Goal: Task Accomplishment & Management: Use online tool/utility

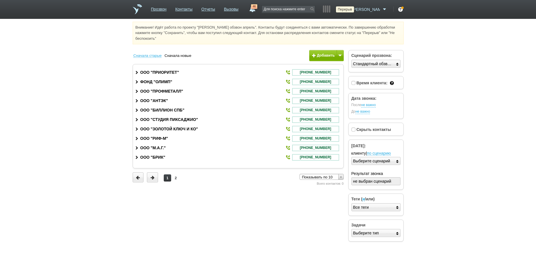
click at [351, 10] on icon at bounding box center [347, 10] width 8 height 6
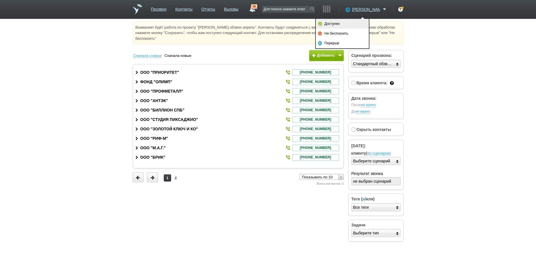
click at [355, 21] on link "Доступен" at bounding box center [342, 24] width 53 height 10
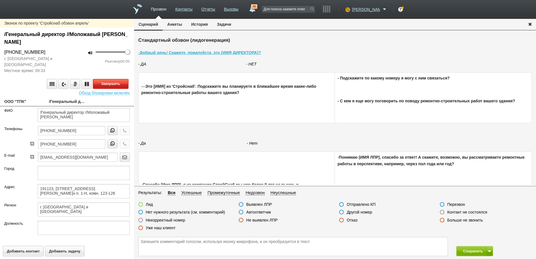
click at [113, 85] on button "Завершить" at bounding box center [110, 84] width 35 height 10
click at [240, 213] on label at bounding box center [241, 211] width 5 height 5
click at [0, 0] on input "Автоответчик" at bounding box center [0, 0] width 0 height 0
click at [104, 85] on button "Позвонить" at bounding box center [110, 84] width 35 height 10
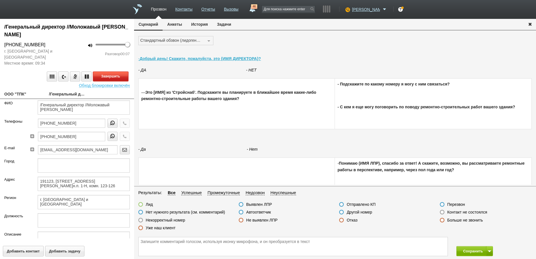
click at [107, 78] on button "Завершить" at bounding box center [110, 76] width 35 height 10
click at [240, 211] on label at bounding box center [241, 211] width 5 height 5
click at [0, 0] on input "Автоответчик" at bounding box center [0, 0] width 0 height 0
click at [122, 123] on icon "button" at bounding box center [125, 123] width 6 height 4
click at [107, 77] on button "Завершить" at bounding box center [110, 76] width 35 height 10
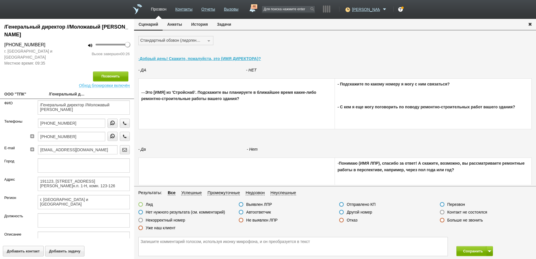
click at [341, 219] on label at bounding box center [341, 219] width 5 height 5
click at [0, 0] on input "Отказ" at bounding box center [0, 0] width 0 height 0
click at [472, 249] on button "Сохранить" at bounding box center [472, 251] width 30 height 10
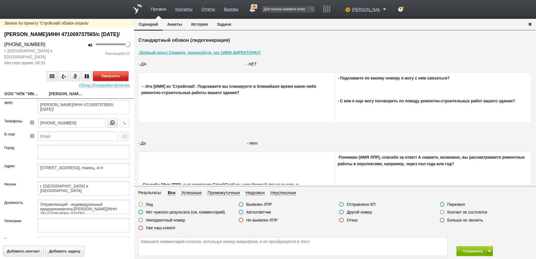
click at [118, 81] on button "Завершить" at bounding box center [110, 76] width 35 height 10
click at [241, 211] on label at bounding box center [241, 211] width 5 height 5
click at [0, 0] on input "Автоответчик" at bounding box center [0, 0] width 0 height 0
click at [105, 81] on button "Позвонить" at bounding box center [110, 76] width 35 height 10
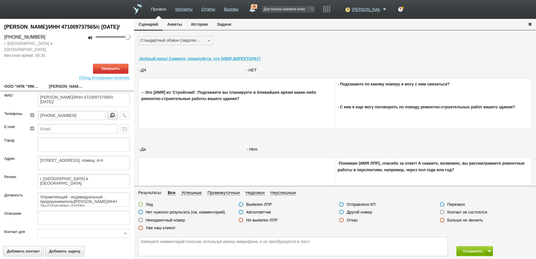
click at [29, 91] on link "ООО "НПК "ИМПУЛЬС"" at bounding box center [22, 87] width 36 height 8
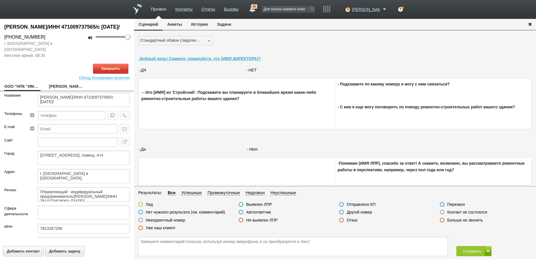
type textarea "ООО "НПК "ИМПУЛЬС""
type textarea "197198, г. Санкт-Петербург, пр-кт Большой П. С., д. 7/4, литер А, помещ. 4-Н"
type textarea "г. [GEOGRAPHIC_DATA] и [GEOGRAPHIC_DATA]"
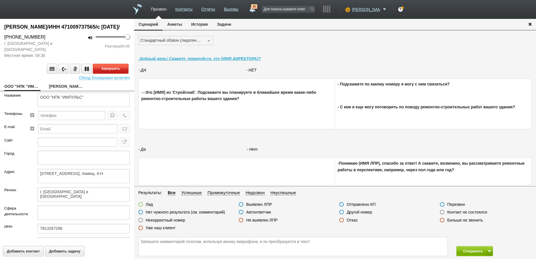
click at [113, 74] on button "Завершить" at bounding box center [110, 69] width 35 height 10
click at [342, 221] on label at bounding box center [341, 219] width 5 height 5
click at [0, 0] on input "Отказ" at bounding box center [0, 0] width 0 height 0
click at [474, 253] on button "Сохранить" at bounding box center [472, 251] width 30 height 10
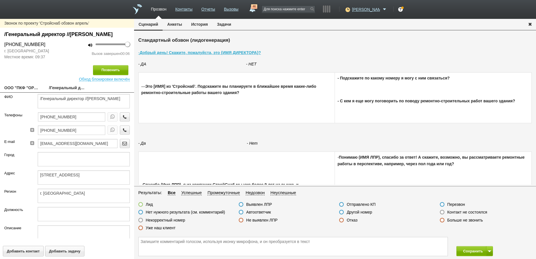
click at [24, 92] on link "ООО "ПКФ "ОРБИТА-СЕРВИС"" at bounding box center [22, 88] width 36 height 8
type textarea "ООО "ПКФ "ОРБИТА-СЕРВИС""
type textarea "196211, г. Санкт-Петербург, пр-кт Космонавтов, д. 25, литер А, офис 26"
type textarea "г. [GEOGRAPHIC_DATA]"
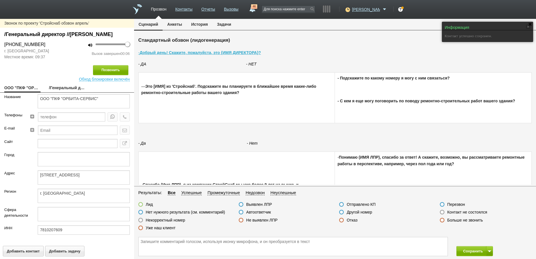
click at [58, 92] on link "/Генеральный директор //Малашин Дмитрий Олегович" at bounding box center [67, 88] width 36 height 8
type textarea "/Генеральный директор //Малашин Дмитрий Олегович"
type textarea "196211, г. Санкт-Петербург, пр-кт Космонавтов, д. 25, литер А, офис 26"
type textarea "г. [GEOGRAPHIC_DATA]"
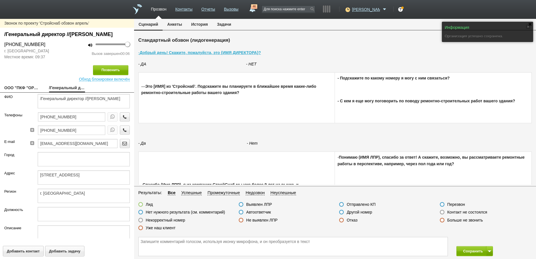
click at [444, 212] on label at bounding box center [442, 211] width 5 height 5
click at [0, 0] on input "Контакт не состоялся" at bounding box center [0, 0] width 0 height 0
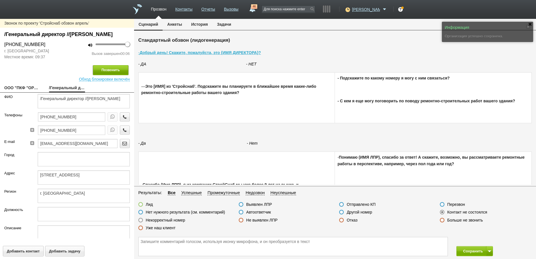
click at [120, 75] on button "Позвонить" at bounding box center [110, 70] width 35 height 10
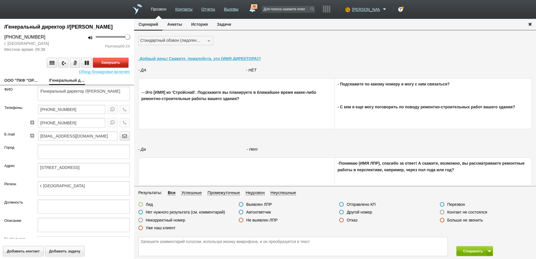
click at [110, 68] on button "Завершить" at bounding box center [110, 63] width 35 height 10
click at [340, 220] on label at bounding box center [341, 219] width 5 height 5
click at [0, 0] on input "Отказ" at bounding box center [0, 0] width 0 height 0
click at [473, 253] on button "Сохранить" at bounding box center [472, 251] width 30 height 10
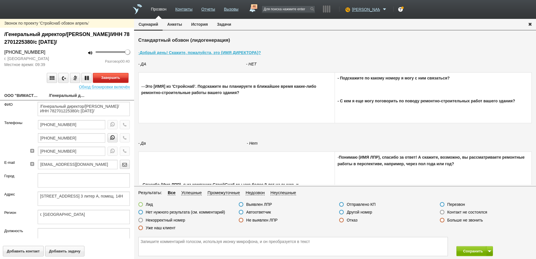
click at [112, 78] on button "Завершить" at bounding box center [110, 78] width 35 height 10
click at [341, 221] on label at bounding box center [341, 219] width 5 height 5
click at [0, 0] on input "Отказ" at bounding box center [0, 0] width 0 height 0
click at [470, 250] on button "Сохранить" at bounding box center [472, 251] width 30 height 10
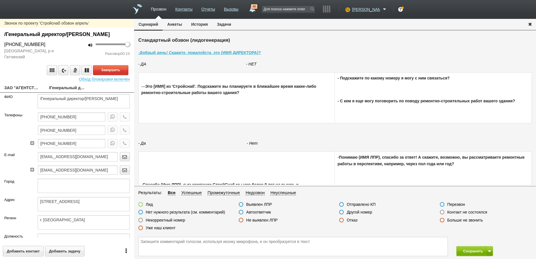
click at [28, 92] on link "ЗАО "АГЕНТСТВО ИРИДА"" at bounding box center [22, 88] width 36 height 8
type textarea "ЗАО "АГЕНТСТВО ИРИДА""
type textarea "191014, г. Санкт-Петербург, ул. Жуковского, д. 24, к.а"
type textarea "г. [GEOGRAPHIC_DATA]"
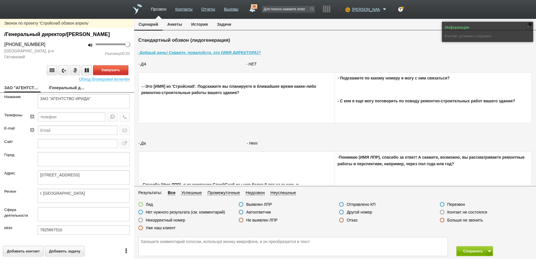
click at [241, 212] on label at bounding box center [241, 211] width 5 height 5
click at [0, 0] on input "Автоответчик" at bounding box center [0, 0] width 0 height 0
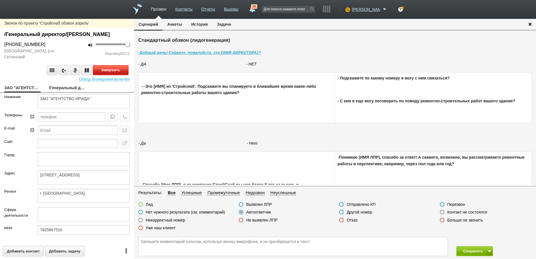
click at [107, 75] on button "Завершить" at bounding box center [110, 70] width 35 height 10
click at [466, 251] on button "Сохранить" at bounding box center [472, 251] width 30 height 10
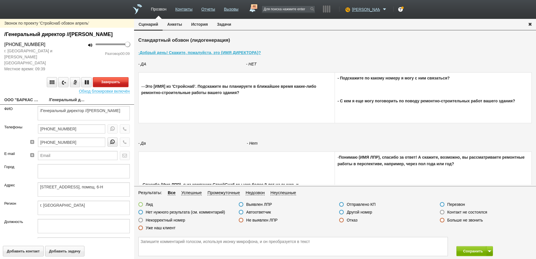
click at [114, 82] on button "Завершить" at bounding box center [110, 82] width 35 height 10
click at [141, 211] on label at bounding box center [140, 211] width 5 height 5
click at [0, 0] on input "Нет нужного результата (см. комментарий)" at bounding box center [0, 0] width 0 height 0
click at [441, 212] on label at bounding box center [442, 211] width 5 height 5
click at [0, 0] on input "Контакт не состоялся" at bounding box center [0, 0] width 0 height 0
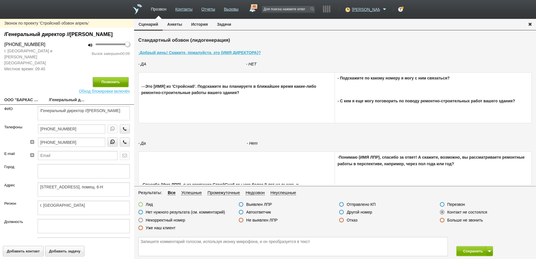
click at [114, 82] on button "Позвонить" at bounding box center [110, 82] width 35 height 10
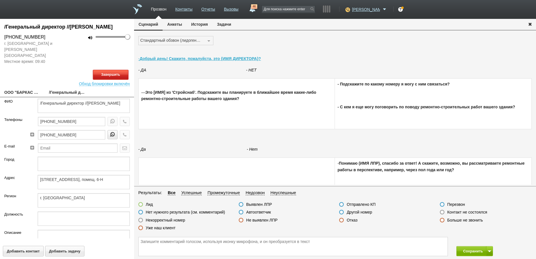
click at [120, 74] on button "Завершить" at bounding box center [110, 75] width 35 height 10
click at [441, 211] on label at bounding box center [442, 211] width 5 height 5
click at [0, 0] on input "Контакт не состоялся" at bounding box center [0, 0] width 0 height 0
click at [122, 123] on icon "button" at bounding box center [125, 121] width 6 height 4
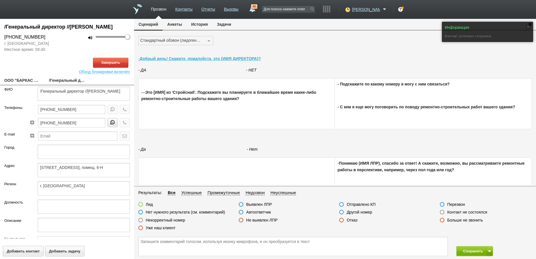
click at [21, 85] on link "ООО "БАРКАС СОЛЮШНС"" at bounding box center [22, 81] width 36 height 8
type textarea "ООО "БАРКАС СОЛЮШНС""
type textarea "197342, г. Санкт-Петербург, вн. тер. г. муниципальный округ Ланское, ул. Торжко…"
type textarea "г. [GEOGRAPHIC_DATA]"
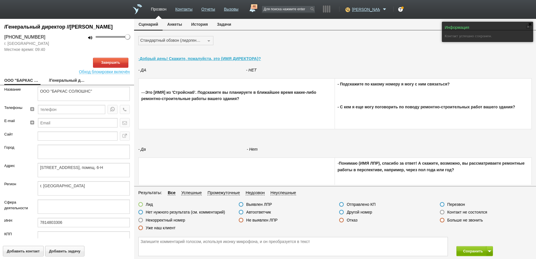
click at [62, 85] on link "/Генеральный директор //Юрин Борис Васильевич" at bounding box center [67, 81] width 36 height 8
type textarea "/Генеральный директор //Юрин Борис Васильевич"
type textarea "197342, г. Санкт-Петербург, вн. тер. г. муниципальный округ Ланское, ул. Торжко…"
type textarea "г. [GEOGRAPHIC_DATA]"
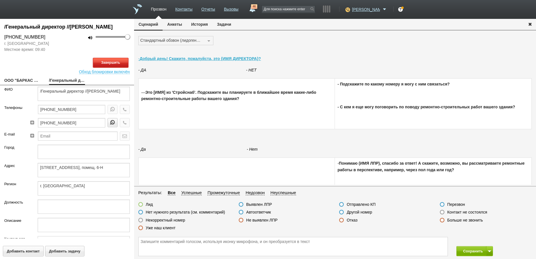
click at [117, 68] on button "Завершить" at bounding box center [110, 63] width 35 height 10
click at [442, 211] on label at bounding box center [442, 211] width 5 height 5
click at [0, 0] on input "Контакт не состоялся" at bounding box center [0, 0] width 0 height 0
click at [464, 253] on button "Сохранить" at bounding box center [472, 251] width 30 height 10
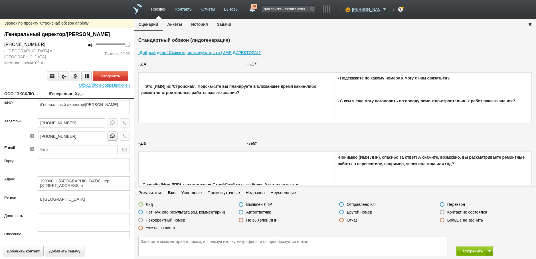
click at [24, 98] on link "ООО "ЭКСКЛЮЗИВ"" at bounding box center [22, 94] width 36 height 8
type textarea "ООО "ЭКСКЛЮЗИВ""
type textarea "190000, г. Санкт-Петербург, пер. Фонарный, д. 18, литер А, помещение 21 н"
type textarea "г. [GEOGRAPHIC_DATA]"
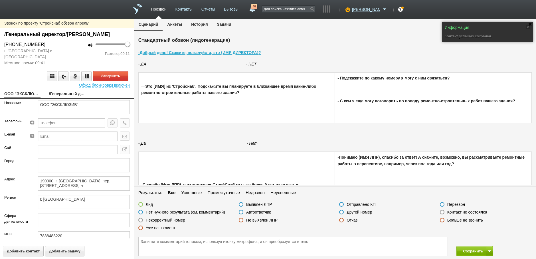
click at [64, 98] on link "/Генеральный директор/Довгополюк Владимир Александрович" at bounding box center [67, 94] width 36 height 8
type textarea "/Генеральный директор/Довгополюк Владимир Александрович"
type textarea "190000, г. Санкт-Петербург, пер. Фонарный, д. 18, литер А, помещение 21 н"
type textarea "г. [GEOGRAPHIC_DATA]"
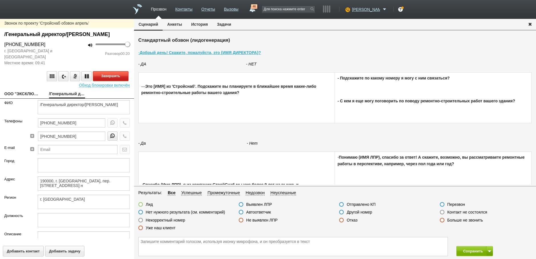
click at [113, 81] on button "Завершить" at bounding box center [110, 76] width 35 height 10
click at [342, 212] on label at bounding box center [341, 211] width 5 height 5
click at [0, 0] on input "Другой номер" at bounding box center [0, 0] width 0 height 0
click at [473, 251] on button "Сохранить" at bounding box center [472, 251] width 30 height 10
click at [28, 92] on link "ООО "АЛЬЯНС ЛОГИСТИК"" at bounding box center [22, 94] width 36 height 8
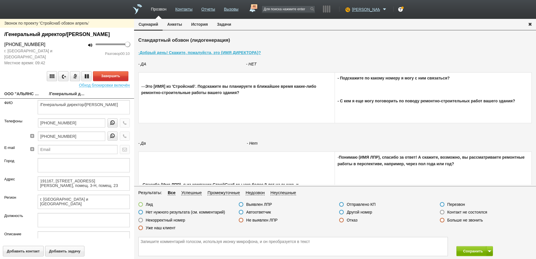
type textarea "ООО "АЛЬЯНС ЛОГИСТИК""
type textarea "191167, г. Санкт-Петербург, вн. тер. г. муниципальный округ Лиговка-Ямская, Рек…"
type textarea "г. [GEOGRAPHIC_DATA] и [GEOGRAPHIC_DATA]"
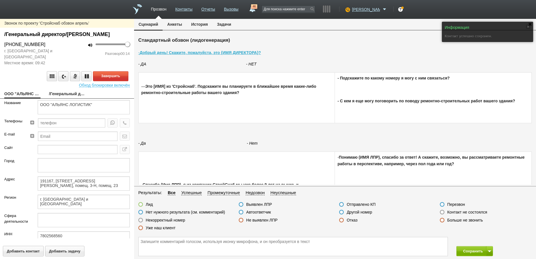
click at [55, 94] on link "/Генеральный директор/Громов Илья Сергеевич" at bounding box center [67, 94] width 36 height 8
type textarea "/Генеральный директор/Громов Илья Сергеевич"
type textarea "191167, г. Санкт-Петербург, вн. тер. г. муниципальный округ Лиговка-Ямская, Рек…"
type textarea "г. [GEOGRAPHIC_DATA] и [GEOGRAPHIC_DATA]"
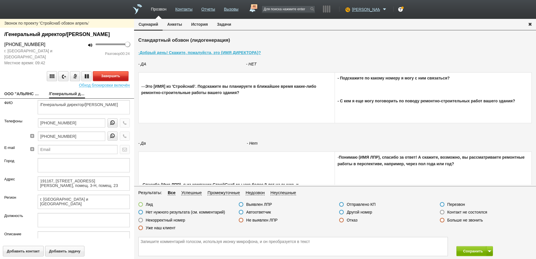
click at [110, 77] on button "Завершить" at bounding box center [110, 76] width 35 height 10
click at [341, 219] on label at bounding box center [341, 219] width 5 height 5
click at [0, 0] on input "Отказ" at bounding box center [0, 0] width 0 height 0
click at [476, 250] on button "Сохранить" at bounding box center [472, 251] width 30 height 10
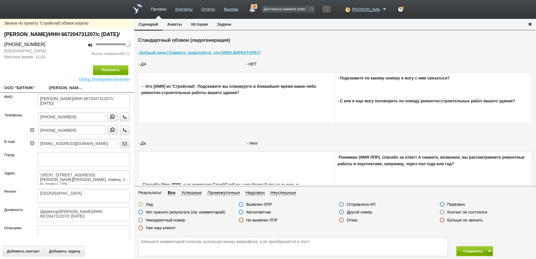
click at [141, 213] on label at bounding box center [140, 211] width 5 height 5
click at [0, 0] on input "Нет нужного результата (см. комментарий)" at bounding box center [0, 0] width 0 height 0
click at [149, 242] on textarea at bounding box center [293, 246] width 309 height 19
type textarea "Е-бург"
click at [468, 250] on button "Сохранить" at bounding box center [472, 251] width 30 height 10
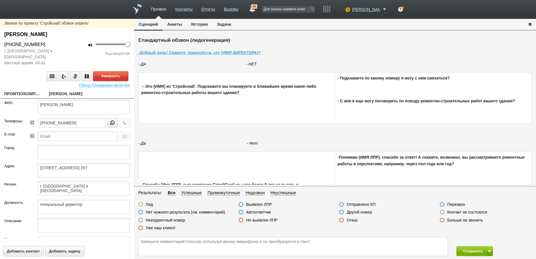
click at [17, 93] on link "ПРОМТЕХКОМПЛЕКТ, ООО" at bounding box center [22, 94] width 36 height 8
type textarea "ПРОМТЕХКОМПЛЕКТ, ООО"
type textarea "195220, г. Санкт-Петербург, проспект Науки, д. 17 к. 2 кв. 297"
type textarea "г. [GEOGRAPHIC_DATA] и [GEOGRAPHIC_DATA]"
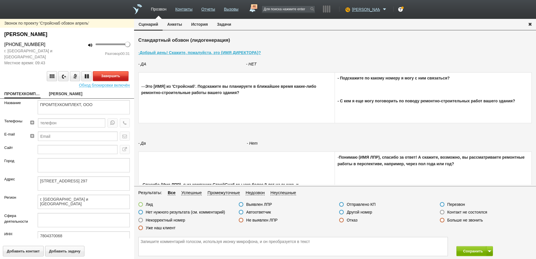
click at [114, 76] on button "Завершить" at bounding box center [110, 76] width 35 height 10
click at [339, 219] on label at bounding box center [341, 219] width 5 height 5
click at [0, 0] on input "Отказ" at bounding box center [0, 0] width 0 height 0
click at [478, 252] on button "Сохранить" at bounding box center [472, 251] width 30 height 10
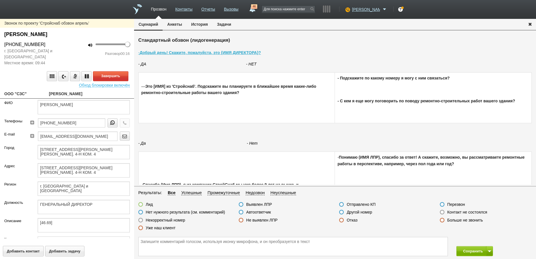
click at [442, 212] on label at bounding box center [442, 211] width 5 height 5
click at [0, 0] on input "Контакт не состоялся" at bounding box center [0, 0] width 0 height 0
click at [111, 77] on button "Завершить" at bounding box center [110, 76] width 35 height 10
click at [477, 249] on button "Сохранить" at bounding box center [472, 251] width 30 height 10
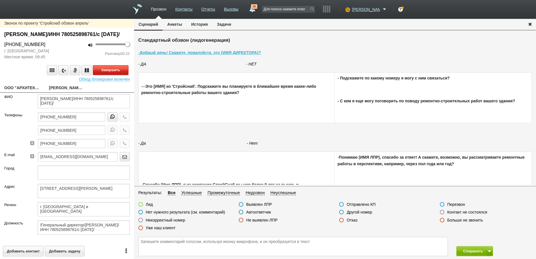
click at [112, 75] on button "Завершить" at bounding box center [110, 70] width 35 height 10
click at [442, 213] on label at bounding box center [442, 211] width 5 height 5
click at [0, 0] on input "Контакт не состоялся" at bounding box center [0, 0] width 0 height 0
click at [471, 249] on button "Сохранить" at bounding box center [472, 251] width 30 height 10
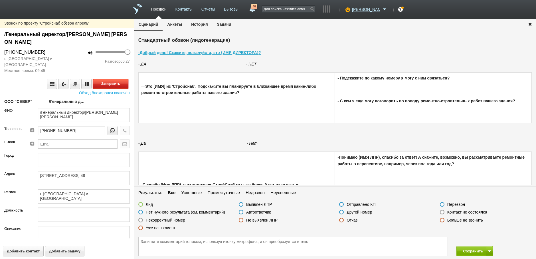
click at [110, 86] on button "Завершить" at bounding box center [110, 84] width 35 height 10
click at [442, 211] on label at bounding box center [442, 211] width 5 height 5
click at [0, 0] on input "Контакт не состоялся" at bounding box center [0, 0] width 0 height 0
click at [471, 249] on button "Сохранить" at bounding box center [472, 251] width 30 height 10
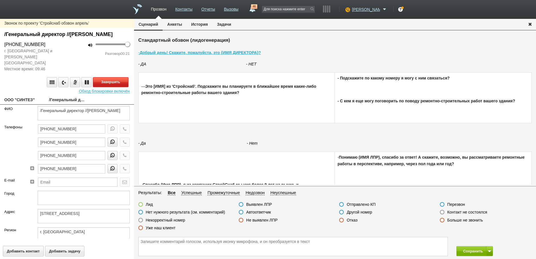
click at [109, 85] on button "Завершить" at bounding box center [110, 82] width 35 height 10
click at [140, 211] on label at bounding box center [140, 211] width 5 height 5
click at [0, 0] on input "Нет нужного результата (см. комментарий)" at bounding box center [0, 0] width 0 height 0
click at [142, 241] on textarea at bounding box center [293, 246] width 309 height 19
type textarea "[GEOGRAPHIC_DATA]"
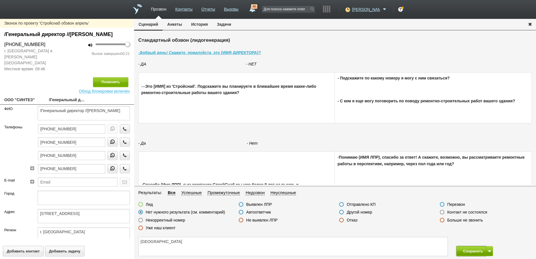
click at [474, 251] on button "Сохранить" at bounding box center [472, 251] width 30 height 10
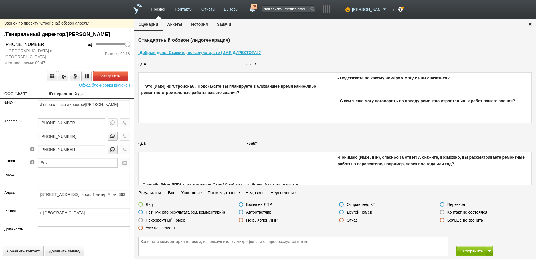
click at [443, 213] on label at bounding box center [442, 211] width 5 height 5
click at [0, 0] on input "Контакт не состоялся" at bounding box center [0, 0] width 0 height 0
click at [108, 81] on button "Завершить" at bounding box center [110, 76] width 35 height 10
click at [122, 125] on icon "button" at bounding box center [125, 122] width 6 height 4
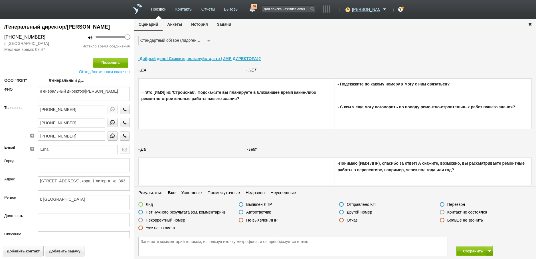
click at [442, 212] on label at bounding box center [442, 211] width 5 height 5
click at [0, 0] on input "Контакт не состоялся" at bounding box center [0, 0] width 0 height 0
click at [467, 251] on button "Сохранить" at bounding box center [472, 251] width 30 height 10
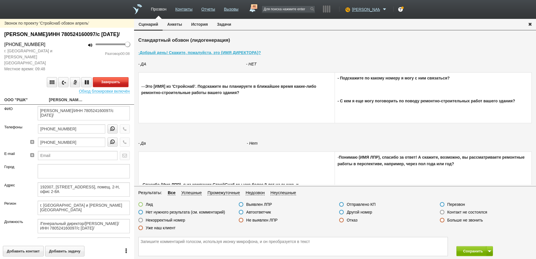
click at [108, 84] on button "Завершить" at bounding box center [110, 82] width 35 height 10
click at [140, 213] on label at bounding box center [140, 211] width 5 height 5
click at [0, 0] on input "Нет нужного результата (см. комментарий)" at bounding box center [0, 0] width 0 height 0
click at [150, 240] on textarea at bounding box center [293, 246] width 309 height 19
type textarea "[GEOGRAPHIC_DATA]"
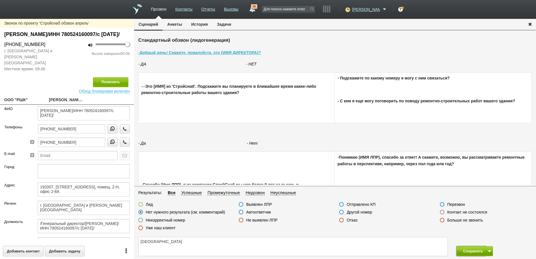
click at [470, 252] on button "Сохранить" at bounding box center [472, 251] width 30 height 10
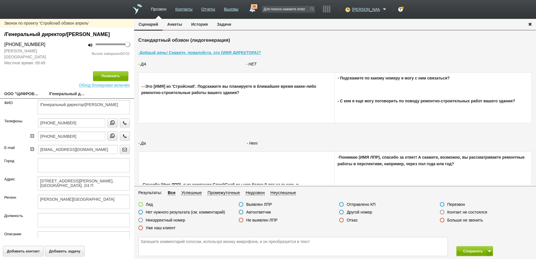
click at [141, 212] on label at bounding box center [140, 211] width 5 height 5
click at [0, 0] on input "Нет нужного результата (см. комментарий)" at bounding box center [0, 0] width 0 height 0
click at [144, 240] on textarea at bounding box center [293, 246] width 309 height 19
type textarea "Архангельск"
click at [468, 252] on button "Сохранить" at bounding box center [472, 251] width 30 height 10
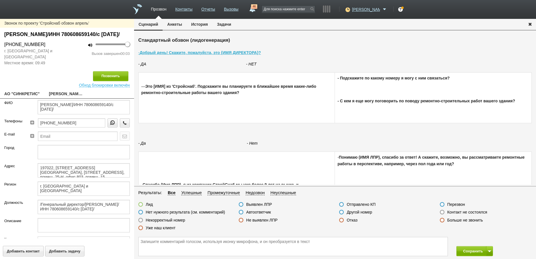
click at [443, 212] on label at bounding box center [442, 211] width 5 height 5
click at [0, 0] on input "Контакт не состоялся" at bounding box center [0, 0] width 0 height 0
click at [102, 81] on button "Позвонить" at bounding box center [110, 76] width 35 height 10
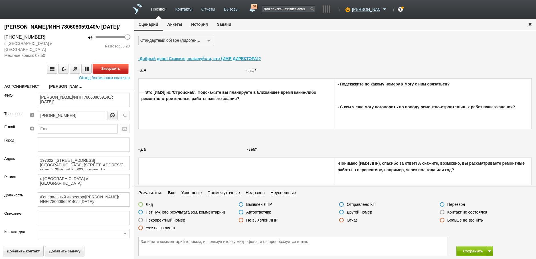
click at [109, 74] on button "Завершить" at bounding box center [110, 69] width 35 height 10
click at [341, 220] on label at bounding box center [341, 219] width 5 height 5
click at [0, 0] on input "Отказ" at bounding box center [0, 0] width 0 height 0
click at [474, 252] on button "Сохранить" at bounding box center [472, 251] width 30 height 10
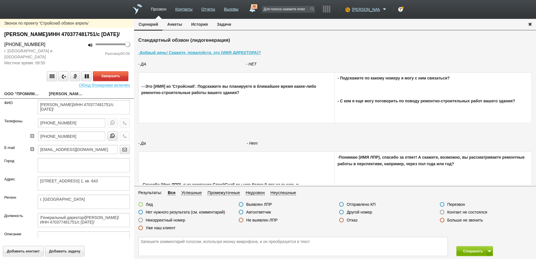
click at [24, 98] on link "ООО "ПРОМИМПОРТ СПБ"" at bounding box center [22, 94] width 36 height 8
type textarea "ООО "ПРОМИМПОРТ СПБ""
type textarea "195067, г. Санкт-Петербург, вн. тер. г. муниципальный округ Полюстрово, пр-кт Е…"
type textarea "г. [GEOGRAPHIC_DATA]"
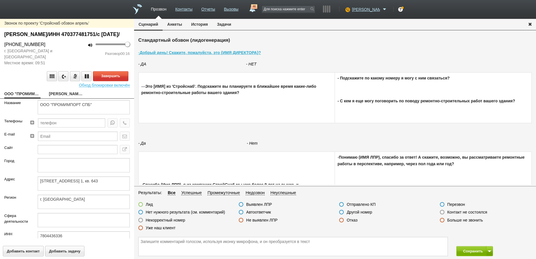
click at [68, 98] on link "Телюк Дмитрий Анатольевич/ИНН 470377481751/с 20 апреля 2010 г./" at bounding box center [67, 94] width 36 height 8
type textarea "Телюк Дмитрий Анатольевич/ИНН 470377481751/с 20 апреля 2010 г./"
type textarea "195067, г. Санкт-Петербург, вн. тер. г. муниципальный округ Полюстрово, пр-кт Е…"
type textarea "г. [GEOGRAPHIC_DATA]"
type textarea "/Генеральный директор/Телюк Дмитрий Анатольевич/ИНН 470377481751/с 20 апреля 20…"
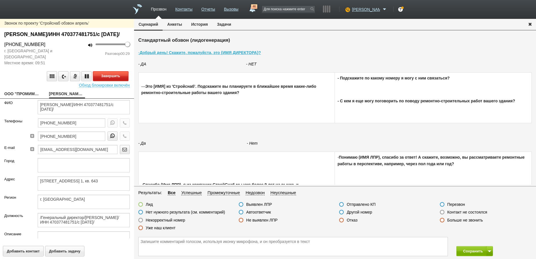
click at [111, 81] on button "Завершить" at bounding box center [110, 76] width 35 height 10
drag, startPoint x: 341, startPoint y: 221, endPoint x: 426, endPoint y: 242, distance: 87.4
click at [342, 221] on label at bounding box center [341, 219] width 5 height 5
click at [0, 0] on input "Отказ" at bounding box center [0, 0] width 0 height 0
click at [475, 252] on button "Сохранить" at bounding box center [472, 251] width 30 height 10
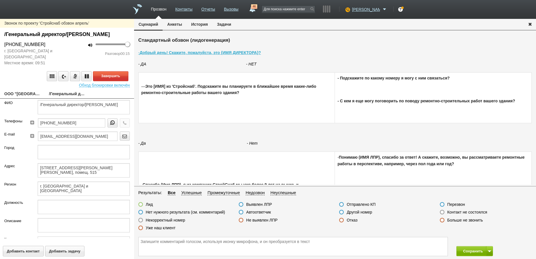
click at [241, 213] on label at bounding box center [241, 211] width 5 height 5
click at [0, 0] on input "Автоответчик" at bounding box center [0, 0] width 0 height 0
click at [117, 81] on button "Завершить" at bounding box center [110, 76] width 35 height 10
click at [109, 81] on button "Позвонить" at bounding box center [110, 76] width 35 height 10
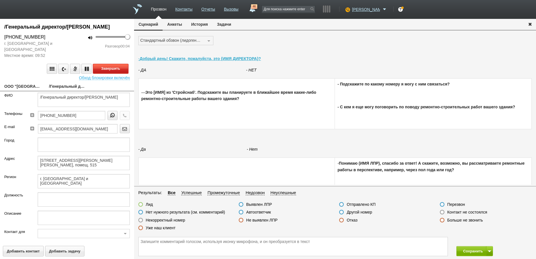
click at [109, 74] on button "Завершить" at bounding box center [110, 69] width 35 height 10
click at [241, 211] on label at bounding box center [241, 211] width 5 height 5
click at [0, 0] on input "Автоответчик" at bounding box center [0, 0] width 0 height 0
click at [469, 253] on button "Сохранить" at bounding box center [472, 251] width 30 height 10
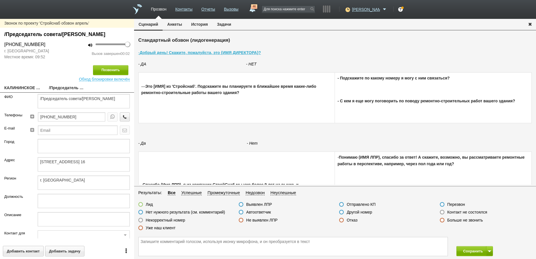
click at [24, 92] on link "КАЛИНИНСКОЕ ОТДЕЛЕНИЕ ВЕТЕРАНОВ САНКТ-ПЕТЕРБУРГА" at bounding box center [22, 88] width 36 height 8
type textarea "КАЛИНИНСКОЕ ОТДЕЛЕНИЕ ВЕТЕРАНОВ САНКТ-ПЕТЕРБУРГА"
type textarea "195009, г. Санкт-Петербург, Арсенальная набережная, д. 13/1, ком. 16"
type textarea "г. [GEOGRAPHIC_DATA]"
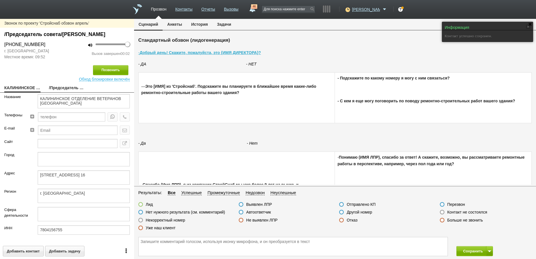
click at [62, 92] on link "/Председатель совета/Качкин Александр Валентинович" at bounding box center [67, 88] width 36 height 8
type textarea "/Председатель совета/Качкин Александр Валентинович"
type textarea "195009, г. Санкт-Петербург, Арсенальная набережная, д. 13/1, ком. 16"
type textarea "г. [GEOGRAPHIC_DATA]"
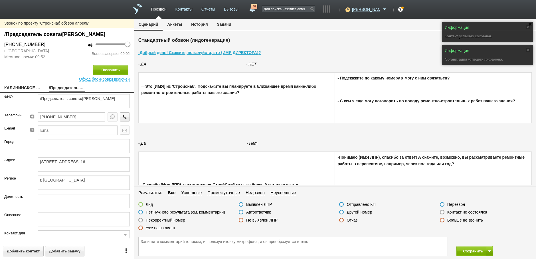
drag, startPoint x: 443, startPoint y: 212, endPoint x: 419, endPoint y: 205, distance: 25.3
click at [443, 212] on label at bounding box center [442, 211] width 5 height 5
click at [0, 0] on input "Контакт не состоялся" at bounding box center [0, 0] width 0 height 0
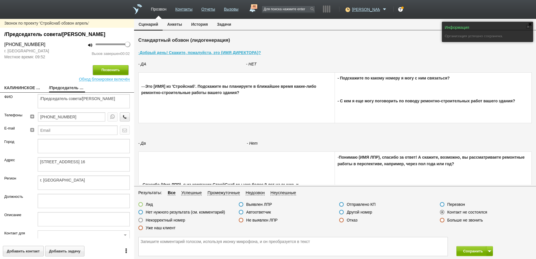
click at [107, 75] on button "Позвонить" at bounding box center [110, 70] width 35 height 10
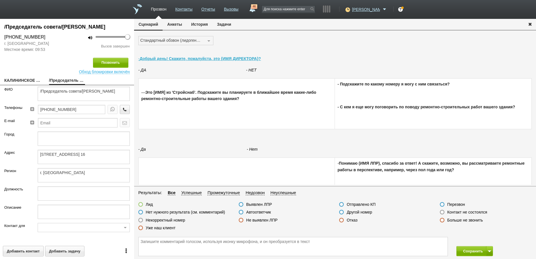
click at [442, 210] on label at bounding box center [442, 211] width 5 height 5
click at [0, 0] on input "Контакт не состоялся" at bounding box center [0, 0] width 0 height 0
click at [468, 251] on button "Сохранить" at bounding box center [472, 251] width 30 height 10
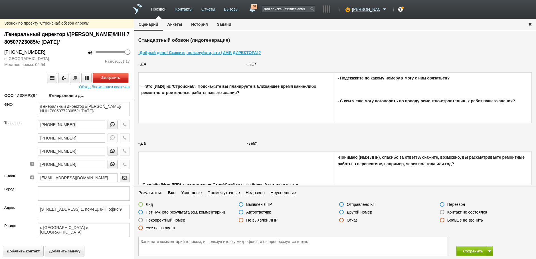
click at [108, 80] on button "Завершить" at bounding box center [110, 78] width 35 height 10
click at [31, 164] on icon at bounding box center [32, 164] width 5 height 4
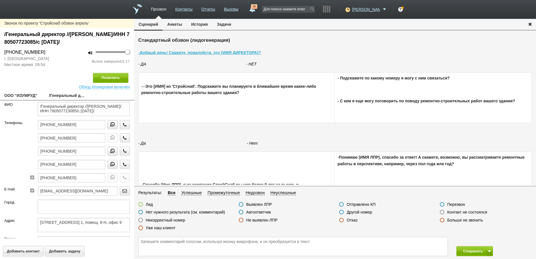
type input "+7 (812) 458-85-55"
click at [341, 212] on label at bounding box center [341, 211] width 5 height 5
click at [0, 0] on input "Другой номер" at bounding box center [0, 0] width 0 height 0
click at [122, 177] on icon "button" at bounding box center [125, 177] width 6 height 4
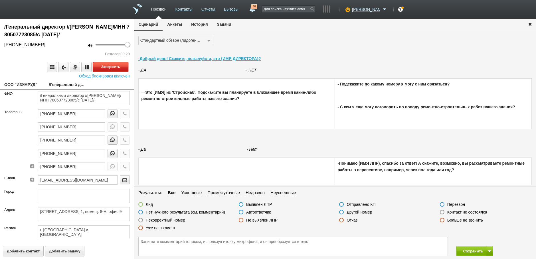
click at [103, 66] on button "Завершить" at bounding box center [110, 67] width 35 height 10
click at [441, 212] on label at bounding box center [442, 211] width 5 height 5
click at [0, 0] on input "Контакт не состоялся" at bounding box center [0, 0] width 0 height 0
click at [342, 210] on label at bounding box center [341, 211] width 5 height 5
click at [0, 0] on input "Другой номер" at bounding box center [0, 0] width 0 height 0
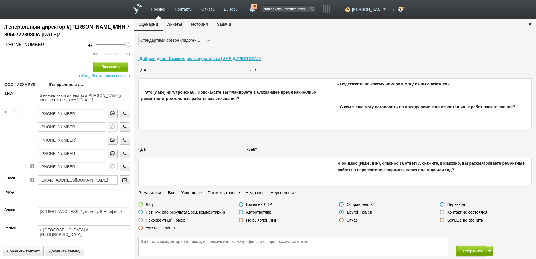
click at [470, 249] on button "Сохранить" at bounding box center [472, 251] width 30 height 10
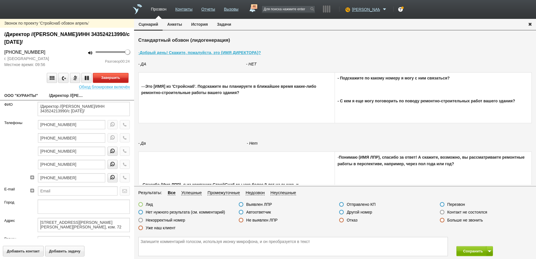
click at [105, 77] on button "Завершить" at bounding box center [110, 78] width 35 height 10
click at [443, 211] on label at bounding box center [442, 211] width 5 height 5
click at [0, 0] on input "Контакт не состоялся" at bounding box center [0, 0] width 0 height 0
click at [477, 250] on button "Сохранить" at bounding box center [472, 251] width 30 height 10
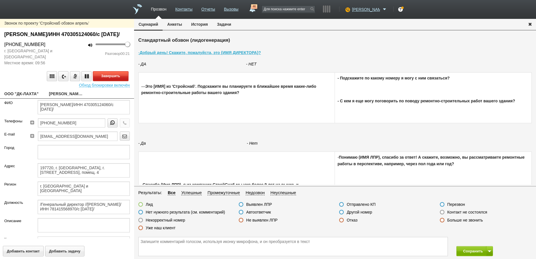
click at [120, 81] on button "Завершить" at bounding box center [110, 76] width 35 height 10
click at [441, 212] on label at bounding box center [442, 211] width 5 height 5
click at [0, 0] on input "Контакт не состоялся" at bounding box center [0, 0] width 0 height 0
click at [462, 252] on button "Сохранить" at bounding box center [472, 251] width 30 height 10
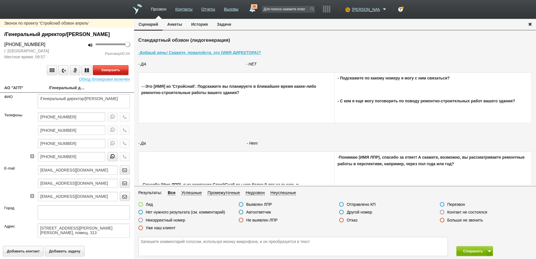
click at [114, 75] on button "Завершить" at bounding box center [110, 70] width 35 height 10
click at [443, 211] on label at bounding box center [442, 211] width 5 height 5
click at [0, 0] on input "Контакт не состоялся" at bounding box center [0, 0] width 0 height 0
click at [479, 252] on button "Сохранить" at bounding box center [472, 251] width 30 height 10
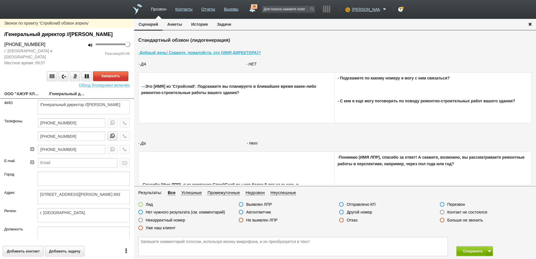
click at [23, 98] on link "ООО "АЖУР КЛАССИК"" at bounding box center [22, 94] width 36 height 8
type textarea "ООО "АЖУР КЛАССИК""
type textarea "192076, г. Санкт-Петербург, вн. тер. г. муниципальный округ Рыбацкое, пр-кт Рыб…"
type textarea "г. [GEOGRAPHIC_DATA]"
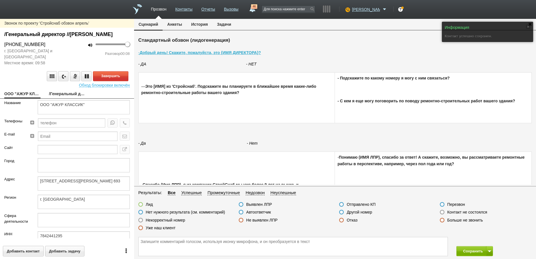
click at [64, 98] on link "/Генеральный директор //Сергеева Оксана Викторовна" at bounding box center [67, 94] width 36 height 8
type textarea "/Генеральный директор //Сергеева Оксана Викторовна"
type textarea "192076, г. Санкт-Петербург, вн. тер. г. муниципальный округ Рыбацкое, пр-кт Рыб…"
type textarea "г. [GEOGRAPHIC_DATA]"
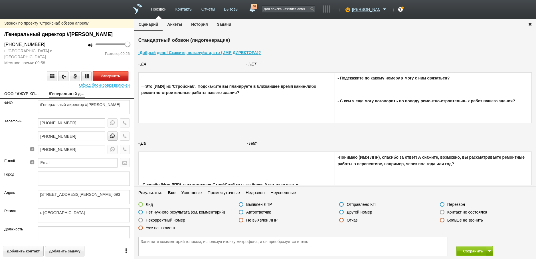
click at [118, 81] on button "Завершить" at bounding box center [110, 76] width 35 height 10
click at [343, 212] on label at bounding box center [341, 211] width 5 height 5
click at [0, 0] on input "Другой номер" at bounding box center [0, 0] width 0 height 0
click at [465, 250] on button "Сохранить" at bounding box center [472, 251] width 30 height 10
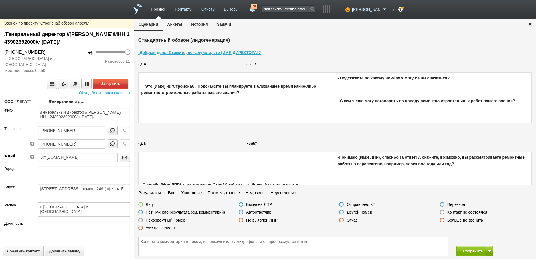
click at [239, 212] on label at bounding box center [241, 211] width 5 height 5
click at [0, 0] on input "Автоответчик" at bounding box center [0, 0] width 0 height 0
click at [115, 84] on button "Завершить" at bounding box center [110, 84] width 35 height 10
click at [470, 251] on button "Сохранить" at bounding box center [472, 251] width 30 height 10
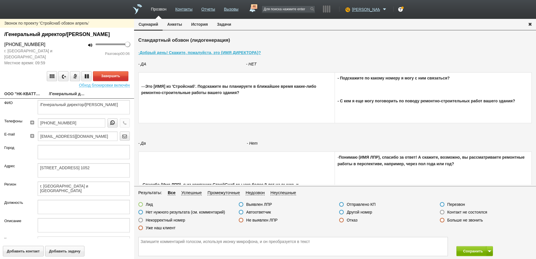
click at [31, 98] on link "ООО "НК-КВАТТРО"" at bounding box center [22, 94] width 36 height 8
type textarea "ООО "НК-КВАТТРО""
type textarea "196066, г. Санкт-Петербург, вн. тер. г. муниципальный округ Пулковский Меридиан…"
type textarea "г. [GEOGRAPHIC_DATA] и [GEOGRAPHIC_DATA]"
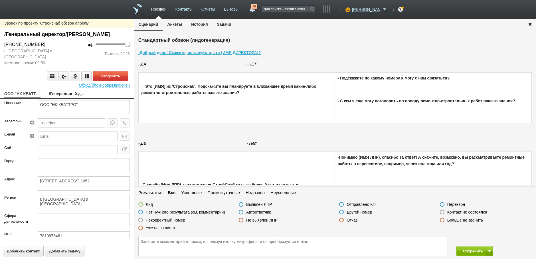
click at [68, 98] on link "/Генеральный директор/Грибкова Ольга Анатольевна" at bounding box center [67, 94] width 36 height 8
type textarea "/Генеральный директор/Грибкова Ольга Анатольевна"
type textarea "196066, г. Санкт-Петербург, вн. тер. г. муниципальный округ Пулковский Меридиан…"
type textarea "г. [GEOGRAPHIC_DATA] и [GEOGRAPHIC_DATA]"
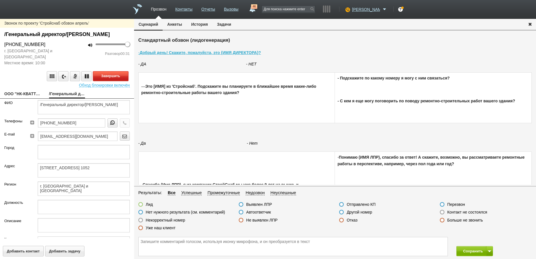
click at [109, 81] on button "Завершить" at bounding box center [110, 76] width 35 height 10
click at [341, 219] on label at bounding box center [341, 219] width 5 height 5
click at [0, 0] on input "Отказ" at bounding box center [0, 0] width 0 height 0
click at [473, 249] on button "Сохранить" at bounding box center [472, 251] width 30 height 10
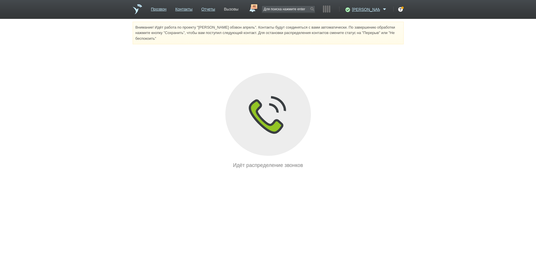
click at [239, 11] on link "Вызовы" at bounding box center [231, 8] width 15 height 8
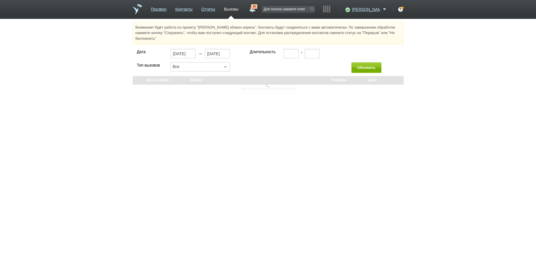
select select "30"
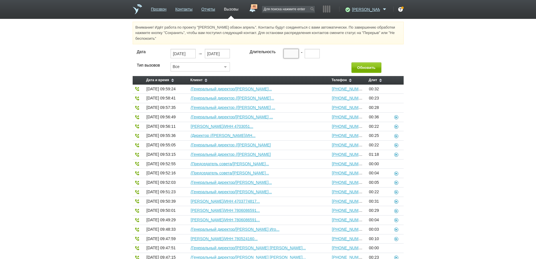
click at [286, 53] on input "text" at bounding box center [291, 53] width 15 height 9
type input "00:20"
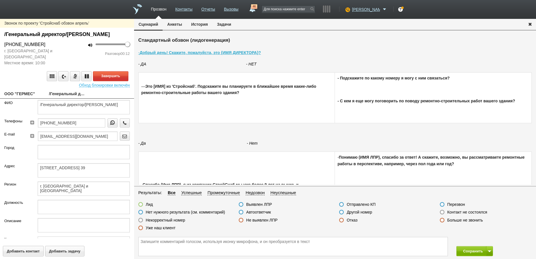
drag, startPoint x: 442, startPoint y: 212, endPoint x: 424, endPoint y: 210, distance: 18.1
click at [441, 212] on label at bounding box center [442, 211] width 5 height 5
click at [0, 0] on input "Контакт не состоялся" at bounding box center [0, 0] width 0 height 0
click at [111, 81] on button "Завершить" at bounding box center [110, 76] width 35 height 10
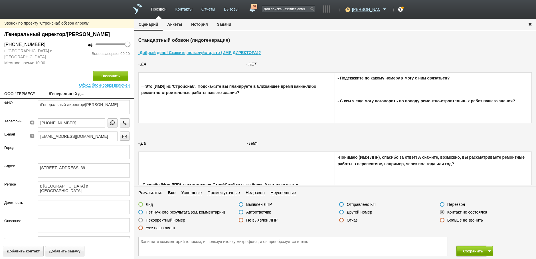
click at [471, 251] on button "Сохранить" at bounding box center [472, 251] width 30 height 10
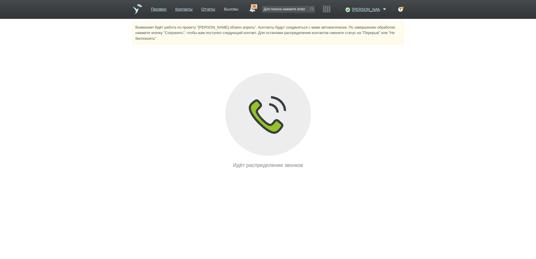
click at [239, 9] on link "Вызовы" at bounding box center [231, 8] width 15 height 8
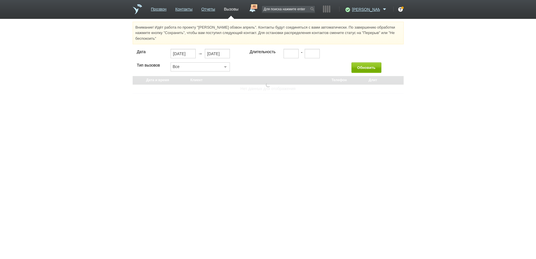
select select "30"
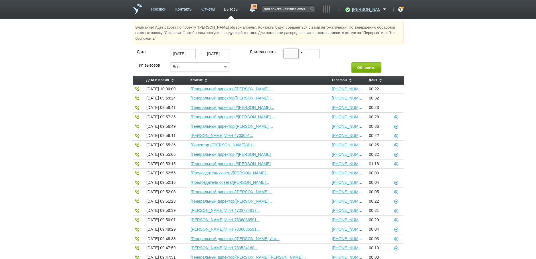
click at [286, 52] on input "text" at bounding box center [291, 53] width 15 height 9
type input "00:20"
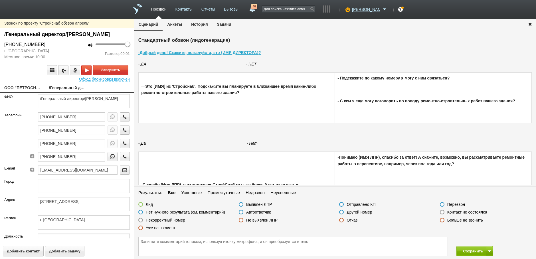
click at [17, 92] on link "ООО "ПЕТРОСНАБ"" at bounding box center [22, 88] width 36 height 8
type textarea "ООО "ПЕТРОСНАБ""
type textarea "197372, г. Санкт-Петербург, ул. Долгоозёрная, д. 9, литер А, помещение 4-Н"
type textarea "г. [GEOGRAPHIC_DATA]"
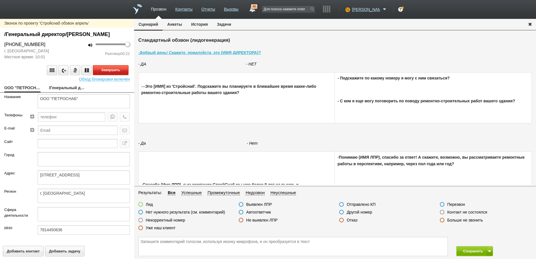
click at [107, 75] on button "Завершить" at bounding box center [110, 70] width 35 height 10
click at [443, 211] on label at bounding box center [442, 211] width 5 height 5
click at [0, 0] on input "Контакт не состоялся" at bounding box center [0, 0] width 0 height 0
click at [464, 250] on button "Сохранить" at bounding box center [472, 251] width 30 height 10
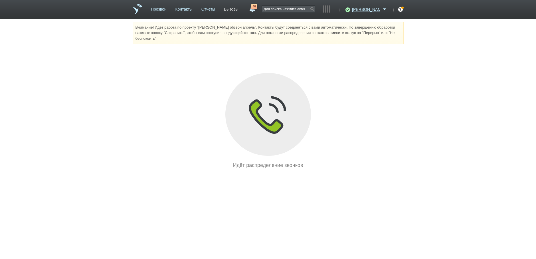
click at [239, 6] on link "Вызовы" at bounding box center [231, 8] width 15 height 8
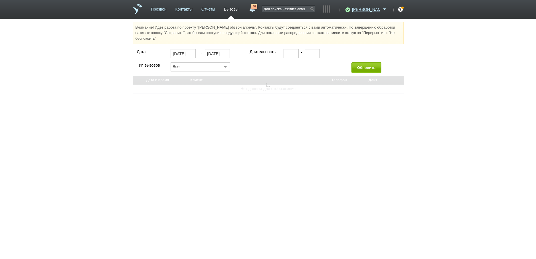
select select "30"
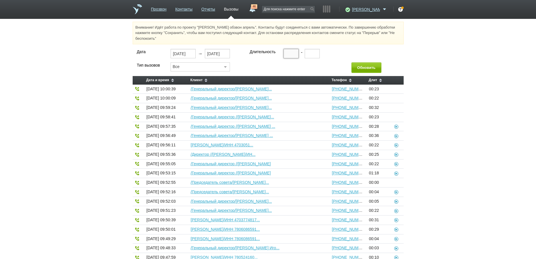
click at [288, 53] on input "text" at bounding box center [291, 53] width 15 height 9
type input "00:20"
click at [364, 68] on button "Обновить" at bounding box center [367, 67] width 30 height 11
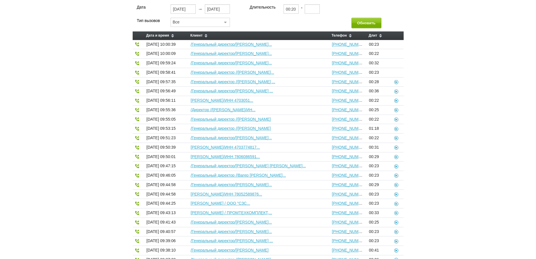
scroll to position [85, 0]
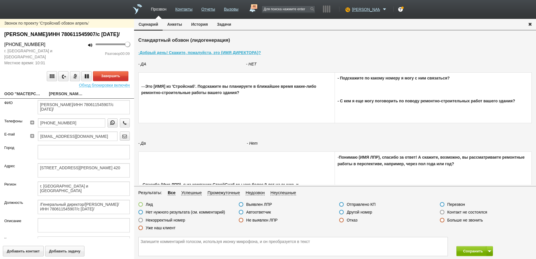
click at [27, 98] on link "ООО "МАСТЕРСКАЯ СОВРЕМЕННЫХ ИНТЕРНЕТ КОММУНИКАЦИЙ"" at bounding box center [22, 94] width 36 height 8
type textarea "ООО "МАСТЕРСКАЯ СОВРЕМЕННЫХ ИНТЕРНЕТ КОММУНИКАЦИЙ""
type textarea "195426, г. Санкт-Петербург, вн. тер. г. муниципальный округ Пороховые, пр-кт Ин…"
type textarea "г. [GEOGRAPHIC_DATA] и [GEOGRAPHIC_DATA]"
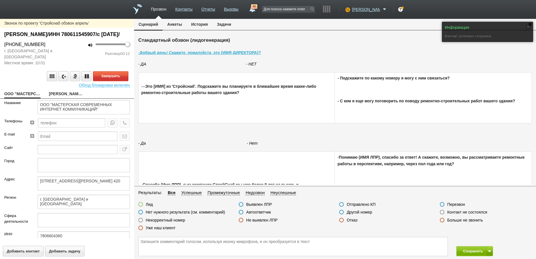
click at [61, 98] on link "Куфтырев Дмитрий Владимирович/ИНН 780611545907/с 27 октября 2022 г./" at bounding box center [67, 94] width 36 height 8
type textarea "Куфтырев Дмитрий Владимирович/ИНН 780611545907/с 27 октября 2022 г./"
type textarea "195426, г. Санкт-Петербург, вн. тер. г. муниципальный округ Пороховые, пр-кт Ин…"
type textarea "г. [GEOGRAPHIC_DATA] и [GEOGRAPHIC_DATA]"
type textarea "/Генеральный директор/Куфтырев Дмитрий Владимирович/ИНН 780611545907/с 27 октяб…"
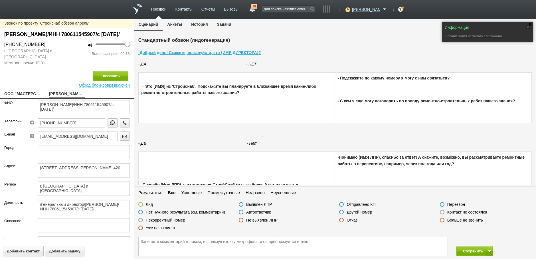
click at [443, 213] on label at bounding box center [442, 211] width 5 height 5
click at [0, 0] on input "Контакт не состоялся" at bounding box center [0, 0] width 0 height 0
click at [466, 252] on button "Сохранить" at bounding box center [472, 251] width 30 height 10
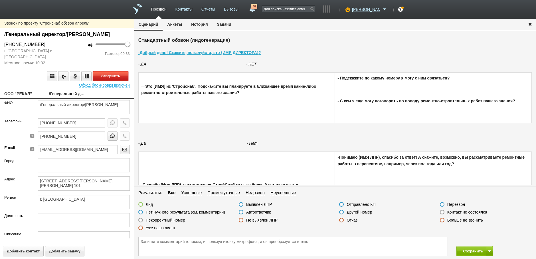
click at [111, 81] on button "Завершить" at bounding box center [110, 76] width 35 height 10
click at [341, 221] on label at bounding box center [341, 219] width 5 height 5
click at [0, 0] on input "Отказ" at bounding box center [0, 0] width 0 height 0
click at [469, 250] on button "Сохранить" at bounding box center [472, 251] width 30 height 10
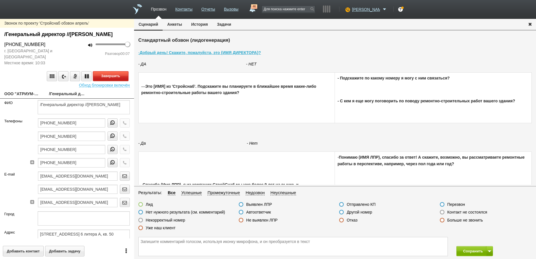
click at [113, 81] on button "Завершить" at bounding box center [110, 76] width 35 height 10
click at [241, 212] on label at bounding box center [241, 211] width 5 height 5
click at [0, 0] on input "Автоответчик" at bounding box center [0, 0] width 0 height 0
click at [122, 138] on icon "button" at bounding box center [125, 136] width 6 height 4
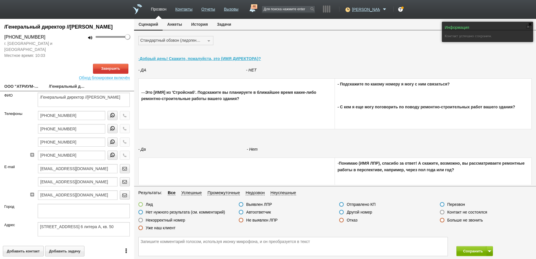
click at [26, 91] on link "ООО "АТРИУМ-МЕДИКАЛ"" at bounding box center [22, 87] width 36 height 8
type textarea "ООО "АТРИУМ-МЕДИКАЛ""
type textarea "196246, г. Санкт-Петербург, Пулковское шоссе, д. 26, корп. 6 литера А, кв. 50"
type textarea "г. [GEOGRAPHIC_DATA] и [GEOGRAPHIC_DATA]"
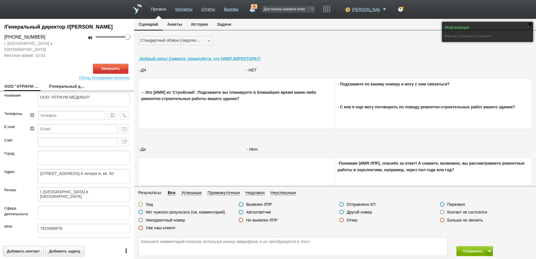
click at [62, 91] on link "/Генеральный директор //Ищенко Роман Олегович" at bounding box center [67, 87] width 36 height 8
type textarea "/Генеральный директор //Ищенко Роман Олегович"
type textarea "196246, г. Санкт-Петербург, Пулковское шоссе, д. 26, корп. 6 литера А, кв. 50"
type textarea "г. [GEOGRAPHIC_DATA] и [GEOGRAPHIC_DATA]"
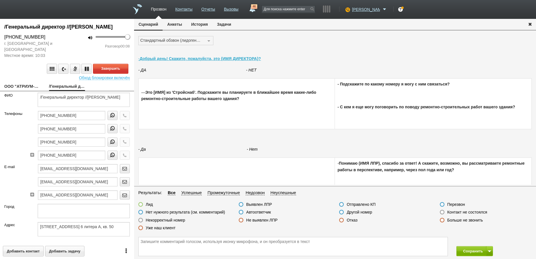
click at [27, 91] on link "ООО "АТРИУМ-МЕДИКАЛ"" at bounding box center [22, 87] width 36 height 8
type textarea "ООО "АТРИУМ-МЕДИКАЛ""
type textarea "196246, г. Санкт-Петербург, Пулковское шоссе, д. 26, корп. 6 литера А, кв. 50"
type textarea "г. [GEOGRAPHIC_DATA] и [GEOGRAPHIC_DATA]"
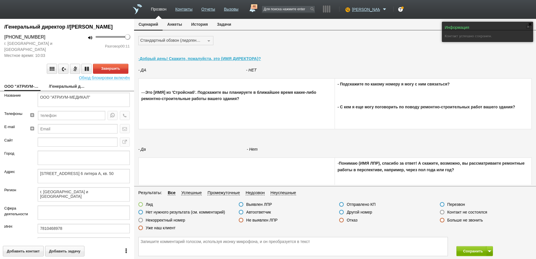
click at [58, 91] on link "/Генеральный директор //Ищенко Роман Олегович" at bounding box center [67, 87] width 36 height 8
type textarea "/Генеральный директор //Ищенко Роман Олегович"
type textarea "196246, г. Санкт-Петербург, Пулковское шоссе, д. 26, корп. 6 литера А, кв. 50"
type textarea "г. [GEOGRAPHIC_DATA] и [GEOGRAPHIC_DATA]"
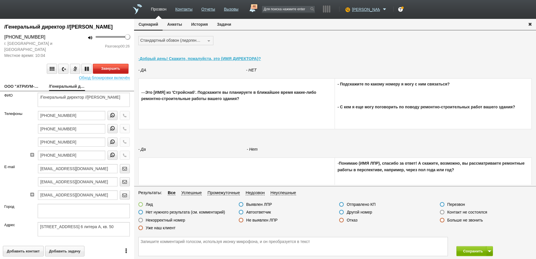
click at [104, 74] on button "Завершить" at bounding box center [110, 69] width 35 height 10
click at [341, 219] on label at bounding box center [341, 219] width 5 height 5
click at [0, 0] on input "Отказ" at bounding box center [0, 0] width 0 height 0
click at [469, 252] on button "Сохранить" at bounding box center [472, 251] width 30 height 10
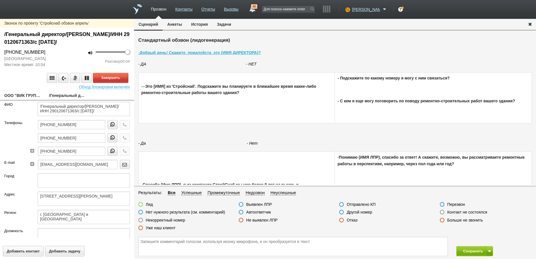
click at [26, 95] on link "ООО "ВИК ГРУПП"" at bounding box center [22, 96] width 36 height 8
type textarea "ООО "ВИК ГРУПП""
type textarea "194356, г. Санкт-Петербург, вн. тер. г. муниципальный округ Шувалово-Озерки, пр…"
type textarea "г. [GEOGRAPHIC_DATA] и [GEOGRAPHIC_DATA]"
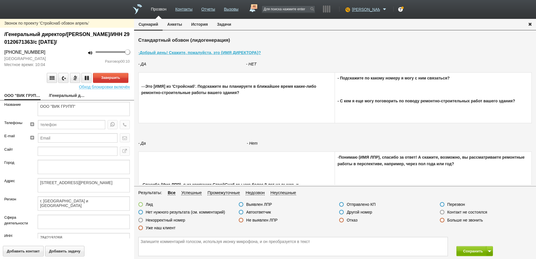
click at [65, 96] on link "/Генеральный директор/Кононова Ирина Михайловна/ИНН 290120671363/с 18 июня 2021…" at bounding box center [67, 96] width 36 height 8
type textarea "/Генеральный директор/Кононова Ирина Михайловна/ИНН 290120671363/с 18 июня 2021…"
type textarea "194356, г. Санкт-Петербург, вн. тер. г. муниципальный округ Шувалово-Озерки, пр…"
type textarea "г. [GEOGRAPHIC_DATA] и [GEOGRAPHIC_DATA]"
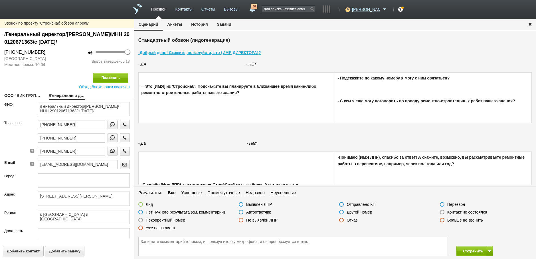
click at [141, 212] on label at bounding box center [140, 211] width 5 height 5
click at [0, 0] on input "Нет нужного результата (см. комментарий)" at bounding box center [0, 0] width 0 height 0
click at [145, 242] on textarea at bounding box center [293, 246] width 309 height 19
type textarea "Вологда"
click at [475, 247] on button "Сохранить" at bounding box center [472, 251] width 30 height 10
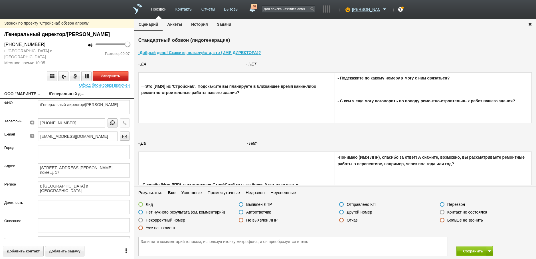
click at [108, 81] on button "Завершить" at bounding box center [110, 76] width 35 height 10
click at [23, 98] on link "ООО "МАРИНТЕХ"" at bounding box center [22, 94] width 36 height 8
type textarea "ООО "МАРИНТЕХ""
type textarea "196006, г. Санкт-Петербург, вн. тер. г. муниципальный округ Московская Застава,…"
type textarea "г. [GEOGRAPHIC_DATA] и [GEOGRAPHIC_DATA]"
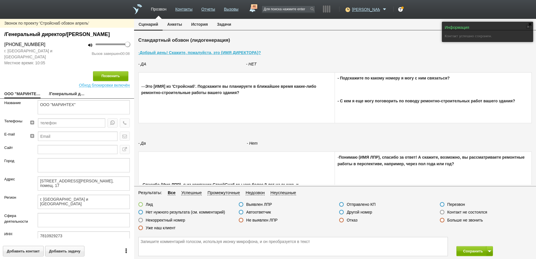
click at [60, 98] on link "/Генеральный директор/Лобашов Максим Сергеевич" at bounding box center [67, 94] width 36 height 8
type textarea "/Генеральный директор/Лобашов Максим Сергеевич"
type textarea "196006, г. Санкт-Петербург, вн. тер. г. муниципальный округ Московская Застава,…"
type textarea "г. [GEOGRAPHIC_DATA] и [GEOGRAPHIC_DATA]"
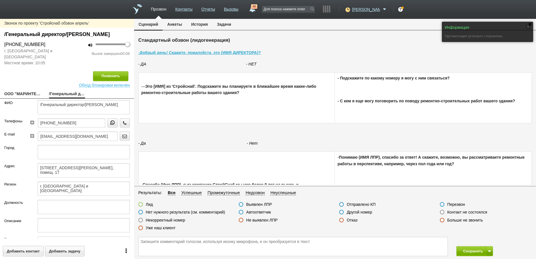
click at [241, 212] on label at bounding box center [241, 211] width 5 height 5
click at [0, 0] on input "Автоответчик" at bounding box center [0, 0] width 0 height 0
click at [118, 81] on button "Позвонить" at bounding box center [110, 76] width 35 height 10
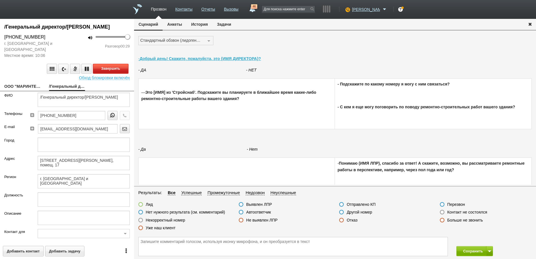
click at [110, 74] on button "Завершить" at bounding box center [110, 69] width 35 height 10
drag, startPoint x: 341, startPoint y: 219, endPoint x: 368, endPoint y: 232, distance: 30.0
click at [342, 220] on label at bounding box center [341, 219] width 5 height 5
click at [0, 0] on input "Отказ" at bounding box center [0, 0] width 0 height 0
click at [467, 251] on button "Сохранить" at bounding box center [472, 251] width 30 height 10
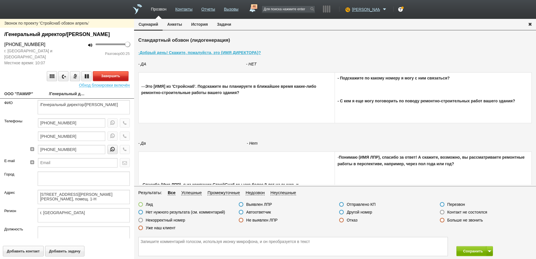
click at [111, 81] on button "Завершить" at bounding box center [110, 76] width 35 height 10
click at [342, 220] on label at bounding box center [341, 219] width 5 height 5
click at [0, 0] on input "Отказ" at bounding box center [0, 0] width 0 height 0
click at [470, 249] on button "Сохранить" at bounding box center [472, 251] width 30 height 10
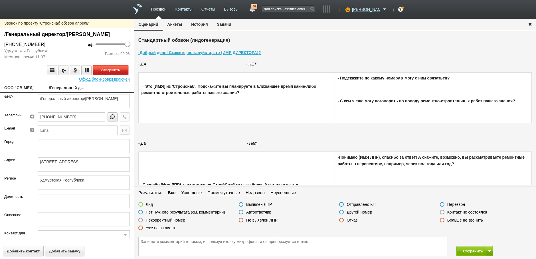
click at [107, 75] on button "Завершить" at bounding box center [110, 70] width 35 height 10
click at [240, 212] on label at bounding box center [241, 211] width 5 height 5
click at [0, 0] on input "Автоответчик" at bounding box center [0, 0] width 0 height 0
click at [142, 211] on label at bounding box center [140, 211] width 5 height 5
click at [0, 0] on input "Нет нужного результата (см. комментарий)" at bounding box center [0, 0] width 0 height 0
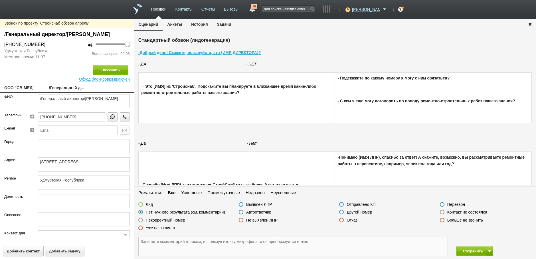
click at [143, 243] on textarea at bounding box center [293, 246] width 309 height 19
type textarea "Удмуртия"
click at [473, 250] on button "Сохранить" at bounding box center [472, 251] width 30 height 10
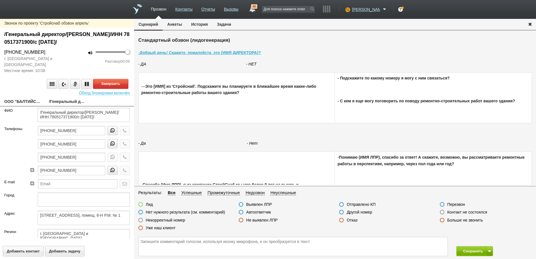
click at [24, 100] on link "ООО "БАЛТИЙСКАЯ СКУПКА"" at bounding box center [22, 102] width 36 height 8
type textarea "ООО "БАЛТИЙСКАЯ СКУПКА""
type textarea "194354, г. Санкт-Петербург, вн. тер. г. муниципальный округ Сергиевское, пр-кт …"
type textarea "г. [GEOGRAPHIC_DATA] и [GEOGRAPHIC_DATA]"
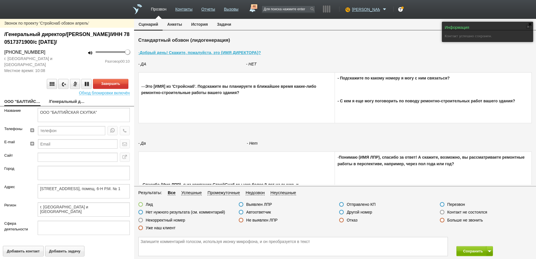
click at [66, 102] on link "/Генеральный директор/Видеман Светлана Павловна/ИНН 780517371900/с 6 апреля 201…" at bounding box center [67, 102] width 36 height 8
type textarea "/Генеральный директор/Видеман Светлана Павловна/ИНН 780517371900/с 6 апреля 201…"
type textarea "194354, г. Санкт-Петербург, вн. тер. г. муниципальный округ Сергиевское, пр-кт …"
type textarea "г. [GEOGRAPHIC_DATA] и [GEOGRAPHIC_DATA]"
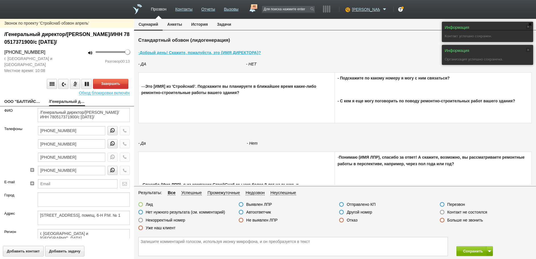
click at [241, 212] on label at bounding box center [241, 211] width 5 height 5
click at [0, 0] on input "Автоответчик" at bounding box center [0, 0] width 0 height 0
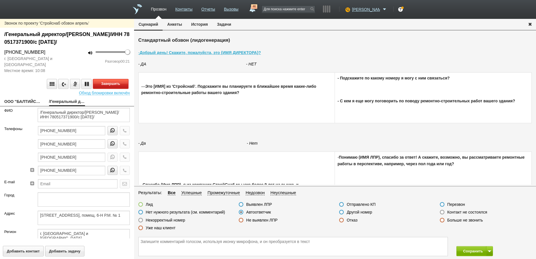
click at [111, 83] on button "Завершить" at bounding box center [110, 84] width 35 height 10
click at [113, 82] on button "Позвонить" at bounding box center [110, 84] width 35 height 10
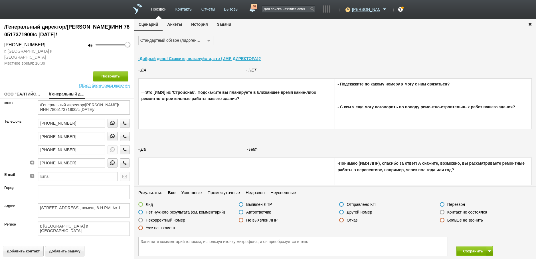
click at [442, 211] on label at bounding box center [442, 211] width 5 height 5
click at [0, 0] on input "Контакт не состоялся" at bounding box center [0, 0] width 0 height 0
click at [461, 252] on button "Сохранить" at bounding box center [472, 251] width 30 height 10
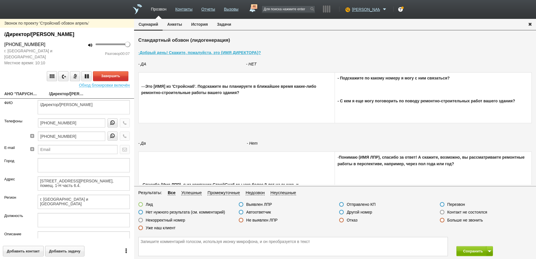
click at [21, 92] on link "АНО "ПАРУСНЫЙ ЦЕНТР"" at bounding box center [22, 94] width 36 height 8
type textarea "АНО "ПАРУСНЫЙ ЦЕНТР""
type textarea "192019, г. Санкт-Петербург, ул. Седова, д. 4, литер Д, помещ. 1-Н часть 6.4."
type textarea "г. [GEOGRAPHIC_DATA] и [GEOGRAPHIC_DATA]"
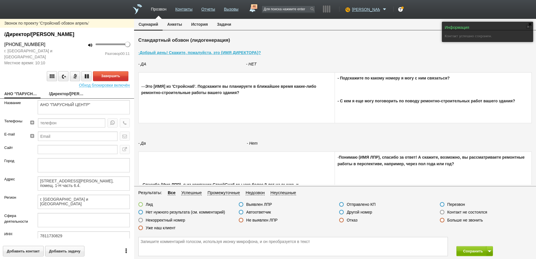
click at [56, 94] on link "/Директор/Фрейман Борис Владимирович" at bounding box center [67, 94] width 36 height 8
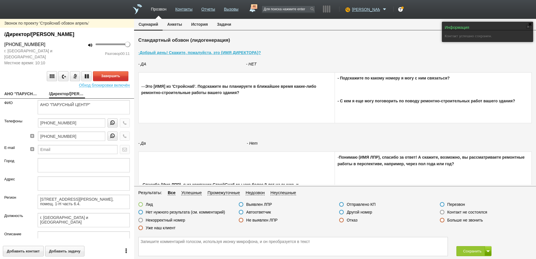
type textarea "/Директор/Фрейман Борис Владимирович"
type textarea "192019, г. Санкт-Петербург, ул. Седова, д. 4, литер Д, помещ. 1-Н часть 6.4."
type textarea "г. [GEOGRAPHIC_DATA] и [GEOGRAPHIC_DATA]"
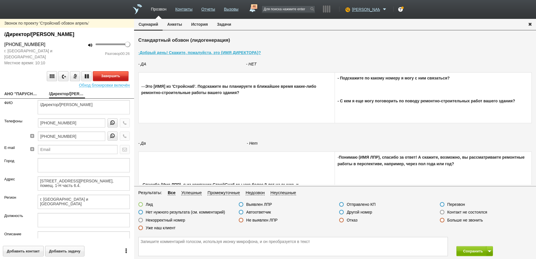
click at [115, 76] on button "Завершить" at bounding box center [110, 76] width 35 height 10
click at [340, 221] on label at bounding box center [341, 219] width 5 height 5
click at [0, 0] on input "Отказ" at bounding box center [0, 0] width 0 height 0
click at [471, 250] on button "Сохранить" at bounding box center [472, 251] width 30 height 10
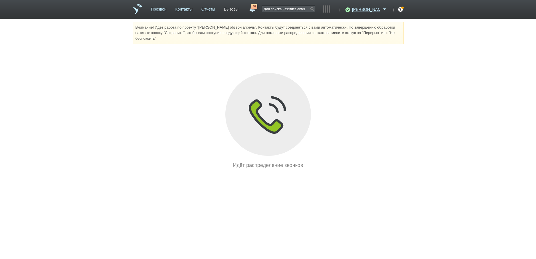
click at [239, 9] on link "Вызовы" at bounding box center [231, 8] width 15 height 8
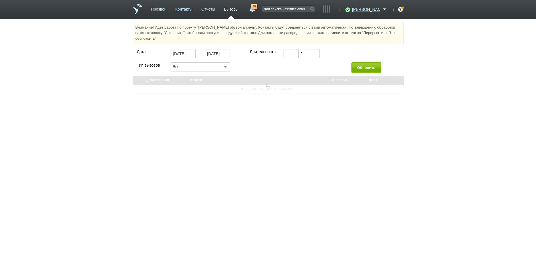
select select "30"
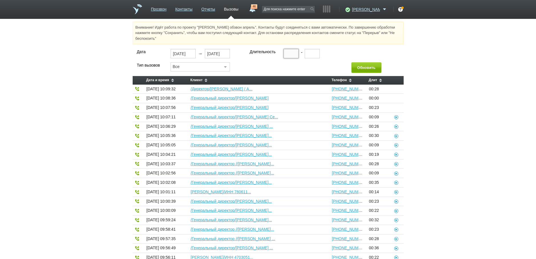
click at [284, 54] on input "text" at bounding box center [291, 53] width 15 height 9
type input "00:20"
click at [360, 68] on button "Обновить" at bounding box center [367, 67] width 30 height 11
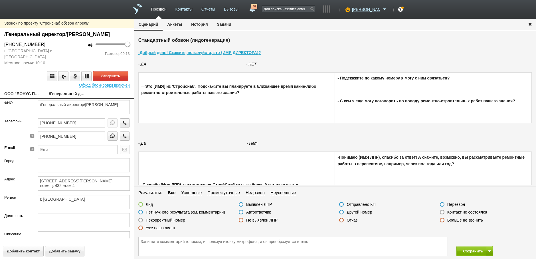
click at [240, 212] on label at bounding box center [241, 211] width 5 height 5
click at [0, 0] on input "Автоответчик" at bounding box center [0, 0] width 0 height 0
click at [108, 81] on button "Завершить" at bounding box center [110, 76] width 35 height 10
click at [462, 252] on button "Сохранить" at bounding box center [472, 251] width 30 height 10
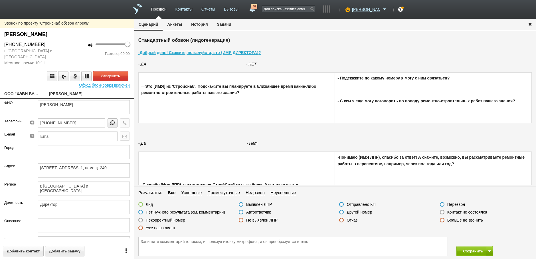
click at [24, 92] on link "ООО "ХЭВИ БУСТЕР"" at bounding box center [22, 94] width 36 height 8
type textarea "ООО "ХЭВИ БУСТЕР""
type textarea "195257, г. Санкт-Петербург, вн. тер. г. муниципальный округ Академическое, пр-к…"
type textarea "г. [GEOGRAPHIC_DATA] и [GEOGRAPHIC_DATA]"
type textarea "47.91 Торговля розничная по почте или по информационно-коммуникационной сети Ин…"
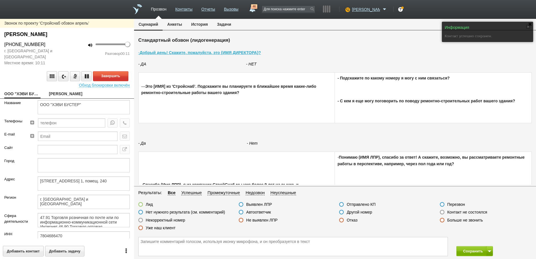
click at [55, 94] on link "Черобаев Дмитрий Сергеевич" at bounding box center [67, 94] width 36 height 8
type textarea "Черобаев Дмитрий Сергеевич"
type textarea "195257, г. Санкт-Петербург, вн. тер. г. муниципальный округ Академическое, пр-к…"
type textarea "г. [GEOGRAPHIC_DATA] и [GEOGRAPHIC_DATA]"
type textarea "Директор"
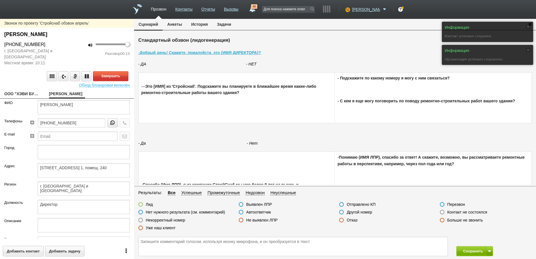
click at [241, 211] on label at bounding box center [241, 211] width 5 height 5
click at [0, 0] on input "Автоответчик" at bounding box center [0, 0] width 0 height 0
click at [106, 73] on button "Завершить" at bounding box center [110, 76] width 35 height 10
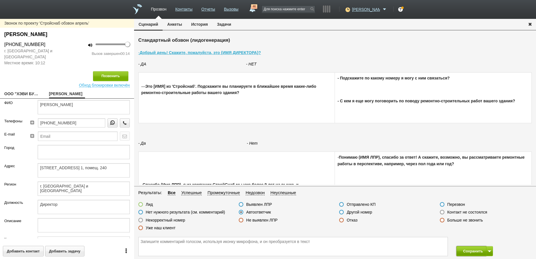
click at [466, 249] on button "Сохранить" at bounding box center [472, 251] width 30 height 10
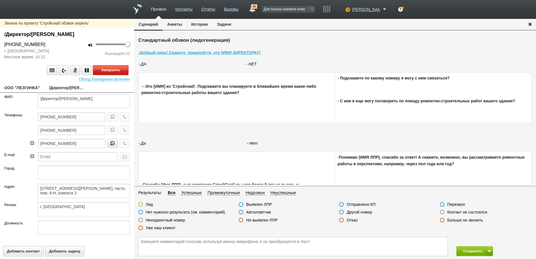
click at [117, 70] on button "Завершить" at bounding box center [110, 70] width 35 height 10
click at [341, 219] on label at bounding box center [341, 219] width 5 height 5
click at [0, 0] on input "Отказ" at bounding box center [0, 0] width 0 height 0
click at [466, 249] on button "Сохранить" at bounding box center [472, 251] width 30 height 10
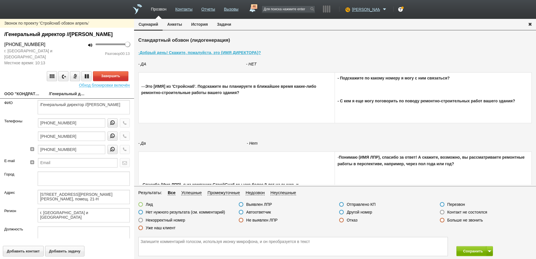
click at [27, 98] on link "ООО "КОНДРАТЬЕВСКИЙ"" at bounding box center [22, 94] width 36 height 8
type textarea "ООО "КОНДРАТЬЕВСКИЙ""
type textarea "192019, г. Санкт-Петербург, вн. тер. г. муниципальный округ Невская Застава, ул…"
type textarea "г. [GEOGRAPHIC_DATA] и [GEOGRAPHIC_DATA]"
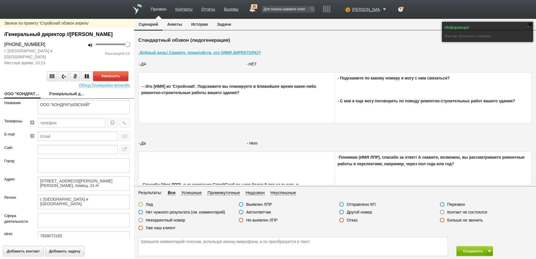
click at [59, 98] on link "/Генеральный директор //Фуракова Анастасия Григорьевна" at bounding box center [67, 94] width 36 height 8
type textarea "/Генеральный директор //Фуракова Анастасия Григорьевна"
type textarea "192019, г. Санкт-Петербург, вн. тер. г. муниципальный округ Невская Застава, ул…"
type textarea "г. [GEOGRAPHIC_DATA] и [GEOGRAPHIC_DATA]"
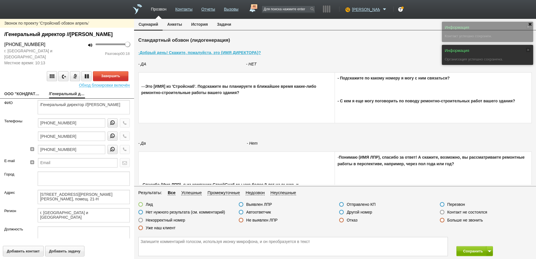
click at [242, 212] on label at bounding box center [241, 211] width 5 height 5
click at [0, 0] on input "Автоответчик" at bounding box center [0, 0] width 0 height 0
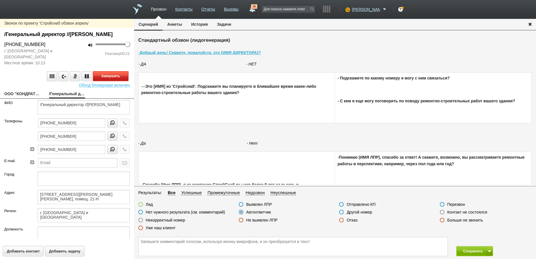
click at [110, 81] on button "Завершить" at bounding box center [110, 76] width 35 height 10
click at [122, 125] on icon "button" at bounding box center [125, 122] width 6 height 4
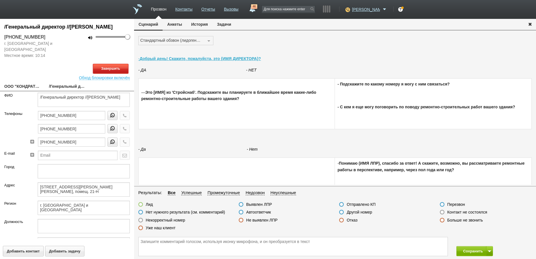
click at [111, 74] on button "Завершить" at bounding box center [110, 69] width 35 height 10
click at [441, 211] on label at bounding box center [442, 211] width 5 height 5
click at [0, 0] on input "Контакт не состоялся" at bounding box center [0, 0] width 0 height 0
click at [467, 251] on button "Сохранить" at bounding box center [472, 251] width 30 height 10
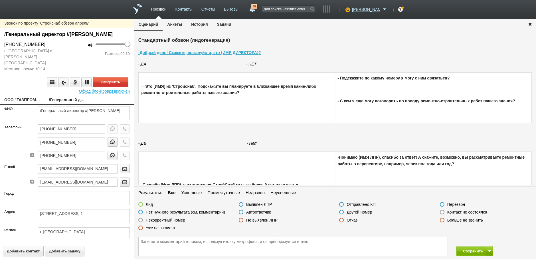
click at [23, 99] on link "ООО "ГАЗПРОМ ЭКСПЕРТИЗА"" at bounding box center [22, 100] width 36 height 8
type textarea "ООО "ГАЗПРОМ ЭКСПЕРТИЗА""
type textarea "197229, г. Санкт-Петербург, вн. тер. г. муниципальный округ Лахта-Ольгино, пр-к…"
type textarea "г. Москва"
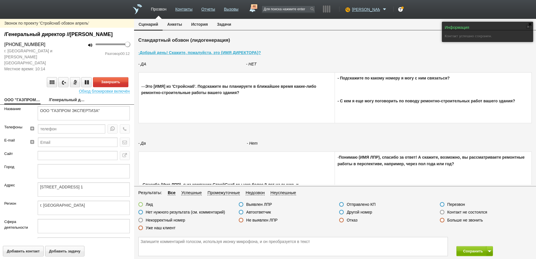
click at [58, 101] on link "/Генеральный директор //Чеканский Андрей Вячеславович" at bounding box center [67, 100] width 36 height 8
type textarea "/Генеральный директор //Чеканский Андрей Вячеславович"
type textarea "197229, г. Санкт-Петербург, вн. тер. г. муниципальный округ Лахта-Ольгино, пр-к…"
type textarea "г. Москва"
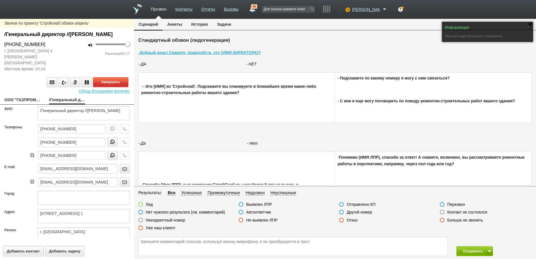
click at [141, 212] on label at bounding box center [140, 211] width 5 height 5
click at [0, 0] on input "Нет нужного результата (см. комментарий)" at bounding box center [0, 0] width 0 height 0
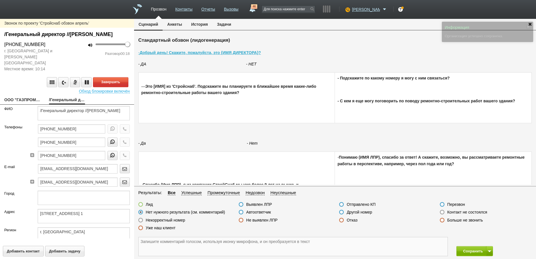
click at [147, 241] on textarea at bounding box center [293, 246] width 309 height 19
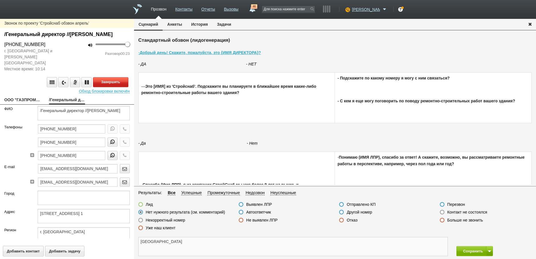
type textarea "[GEOGRAPHIC_DATA]"
click at [114, 86] on button "Завершить" at bounding box center [110, 82] width 35 height 10
click at [477, 248] on button "Сохранить" at bounding box center [472, 251] width 30 height 10
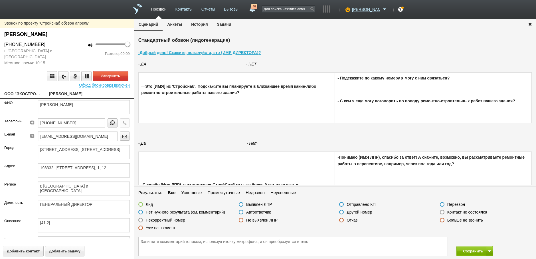
click at [25, 92] on link "ООО "ЭКОСТРОЙ"" at bounding box center [22, 94] width 36 height 8
type textarea "ООО "ЭКОСТРОЙ""
type textarea "198332, РФ, г. Санкт-Петербург Ленинский пр-т, д. 76, корп. 1, офис 12"
type textarea "198332, Г САНКТ-ПЕТЕРБУРГ, ПР-КТ ЛЕНИНСКИЙ, 76, 1, 12"
type textarea "г. [GEOGRAPHIC_DATA] и [GEOGRAPHIC_DATA]"
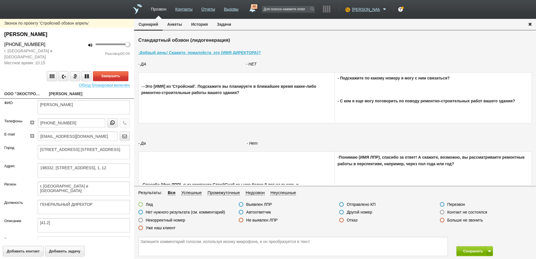
type textarea "Строительство жилых и нежилых зданий"
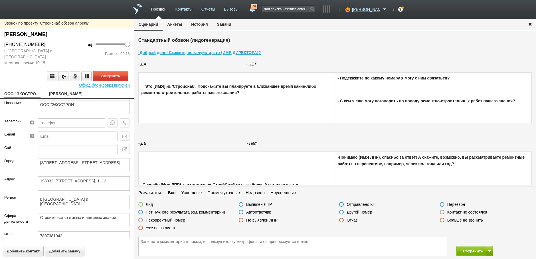
click at [55, 93] on link "ВЕСЕЛОВА ОЛЬГА ДМИТРИЕВНА" at bounding box center [67, 94] width 36 height 8
type textarea "ВЕСЕЛОВА ОЛЬГА ДМИТРИЕВНА"
type textarea "198332, Г САНКТ-ПЕТЕРБУРГ, ПР-КТ ЛЕНИНСКИЙ, 76, 1, 12"
type textarea "г. [GEOGRAPHIC_DATA] и [GEOGRAPHIC_DATA]"
type textarea "ГЕНЕРАЛЬНЫЙ ДИРЕКТОР"
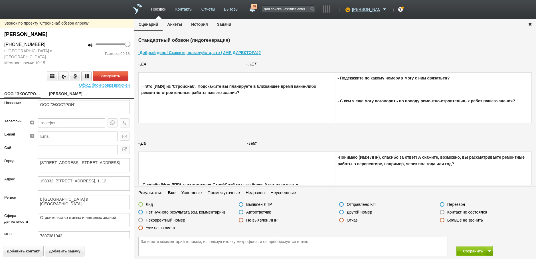
type textarea "[41.2]"
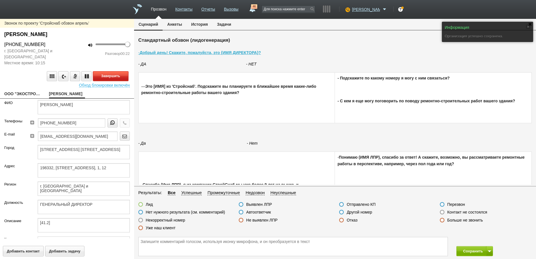
click at [108, 77] on button "Завершить" at bounding box center [110, 76] width 35 height 10
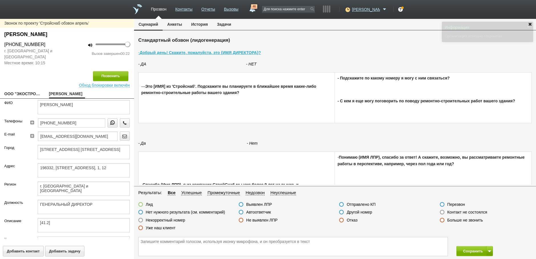
click at [341, 220] on label at bounding box center [341, 219] width 5 height 5
click at [0, 0] on input "Отказ" at bounding box center [0, 0] width 0 height 0
click at [341, 220] on label at bounding box center [341, 219] width 5 height 5
click at [0, 0] on input "Отказ" at bounding box center [0, 0] width 0 height 0
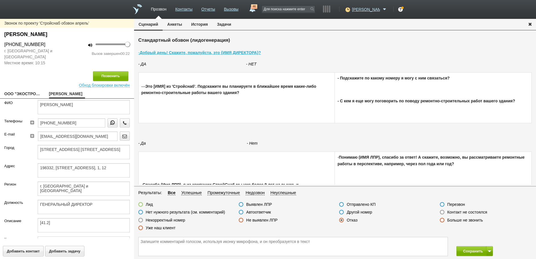
click at [342, 211] on label at bounding box center [341, 211] width 5 height 5
click at [0, 0] on input "Другой номер" at bounding box center [0, 0] width 0 height 0
click at [468, 250] on button "Сохранить" at bounding box center [472, 251] width 30 height 10
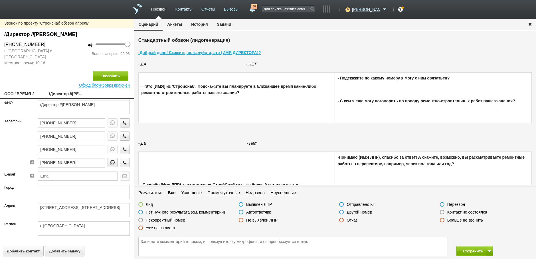
click at [443, 211] on label at bounding box center [442, 211] width 5 height 5
click at [0, 0] on input "Контакт не состоялся" at bounding box center [0, 0] width 0 height 0
click at [114, 78] on button "Позвонить" at bounding box center [110, 76] width 35 height 10
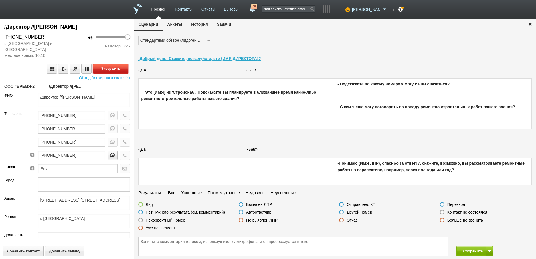
click at [108, 70] on button "Завершить" at bounding box center [110, 69] width 35 height 10
click at [343, 219] on label at bounding box center [341, 219] width 5 height 5
click at [0, 0] on input "Отказ" at bounding box center [0, 0] width 0 height 0
click at [467, 249] on button "Сохранить" at bounding box center [472, 251] width 30 height 10
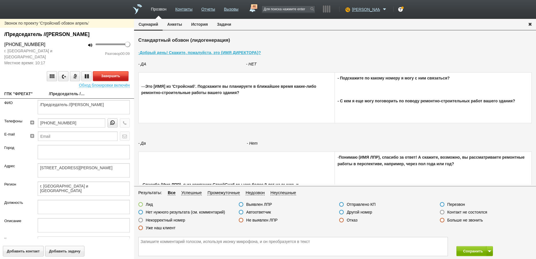
click at [108, 77] on button "Завершить" at bounding box center [110, 76] width 35 height 10
click at [239, 213] on label at bounding box center [241, 211] width 5 height 5
click at [0, 0] on input "Автоответчик" at bounding box center [0, 0] width 0 height 0
click at [107, 74] on button "Позвонить" at bounding box center [110, 76] width 35 height 10
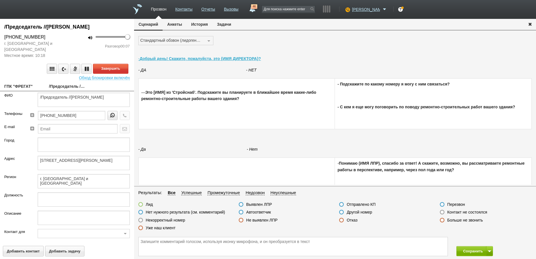
click at [241, 212] on label at bounding box center [241, 211] width 5 height 5
click at [0, 0] on input "Автоответчик" at bounding box center [0, 0] width 0 height 0
click at [104, 70] on button "Завершить" at bounding box center [110, 69] width 35 height 10
click at [464, 252] on button "Сохранить" at bounding box center [472, 251] width 30 height 10
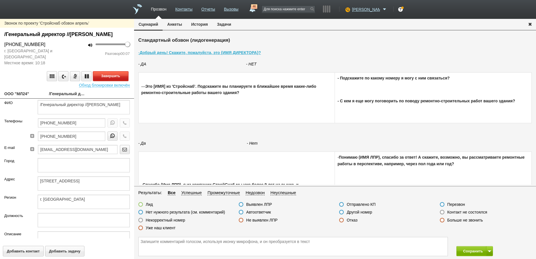
click at [111, 81] on button "Завершить" at bounding box center [110, 76] width 35 height 10
click at [241, 212] on label at bounding box center [241, 211] width 5 height 5
click at [0, 0] on input "Автоответчик" at bounding box center [0, 0] width 0 height 0
click at [122, 125] on icon "button" at bounding box center [125, 122] width 6 height 4
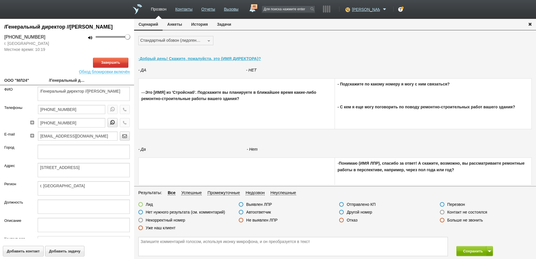
click at [141, 220] on label at bounding box center [140, 219] width 5 height 5
click at [0, 0] on input "Некорректный номер" at bounding box center [0, 0] width 0 height 0
click at [471, 250] on button "Сохранить" at bounding box center [472, 251] width 30 height 10
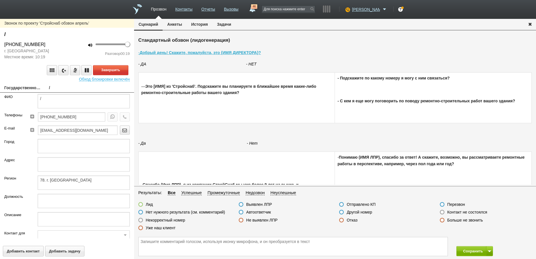
click at [29, 89] on link "Государственное дошкольное образовательное учреждение центр развития ребенка - …" at bounding box center [22, 88] width 36 height 8
type textarea "Государственное дошкольное образовательное учреждение центр развития ребенка - …"
type textarea "78. г. [GEOGRAPHIC_DATA]"
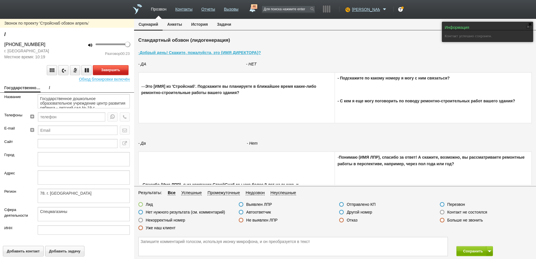
click at [110, 72] on button "Завершить" at bounding box center [110, 70] width 35 height 10
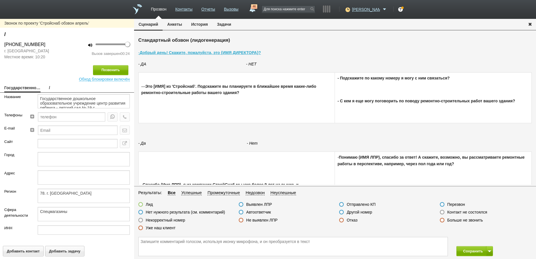
drag, startPoint x: 442, startPoint y: 212, endPoint x: 452, endPoint y: 230, distance: 20.9
click at [442, 212] on label at bounding box center [442, 211] width 5 height 5
click at [0, 0] on input "Контакт не состоялся" at bounding box center [0, 0] width 0 height 0
click at [467, 251] on button "Сохранить" at bounding box center [472, 251] width 30 height 10
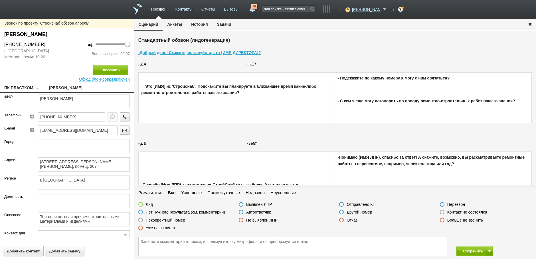
click at [441, 212] on label at bounding box center [442, 211] width 5 height 5
click at [0, 0] on input "Контакт не состоялся" at bounding box center [0, 0] width 0 height 0
click at [466, 250] on button "Сохранить" at bounding box center [472, 251] width 30 height 10
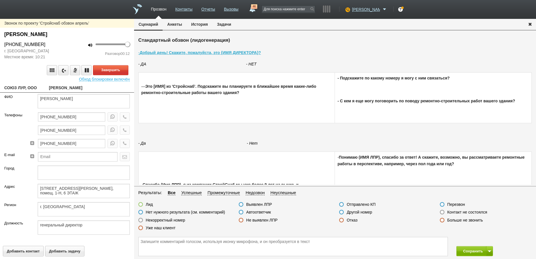
click at [441, 212] on label at bounding box center [442, 211] width 5 height 5
click at [0, 0] on input "Контакт не состоялся" at bounding box center [0, 0] width 0 height 0
click at [106, 69] on button "Завершить" at bounding box center [110, 70] width 35 height 10
click at [474, 248] on button "Сохранить" at bounding box center [472, 251] width 30 height 10
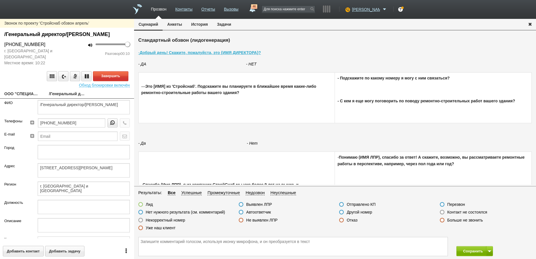
click at [27, 98] on link "ООО "СПЕЦИАЛЬНЫЕ ПРУЖИНЫ"" at bounding box center [22, 94] width 36 height 8
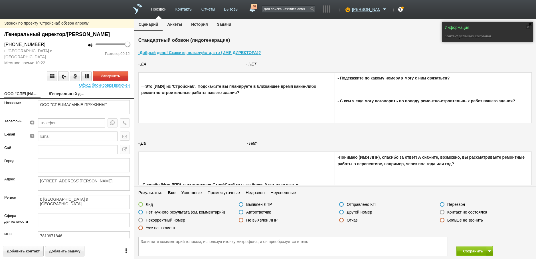
click at [66, 98] on link "/Генеральный директор/Эльгер Анжела Викторовна" at bounding box center [67, 94] width 36 height 8
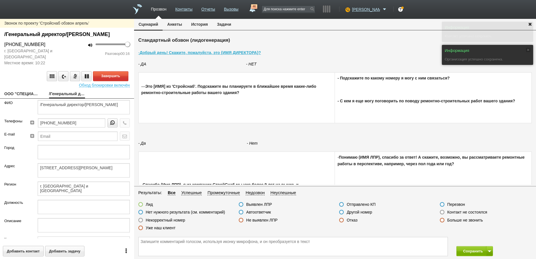
click at [444, 213] on label at bounding box center [442, 211] width 5 height 5
click at [0, 0] on input "Контакт не состоялся" at bounding box center [0, 0] width 0 height 0
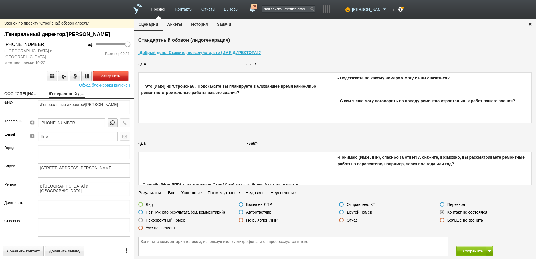
click at [106, 81] on button "Завершить" at bounding box center [110, 76] width 35 height 10
click at [114, 81] on button "Позвонить" at bounding box center [110, 76] width 35 height 10
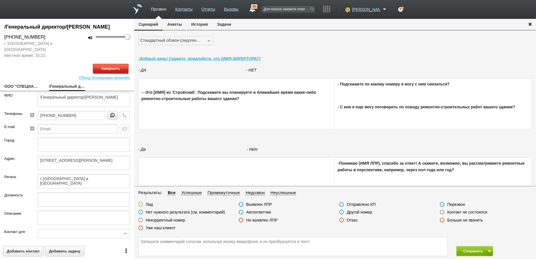
click at [111, 74] on button "Завершить" at bounding box center [110, 69] width 35 height 10
click at [441, 213] on label at bounding box center [442, 211] width 5 height 5
click at [0, 0] on input "Контакт не состоялся" at bounding box center [0, 0] width 0 height 0
click at [467, 251] on button "Сохранить" at bounding box center [472, 251] width 30 height 10
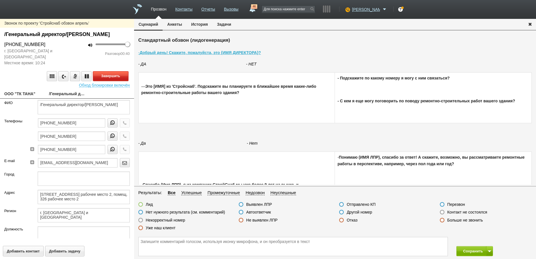
click at [109, 81] on button "Завершить" at bounding box center [110, 76] width 35 height 10
click at [341, 220] on label at bounding box center [341, 219] width 5 height 5
click at [0, 0] on input "Отказ" at bounding box center [0, 0] width 0 height 0
click at [474, 250] on button "Сохранить" at bounding box center [472, 251] width 30 height 10
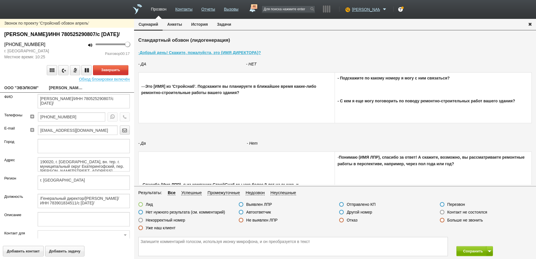
click at [443, 212] on label at bounding box center [442, 211] width 5 height 5
click at [0, 0] on input "Контакт не состоялся" at bounding box center [0, 0] width 0 height 0
click at [106, 75] on button "Завершить" at bounding box center [110, 70] width 35 height 10
click at [470, 252] on button "Сохранить" at bounding box center [472, 251] width 30 height 10
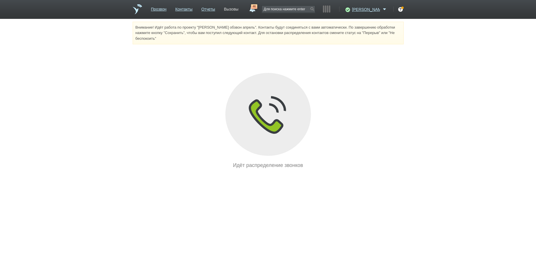
click at [239, 9] on link "Вызовы" at bounding box center [231, 8] width 15 height 8
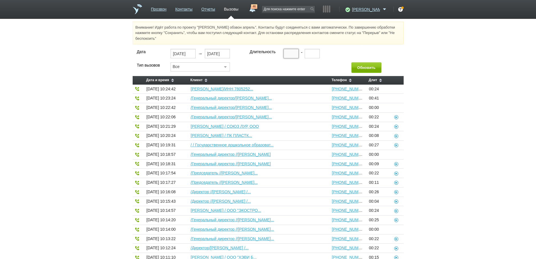
click at [289, 53] on input "text" at bounding box center [291, 53] width 15 height 9
click at [363, 67] on button "Обновить" at bounding box center [367, 67] width 30 height 11
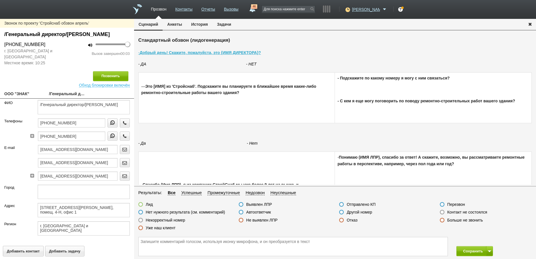
click at [442, 213] on label at bounding box center [442, 211] width 5 height 5
click at [0, 0] on input "Контакт не состоялся" at bounding box center [0, 0] width 0 height 0
click at [117, 81] on button "Позвонить" at bounding box center [110, 76] width 35 height 10
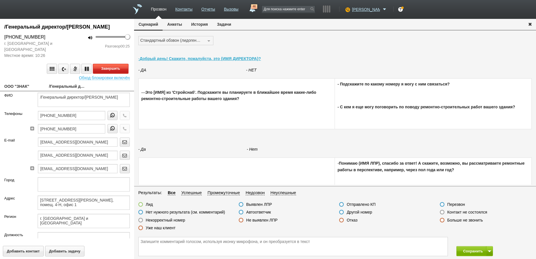
click at [113, 74] on button "Завершить" at bounding box center [110, 69] width 35 height 10
click at [340, 219] on label at bounding box center [341, 219] width 5 height 5
click at [0, 0] on input "Отказ" at bounding box center [0, 0] width 0 height 0
click at [471, 250] on button "Сохранить" at bounding box center [472, 251] width 30 height 10
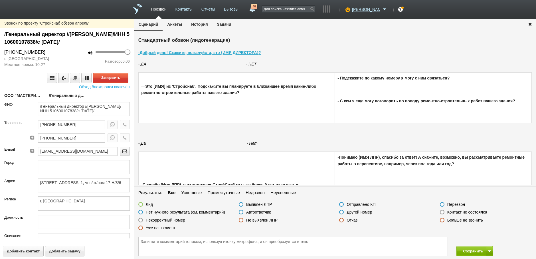
click at [23, 100] on link "ООО "МАСТЕРИЦА"" at bounding box center [22, 96] width 36 height 8
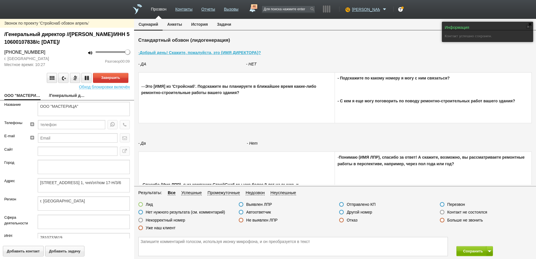
click at [56, 100] on link "/Генеральный директор //Курильченко Наталья Александровна/ИНН 510600107838/с 26…" at bounding box center [67, 96] width 36 height 8
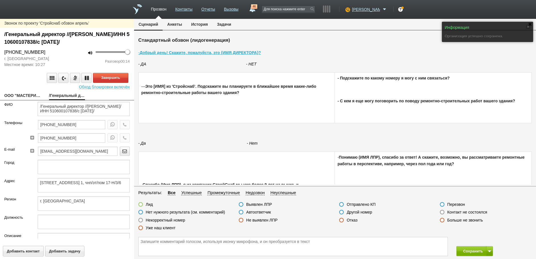
click at [442, 212] on label at bounding box center [442, 211] width 5 height 5
click at [0, 0] on input "Контакт не состоялся" at bounding box center [0, 0] width 0 height 0
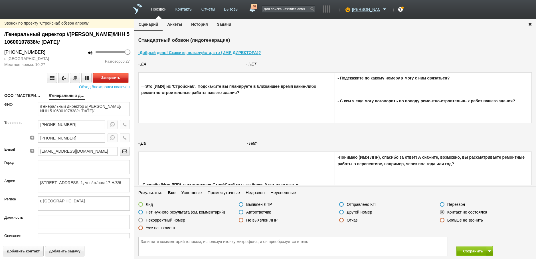
click at [114, 83] on button "Завершить" at bounding box center [110, 78] width 35 height 10
click at [470, 251] on button "Сохранить" at bounding box center [472, 251] width 30 height 10
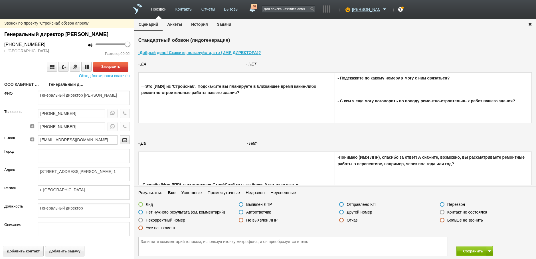
click at [26, 89] on link "ООО КАБИНЕТ СЕМЕЙНОГО ЗДОРОВЬЯ ВАШ ДОКТОР" at bounding box center [22, 85] width 36 height 8
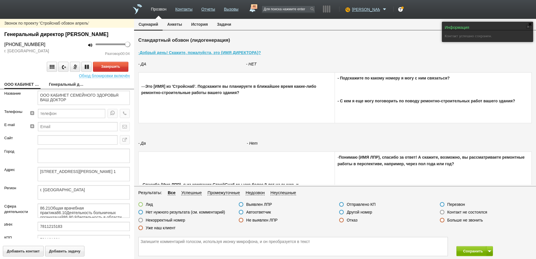
click at [64, 89] on link "Генеральный директор Копосова Татьяна Александровна" at bounding box center [67, 85] width 36 height 8
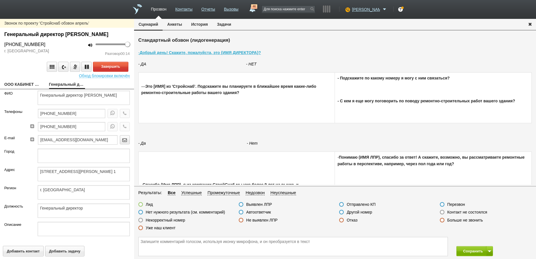
click at [242, 213] on label at bounding box center [241, 211] width 5 height 5
click at [0, 0] on input "Автоответчик" at bounding box center [0, 0] width 0 height 0
click at [121, 72] on button "Завершить" at bounding box center [110, 67] width 35 height 10
click at [18, 89] on link "ООО КАБИНЕТ СЕМЕЙНОГО ЗДОРОВЬЯ ВАШ ДОКТОР" at bounding box center [22, 85] width 36 height 8
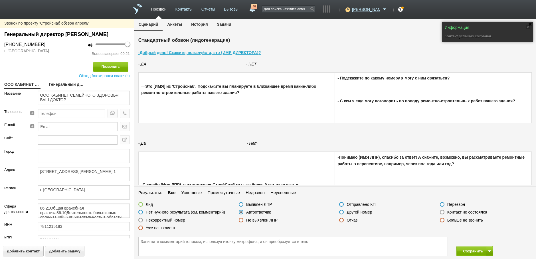
click at [64, 89] on link "Генеральный директор Копосова Татьяна Александровна" at bounding box center [67, 85] width 36 height 8
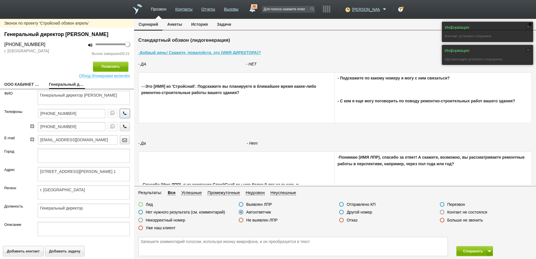
click at [122, 115] on icon "button" at bounding box center [125, 113] width 6 height 4
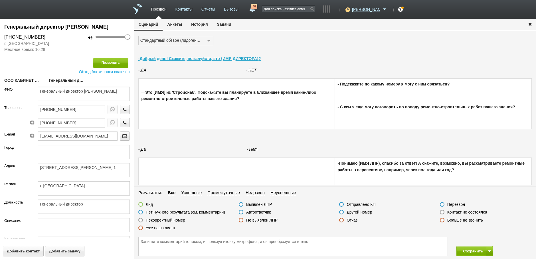
click at [441, 211] on label at bounding box center [442, 211] width 5 height 5
click at [0, 0] on input "Контакт не состоялся" at bounding box center [0, 0] width 0 height 0
click at [467, 247] on button "Сохранить" at bounding box center [472, 251] width 30 height 10
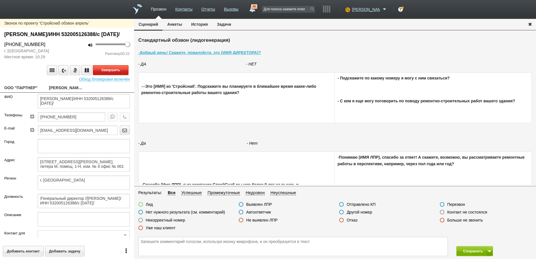
click at [107, 75] on button "Завершить" at bounding box center [110, 70] width 35 height 10
click at [443, 213] on label at bounding box center [442, 211] width 5 height 5
click at [0, 0] on input "Контакт не состоялся" at bounding box center [0, 0] width 0 height 0
click at [470, 251] on button "Сохранить" at bounding box center [472, 251] width 30 height 10
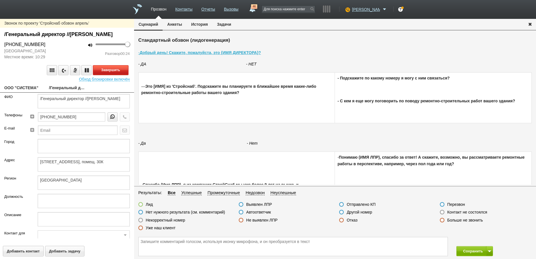
click at [115, 75] on button "Завершить" at bounding box center [110, 70] width 35 height 10
click at [141, 211] on label at bounding box center [140, 211] width 5 height 5
click at [0, 0] on input "Нет нужного результата (см. комментарий)" at bounding box center [0, 0] width 0 height 0
click at [150, 243] on textarea at bounding box center [293, 246] width 309 height 19
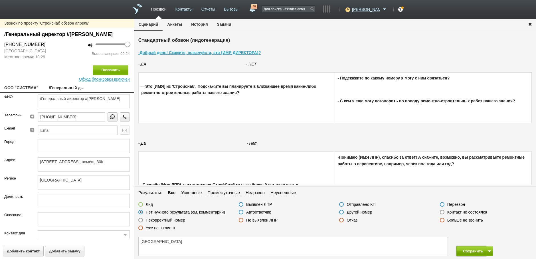
click at [471, 251] on button "Сохранить" at bounding box center [472, 251] width 30 height 10
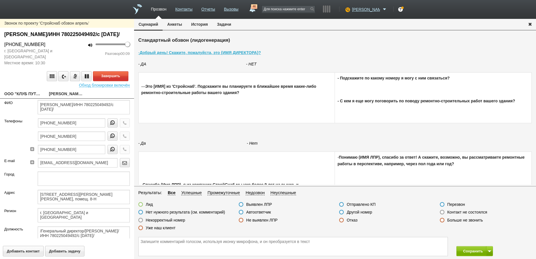
click at [24, 98] on link "ООО "КЛУБ ПУТЕШЕСТВИЙ "ВИВА ФРЭНДС"" at bounding box center [22, 94] width 36 height 8
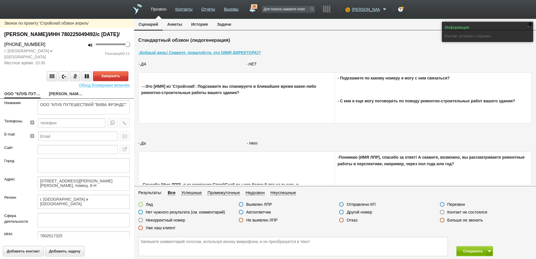
click at [64, 98] on link "Нефедова Анастасия Викторовна/ИНН 780225049492/с 24 апреля 2015 г./" at bounding box center [67, 94] width 36 height 8
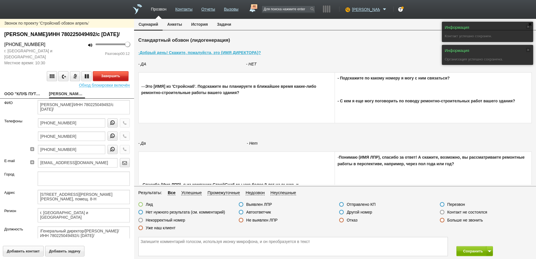
click at [114, 81] on button "Завершить" at bounding box center [110, 76] width 35 height 10
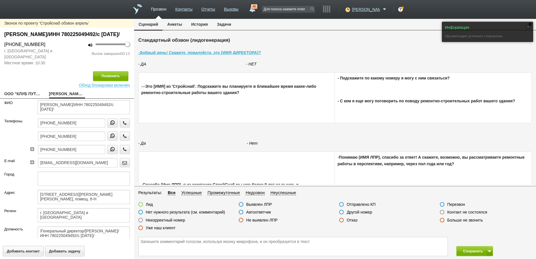
click at [241, 213] on label at bounding box center [241, 211] width 5 height 5
click at [0, 0] on input "Автоответчик" at bounding box center [0, 0] width 0 height 0
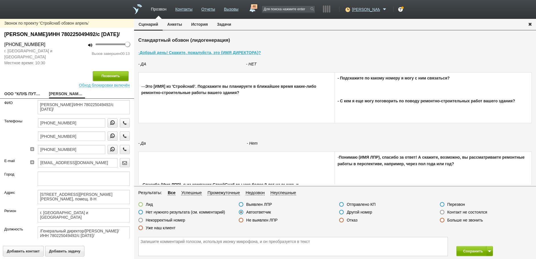
click at [112, 81] on button "Позвонить" at bounding box center [110, 76] width 35 height 10
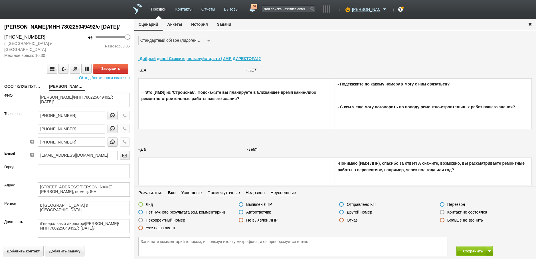
click at [28, 91] on link "ООО "КЛУБ ПУТЕШЕСТВИЙ "ВИВА ФРЭНДС"" at bounding box center [22, 87] width 36 height 8
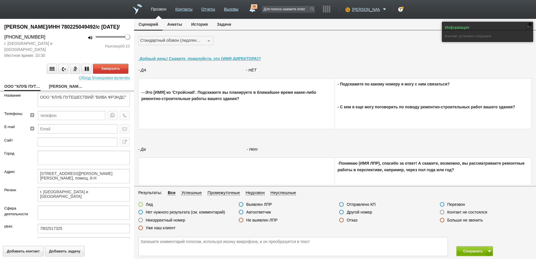
click at [57, 91] on link "Нефедова Анастасия Викторовна/ИНН 780225049492/с 24 апреля 2015 г./" at bounding box center [67, 87] width 36 height 8
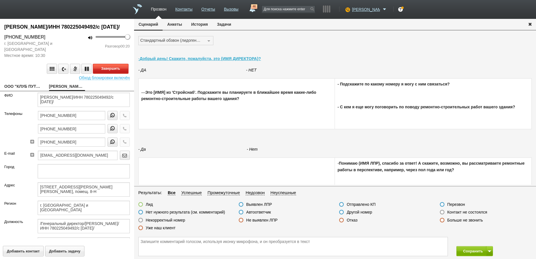
click at [113, 74] on button "Завершить" at bounding box center [110, 69] width 35 height 10
drag, startPoint x: 342, startPoint y: 219, endPoint x: 340, endPoint y: 223, distance: 5.1
click at [342, 220] on label at bounding box center [341, 219] width 5 height 5
click at [0, 0] on input "Отказ" at bounding box center [0, 0] width 0 height 0
click at [341, 212] on label at bounding box center [341, 211] width 5 height 5
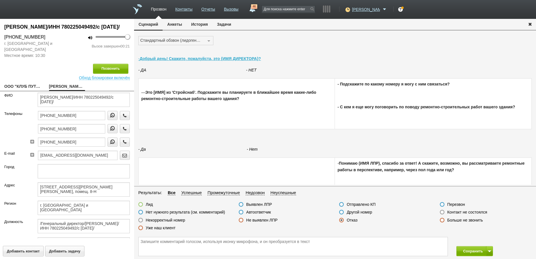
click at [0, 0] on input "Другой номер" at bounding box center [0, 0] width 0 height 0
click at [474, 250] on button "Сохранить" at bounding box center [472, 251] width 30 height 10
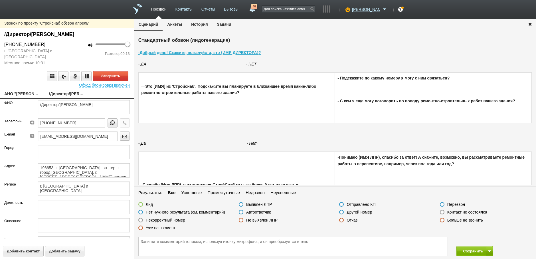
click at [21, 92] on link "АНО "НЕВСКИЙ БДИТЕЛЬ"" at bounding box center [22, 94] width 36 height 8
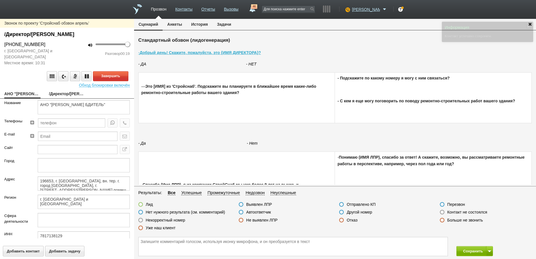
click at [56, 93] on link "/Директор/Павлов Никита Сергеевич" at bounding box center [67, 94] width 36 height 8
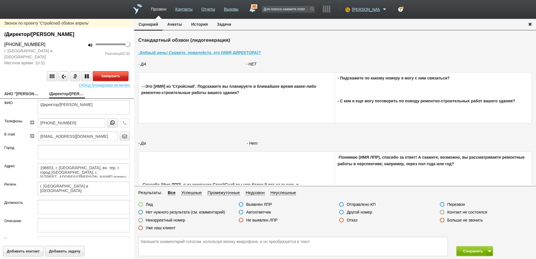
click at [105, 78] on button "Завершить" at bounding box center [110, 76] width 35 height 10
click at [343, 220] on label at bounding box center [341, 219] width 5 height 5
click at [0, 0] on input "Отказ" at bounding box center [0, 0] width 0 height 0
click at [471, 252] on button "Сохранить" at bounding box center [472, 251] width 30 height 10
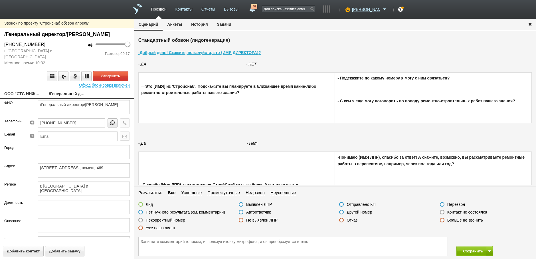
click at [24, 92] on link "ООО "СТС-ИНЖИНИРИНГ"" at bounding box center [22, 94] width 36 height 8
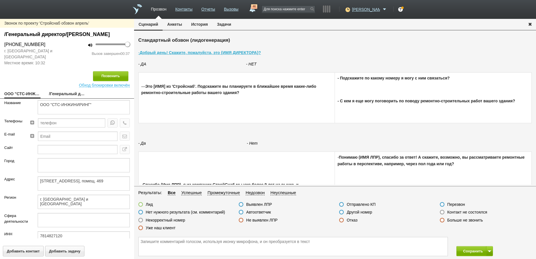
click at [342, 221] on label at bounding box center [341, 219] width 5 height 5
click at [0, 0] on input "Отказ" at bounding box center [0, 0] width 0 height 0
click at [470, 248] on button "Сохранить" at bounding box center [472, 251] width 30 height 10
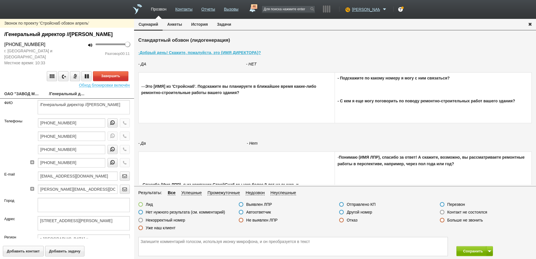
click at [21, 98] on link "ОАО "ЗАВОД МАГНЕТОН"" at bounding box center [22, 94] width 36 height 8
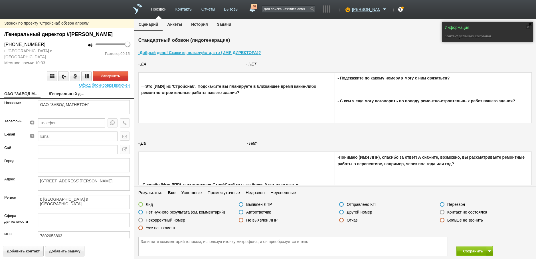
click at [64, 98] on link "/Генеральный директор //Фирсенков Андрей Анатольевич" at bounding box center [67, 94] width 36 height 8
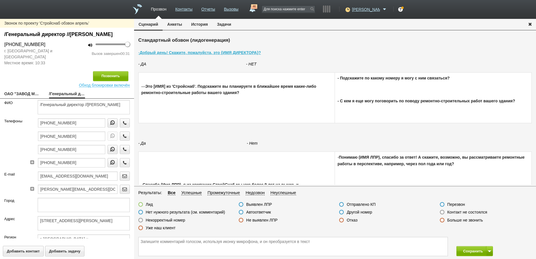
click at [341, 221] on label at bounding box center [341, 219] width 5 height 5
click at [0, 0] on input "Отказ" at bounding box center [0, 0] width 0 height 0
click at [471, 251] on button "Сохранить" at bounding box center [472, 251] width 30 height 10
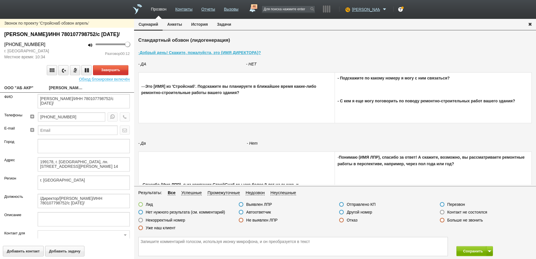
click at [140, 221] on label at bounding box center [140, 219] width 5 height 5
click at [0, 0] on input "Некорректный номер" at bounding box center [0, 0] width 0 height 0
click at [101, 75] on button "Завершить" at bounding box center [110, 70] width 35 height 10
click at [470, 250] on button "Сохранить" at bounding box center [472, 251] width 30 height 10
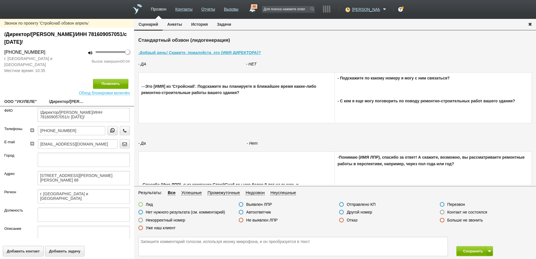
click at [443, 211] on label at bounding box center [442, 211] width 5 height 5
click at [0, 0] on input "Контакт не состоялся" at bounding box center [0, 0] width 0 height 0
click at [118, 82] on button "Позвонить" at bounding box center [110, 84] width 35 height 10
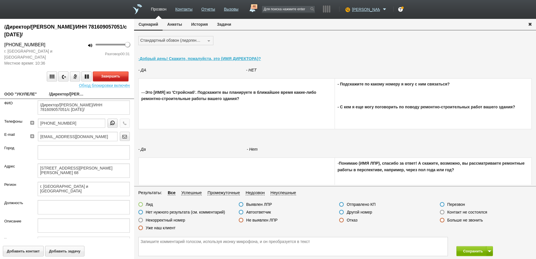
click at [104, 77] on button "Завершить" at bounding box center [110, 76] width 35 height 10
click at [341, 221] on label at bounding box center [341, 219] width 5 height 5
click at [0, 0] on input "Отказ" at bounding box center [0, 0] width 0 height 0
click at [474, 254] on button "Сохранить" at bounding box center [472, 251] width 30 height 10
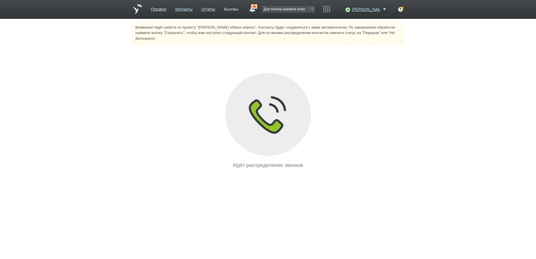
click at [239, 10] on link "Вызовы" at bounding box center [231, 8] width 15 height 8
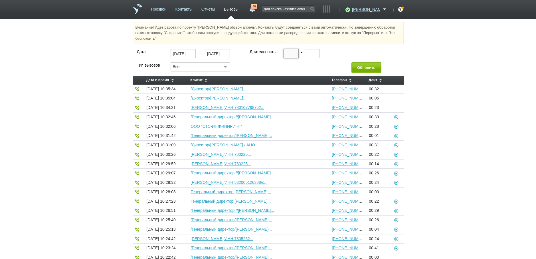
click at [288, 54] on input "text" at bounding box center [291, 53] width 15 height 9
click at [360, 66] on button "Обновить" at bounding box center [367, 67] width 30 height 11
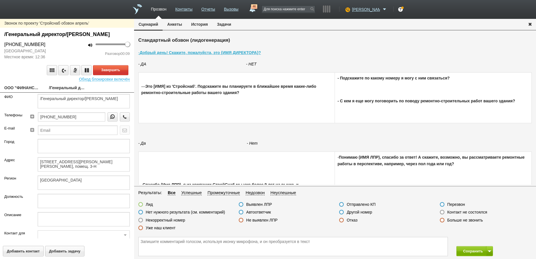
click at [20, 92] on link "ООО "ФИНАНСОВЫЕ БИЗНЕС-СИСТЕМЫ"" at bounding box center [22, 88] width 36 height 8
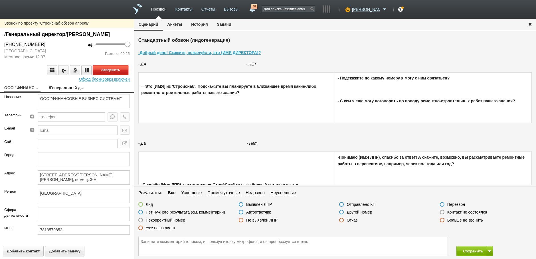
click at [112, 75] on button "Завершить" at bounding box center [110, 70] width 35 height 10
click at [342, 219] on label at bounding box center [341, 219] width 5 height 5
click at [0, 0] on input "Отказ" at bounding box center [0, 0] width 0 height 0
click at [140, 211] on label at bounding box center [140, 211] width 5 height 5
click at [0, 0] on input "Нет нужного результата (см. комментарий)" at bounding box center [0, 0] width 0 height 0
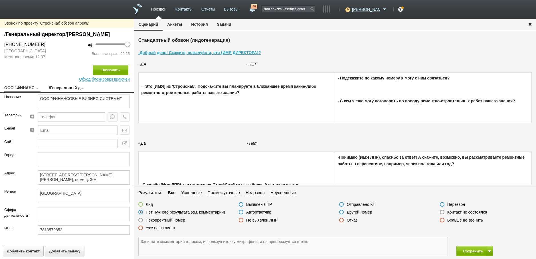
click at [149, 245] on textarea at bounding box center [293, 246] width 309 height 19
click at [468, 252] on button "Сохранить" at bounding box center [472, 251] width 30 height 10
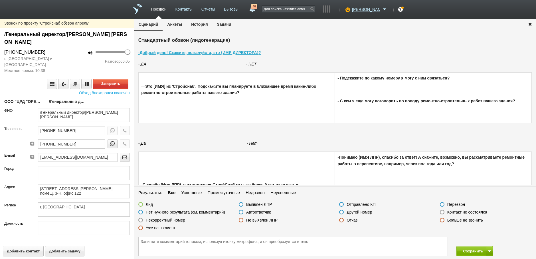
click at [26, 102] on link "ООО "ЦРД "ОРЕОЛ"" at bounding box center [22, 102] width 36 height 8
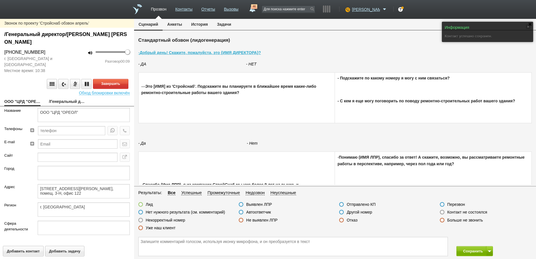
click at [71, 102] on link "/Генеральный директор/Паршакова Ирина Ивановна" at bounding box center [67, 102] width 36 height 8
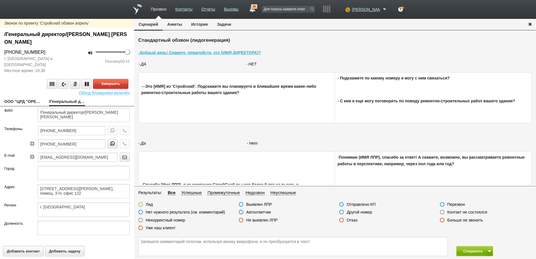
click at [441, 211] on label at bounding box center [442, 211] width 5 height 5
click at [0, 0] on input "Контакт не состоялся" at bounding box center [0, 0] width 0 height 0
click at [106, 86] on button "Завершить" at bounding box center [110, 84] width 35 height 10
click at [122, 132] on icon "button" at bounding box center [125, 130] width 6 height 4
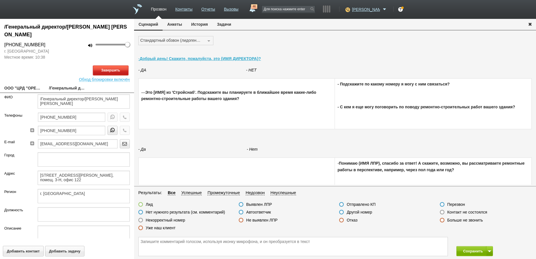
click at [113, 71] on button "Завершить" at bounding box center [110, 70] width 35 height 10
click at [441, 213] on label at bounding box center [442, 211] width 5 height 5
click at [0, 0] on input "Контакт не состоялся" at bounding box center [0, 0] width 0 height 0
click at [469, 252] on button "Сохранить" at bounding box center [472, 251] width 30 height 10
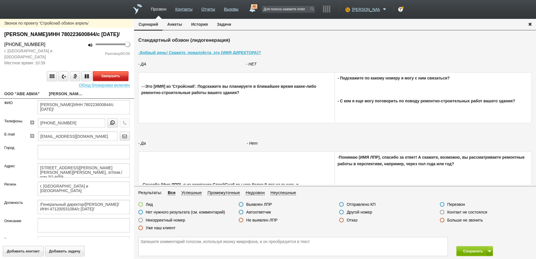
click at [110, 81] on button "Завершить" at bounding box center [110, 76] width 35 height 10
click at [241, 213] on label at bounding box center [241, 211] width 5 height 5
click at [0, 0] on input "Автоответчик" at bounding box center [0, 0] width 0 height 0
click at [114, 81] on button "Позвонить" at bounding box center [110, 76] width 35 height 10
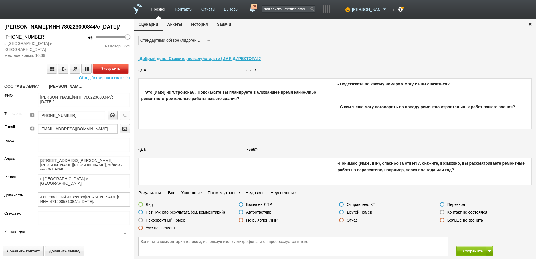
click at [119, 74] on button "Завершить" at bounding box center [110, 69] width 35 height 10
drag, startPoint x: 342, startPoint y: 220, endPoint x: 391, endPoint y: 239, distance: 52.7
click at [342, 221] on label at bounding box center [341, 219] width 5 height 5
click at [0, 0] on input "Отказ" at bounding box center [0, 0] width 0 height 0
click at [468, 248] on button "Сохранить" at bounding box center [472, 251] width 30 height 10
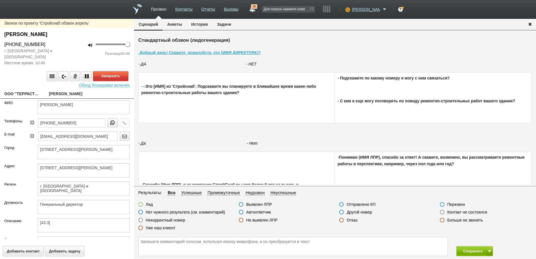
click at [25, 93] on link "ООО "ТЕРРАСТРОЙМОНТАЖ"" at bounding box center [22, 94] width 36 height 8
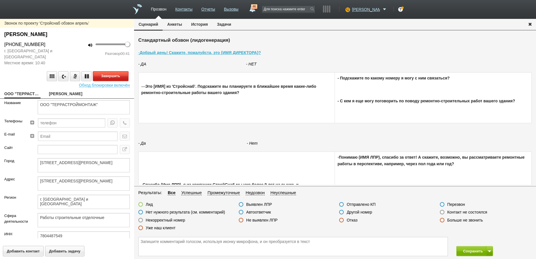
click at [115, 76] on button "Завершить" at bounding box center [110, 76] width 35 height 10
click at [341, 219] on label at bounding box center [341, 219] width 5 height 5
click at [0, 0] on input "Отказ" at bounding box center [0, 0] width 0 height 0
click at [467, 251] on button "Сохранить" at bounding box center [472, 251] width 30 height 10
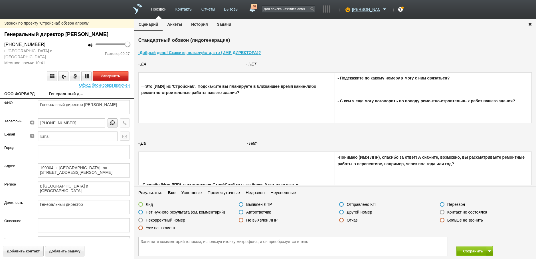
click at [110, 81] on button "Завершить" at bounding box center [110, 76] width 35 height 10
click at [344, 211] on label at bounding box center [341, 211] width 5 height 5
click at [0, 0] on input "Другой номер" at bounding box center [0, 0] width 0 height 0
click at [469, 249] on button "Сохранить" at bounding box center [472, 251] width 30 height 10
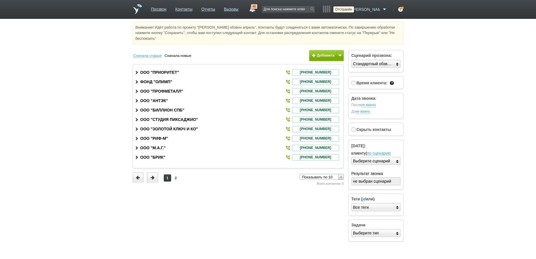
click at [351, 11] on icon at bounding box center [347, 10] width 8 height 6
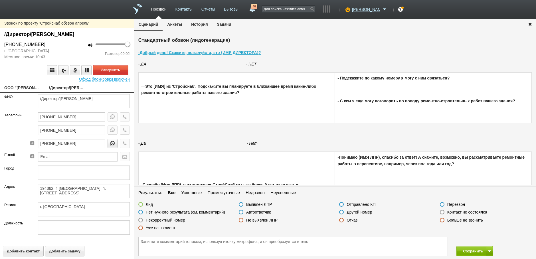
click at [25, 86] on link "ООО "[PERSON_NAME] МЕБЕЛЬ"" at bounding box center [22, 88] width 36 height 8
type textarea "ООО "[PERSON_NAME] МЕБЕЛЬ""
type textarea "194362, г. [GEOGRAPHIC_DATA], п. [STREET_ADDRESS]"
type textarea "г. [GEOGRAPHIC_DATA]"
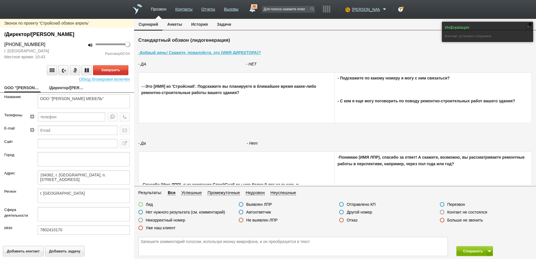
click at [60, 88] on link "/Директор/[PERSON_NAME]" at bounding box center [67, 88] width 36 height 8
type textarea "/Директор/[PERSON_NAME]"
type textarea "194362, г. [GEOGRAPHIC_DATA], п. [STREET_ADDRESS]"
type textarea "г. [GEOGRAPHIC_DATA]"
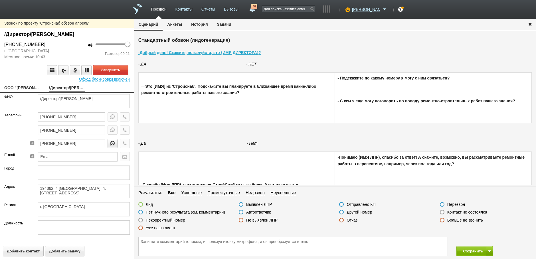
click at [441, 211] on label at bounding box center [442, 211] width 5 height 5
click at [0, 0] on input "Контакт не состоялся" at bounding box center [0, 0] width 0 height 0
click at [112, 71] on button "Завершить" at bounding box center [110, 70] width 35 height 10
click at [474, 249] on button "Сохранить" at bounding box center [472, 251] width 30 height 10
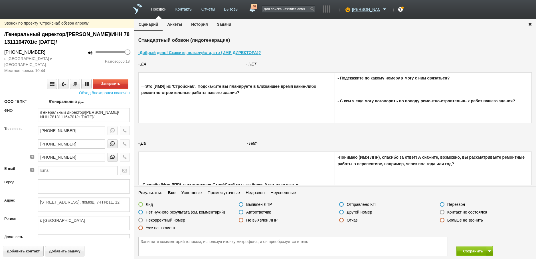
click at [442, 213] on label at bounding box center [442, 211] width 5 height 5
click at [0, 0] on input "Контакт не состоялся" at bounding box center [0, 0] width 0 height 0
click at [117, 80] on button "Завершить" at bounding box center [110, 84] width 35 height 10
click at [468, 252] on button "Сохранить" at bounding box center [472, 251] width 30 height 10
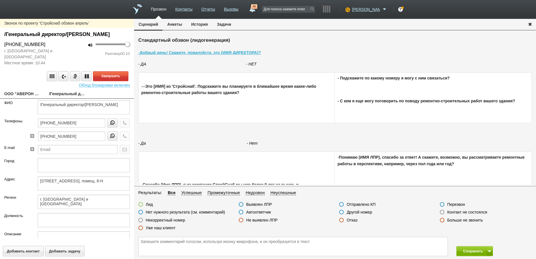
click at [24, 98] on link "ООО "АВЕРОН НЕВА"" at bounding box center [22, 94] width 36 height 8
type textarea "ООО "АВЕРОН НЕВА""
type textarea "[STREET_ADDRESS], помещ. 8-Н"
type textarea "г. [GEOGRAPHIC_DATA] и [GEOGRAPHIC_DATA]"
click at [56, 98] on link "/Генеральный директор/[PERSON_NAME]" at bounding box center [67, 94] width 36 height 8
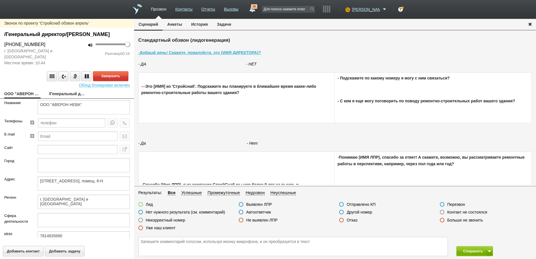
type textarea "/Генеральный директор/[PERSON_NAME]"
type textarea "[STREET_ADDRESS], помещ. 8-Н"
type textarea "г. [GEOGRAPHIC_DATA] и [GEOGRAPHIC_DATA]"
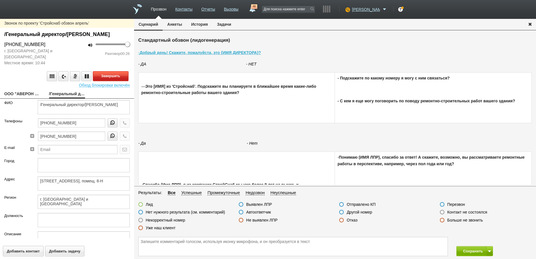
click at [110, 81] on button "Завершить" at bounding box center [110, 76] width 35 height 10
click at [342, 220] on label at bounding box center [341, 219] width 5 height 5
click at [0, 0] on input "Отказ" at bounding box center [0, 0] width 0 height 0
click at [469, 252] on button "Сохранить" at bounding box center [472, 251] width 30 height 10
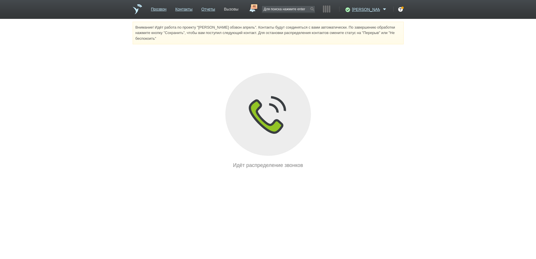
click at [239, 8] on link "Вызовы" at bounding box center [231, 8] width 15 height 8
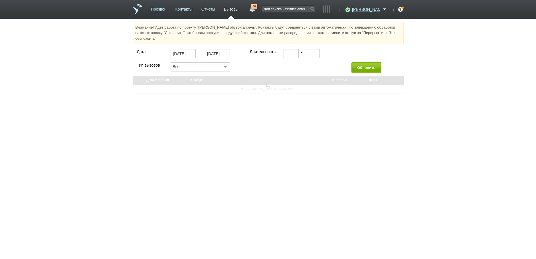
select select "30"
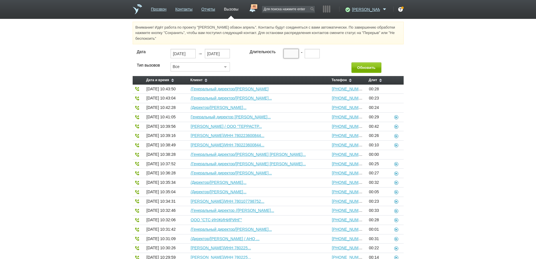
click at [286, 54] on input "text" at bounding box center [291, 53] width 15 height 9
type input "00:20"
click at [371, 68] on button "Обновить" at bounding box center [367, 67] width 30 height 11
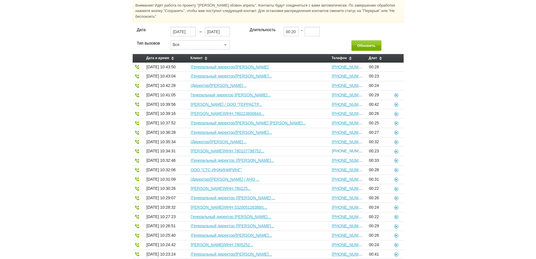
scroll to position [9, 0]
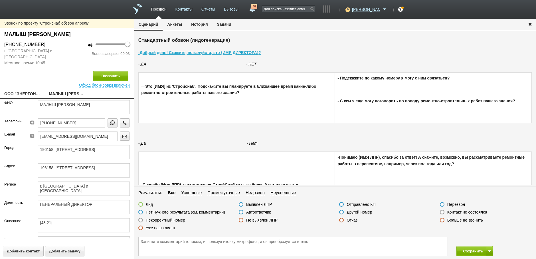
click at [28, 91] on link "ООО "ЭНЕРГОИНТЕГРАЦИЯ"" at bounding box center [22, 94] width 36 height 8
type textarea "ООО "ЭНЕРГОИНТЕГРАЦИЯ""
type textarea "196158, [STREET_ADDRESS]"
type textarea "г. [GEOGRAPHIC_DATA] и [GEOGRAPHIC_DATA]"
type textarea "Производство электромонтажных работ"
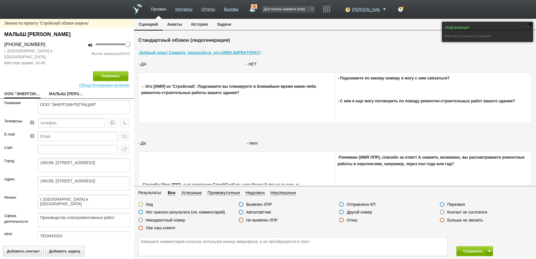
click at [61, 93] on link "МАЛЫШ [PERSON_NAME]" at bounding box center [67, 94] width 36 height 8
type textarea "МАЛЫШ [PERSON_NAME]"
type textarea "г. [GEOGRAPHIC_DATA] и [GEOGRAPHIC_DATA]"
type textarea "ГЕНЕРАЛЬНЫЙ ДИРЕКТОР"
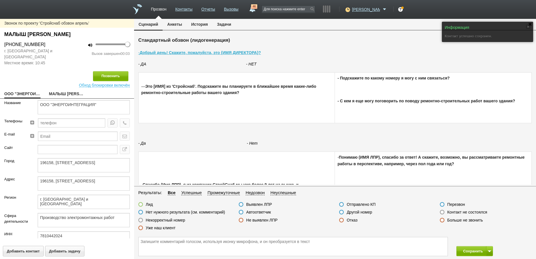
type textarea "[43.21]"
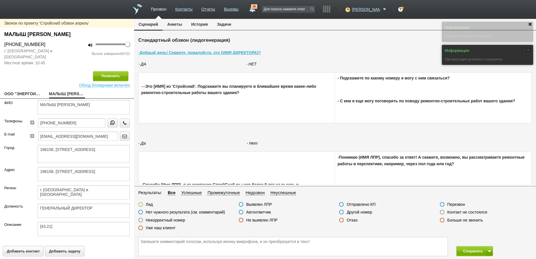
click at [443, 212] on label at bounding box center [442, 211] width 5 height 5
click at [0, 0] on input "Контакт не состоялся" at bounding box center [0, 0] width 0 height 0
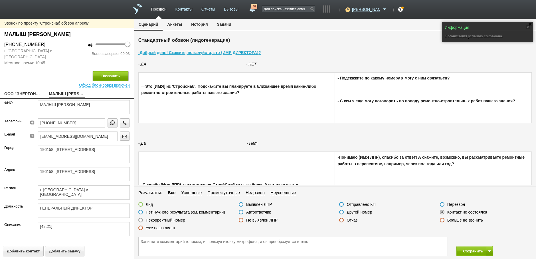
click at [114, 75] on button "Позвонить" at bounding box center [110, 76] width 35 height 10
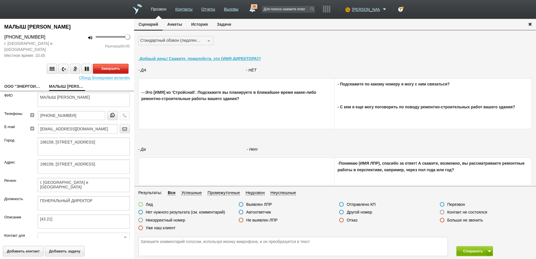
click at [114, 68] on button "Завершить" at bounding box center [110, 69] width 35 height 10
click at [239, 212] on label at bounding box center [241, 211] width 5 height 5
click at [0, 0] on input "Автоответчик" at bounding box center [0, 0] width 0 height 0
click at [466, 250] on button "Сохранить" at bounding box center [472, 251] width 30 height 10
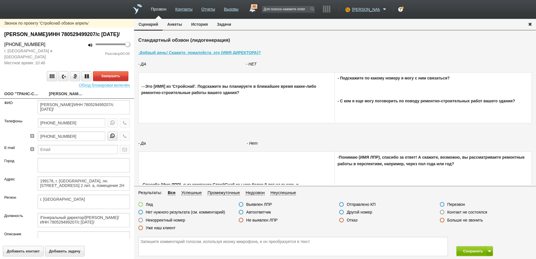
click at [26, 98] on link "ООО "ТРАНС-СЕРВИС"" at bounding box center [22, 94] width 36 height 8
type textarea "ООО "ТРАНС-СЕРВИС""
type textarea "199178, г. [GEOGRAPHIC_DATA], лн. [STREET_ADDRESS] 2 лит. а, помещение 2Н"
type textarea "г. [GEOGRAPHIC_DATA]"
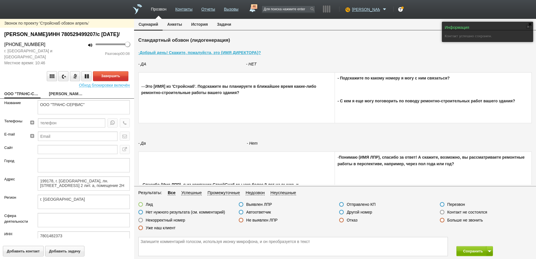
click at [61, 98] on link "[PERSON_NAME]/ИНН 780529499207/с [DATE]/" at bounding box center [67, 94] width 36 height 8
type textarea "[PERSON_NAME]/ИНН 780529499207/с [DATE]/"
type textarea "199178, г. [GEOGRAPHIC_DATA], лн. [STREET_ADDRESS] 2 лит. а, помещение 2Н"
type textarea "г. [GEOGRAPHIC_DATA]"
type textarea "/Генеральный директор/[PERSON_NAME]/ИНН 780529499207/с [DATE]/"
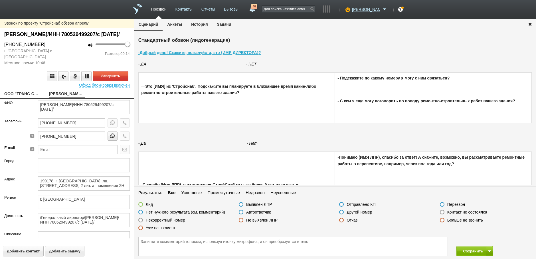
click at [442, 212] on label at bounding box center [442, 211] width 5 height 5
click at [0, 0] on input "Контакт не состоялся" at bounding box center [0, 0] width 0 height 0
click at [113, 81] on button "Завершить" at bounding box center [110, 76] width 35 height 10
click at [122, 125] on icon "button" at bounding box center [125, 122] width 6 height 4
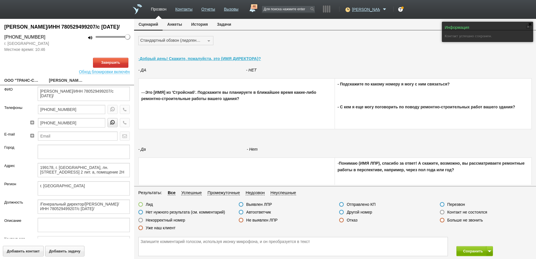
click at [29, 85] on link "ООО "ТРАНС-СЕРВИС"" at bounding box center [22, 81] width 36 height 8
type textarea "ООО "ТРАНС-СЕРВИС""
type textarea "199178, г. [GEOGRAPHIC_DATA], лн. [STREET_ADDRESS] 2 лит. а, помещение 2Н"
type textarea "г. [GEOGRAPHIC_DATA]"
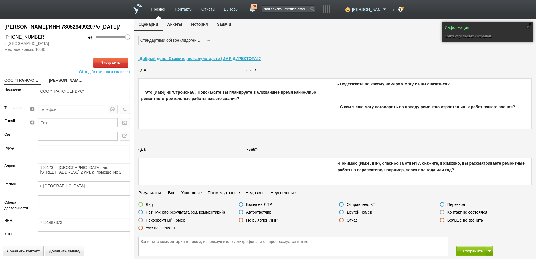
click at [68, 85] on link "[PERSON_NAME]/ИНН 780529499207/с [DATE]/" at bounding box center [67, 81] width 36 height 8
type textarea "[PERSON_NAME]/ИНН 780529499207/с [DATE]/"
type textarea "199178, г. [GEOGRAPHIC_DATA], лн. [STREET_ADDRESS] 2 лит. а, помещение 2Н"
type textarea "г. [GEOGRAPHIC_DATA]"
type textarea "/Генеральный директор/[PERSON_NAME]/ИНН 780529499207/с [DATE]/"
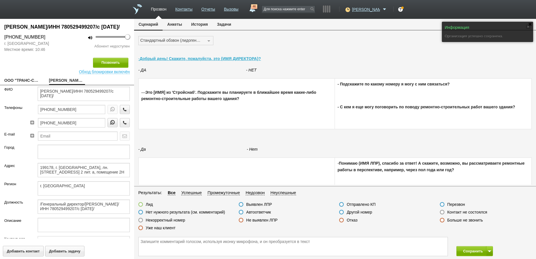
click at [442, 211] on label at bounding box center [442, 211] width 5 height 5
click at [0, 0] on input "Контакт не состоялся" at bounding box center [0, 0] width 0 height 0
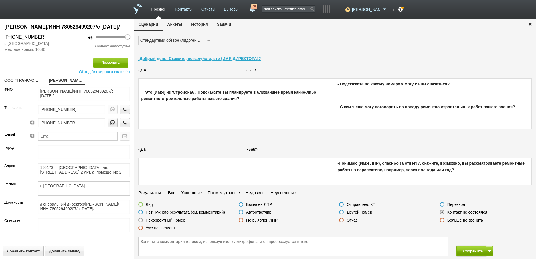
click at [467, 251] on button "Сохранить" at bounding box center [472, 251] width 30 height 10
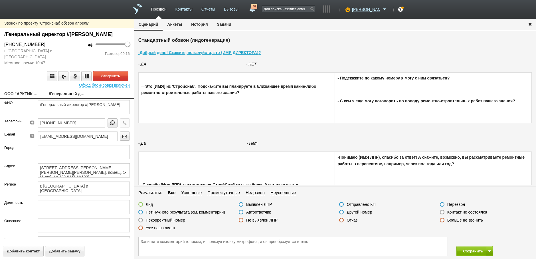
click at [25, 98] on link "ООО "АРКТИК МАРИН"" at bounding box center [22, 94] width 36 height 8
type textarea "ООО "АРКТИК МАРИН""
type textarea "[STREET_ADDRESS][PERSON_NAME][PERSON_NAME][PERSON_NAME], помещ. 1-Н, каб. № 423…"
type textarea "г. [GEOGRAPHIC_DATA] и [GEOGRAPHIC_DATA]"
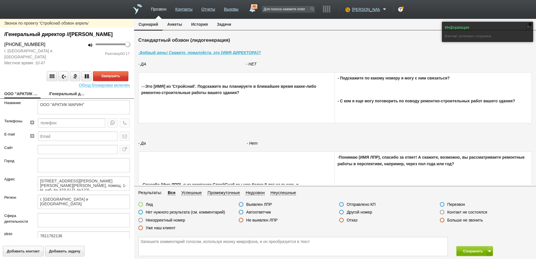
click at [59, 98] on link "/Генеральный директор //[PERSON_NAME]" at bounding box center [67, 94] width 36 height 8
type textarea "/Генеральный директор //[PERSON_NAME]"
type textarea "[STREET_ADDRESS][PERSON_NAME][PERSON_NAME][PERSON_NAME], помещ. 1-Н, каб. № 423…"
type textarea "г. [GEOGRAPHIC_DATA] и [GEOGRAPHIC_DATA]"
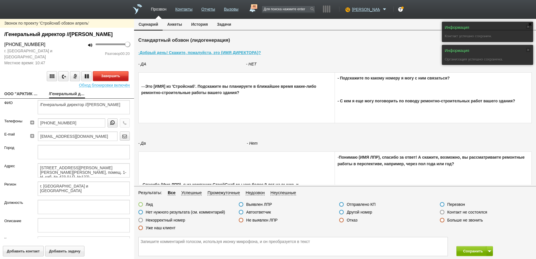
click at [114, 81] on button "Завершить" at bounding box center [110, 76] width 35 height 10
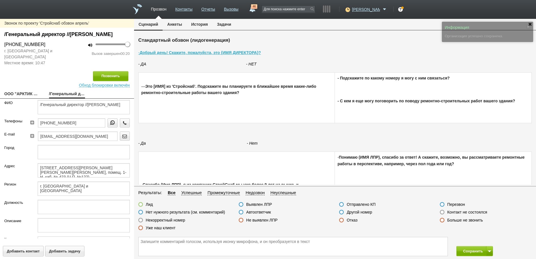
click at [442, 212] on label at bounding box center [442, 211] width 5 height 5
click at [0, 0] on input "Контакт не состоялся" at bounding box center [0, 0] width 0 height 0
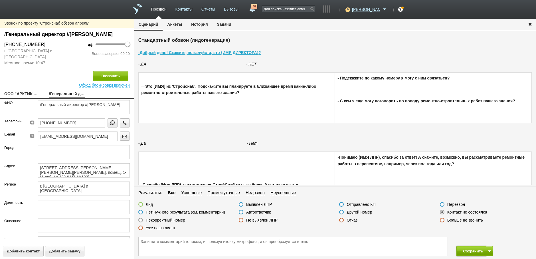
click at [465, 250] on button "Сохранить" at bounding box center [472, 251] width 30 height 10
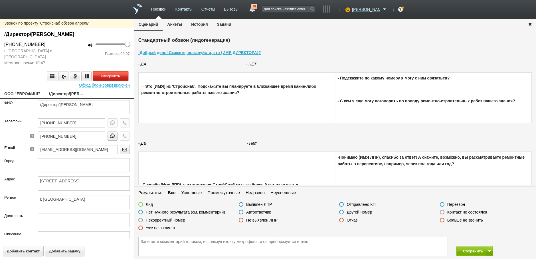
click at [104, 78] on button "Завершить" at bounding box center [110, 76] width 35 height 10
click at [242, 213] on label at bounding box center [241, 211] width 5 height 5
click at [0, 0] on input "Автоответчик" at bounding box center [0, 0] width 0 height 0
click at [122, 121] on icon "button" at bounding box center [125, 122] width 6 height 4
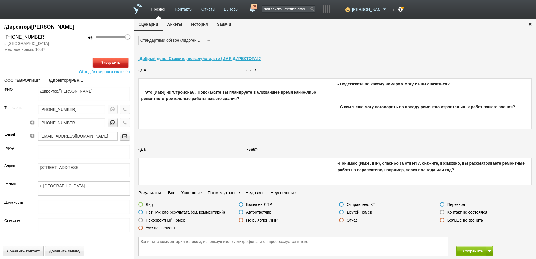
click at [116, 64] on button "Завершить" at bounding box center [110, 63] width 35 height 10
click at [441, 211] on label at bounding box center [442, 211] width 5 height 5
click at [0, 0] on input "Контакт не состоялся" at bounding box center [0, 0] width 0 height 0
click at [469, 249] on button "Сохранить" at bounding box center [472, 251] width 30 height 10
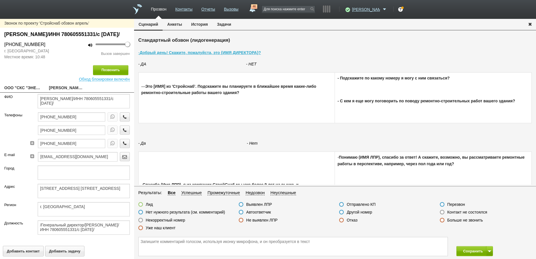
click at [20, 92] on link "ООО "СКС "ЭНЕРГО СЕРВИС"" at bounding box center [22, 88] width 36 height 8
type textarea "ООО "СКС "ЭНЕРГО СЕРВИС""
type textarea "[STREET_ADDRESS] [STREET_ADDRESS]"
type textarea "г. [GEOGRAPHIC_DATA]"
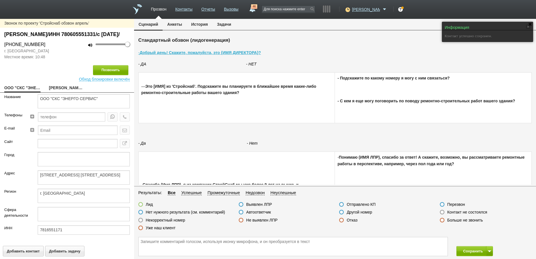
click at [66, 92] on link "[PERSON_NAME]/ИНН 780605551331/с [DATE]/" at bounding box center [67, 88] width 36 height 8
type textarea "[PERSON_NAME]/ИНН 780605551331/с [DATE]/"
type textarea "[STREET_ADDRESS] [STREET_ADDRESS]"
type textarea "г. [GEOGRAPHIC_DATA]"
type textarea "/Генеральный директор/[PERSON_NAME]/ИНН 780605551331/с [DATE]/"
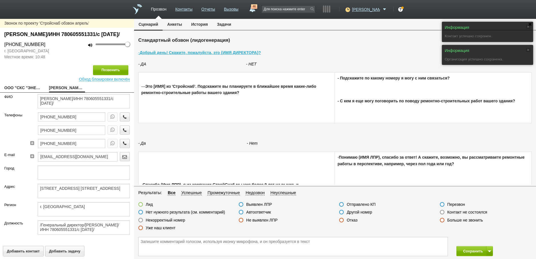
drag, startPoint x: 443, startPoint y: 211, endPoint x: 431, endPoint y: 206, distance: 12.5
click at [442, 211] on label at bounding box center [442, 211] width 5 height 5
click at [0, 0] on input "Контакт не состоялся" at bounding box center [0, 0] width 0 height 0
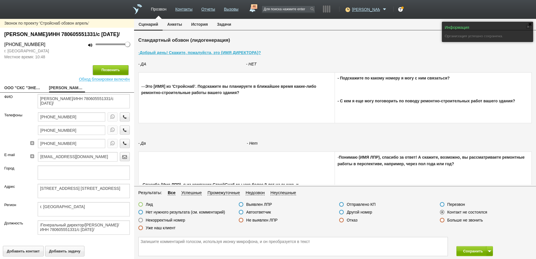
click at [115, 75] on button "Позвонить" at bounding box center [110, 70] width 35 height 10
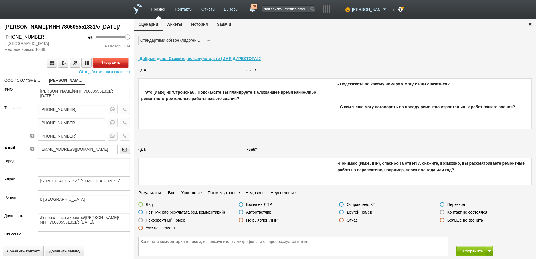
click at [108, 68] on button "Завершить" at bounding box center [110, 63] width 35 height 10
click at [340, 219] on label at bounding box center [341, 219] width 5 height 5
click at [0, 0] on input "Отказ" at bounding box center [0, 0] width 0 height 0
click at [466, 249] on button "Сохранить" at bounding box center [472, 251] width 30 height 10
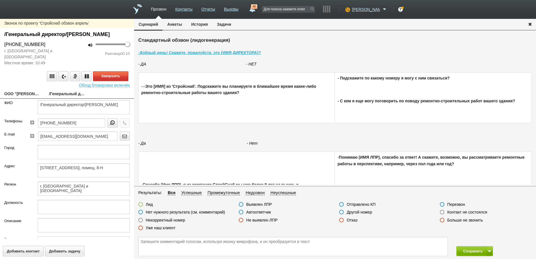
click at [25, 98] on link "ООО "[PERSON_NAME]"" at bounding box center [22, 94] width 36 height 8
type textarea "ООО "[PERSON_NAME]""
type textarea "[STREET_ADDRESS], помещ. 8-Н"
type textarea "г. [GEOGRAPHIC_DATA] и [GEOGRAPHIC_DATA]"
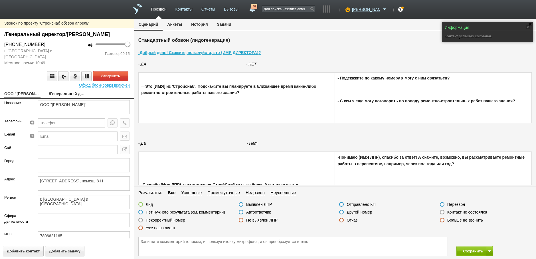
click at [59, 98] on link "/Генеральный директор/[PERSON_NAME]" at bounding box center [67, 94] width 36 height 8
type textarea "/Генеральный директор/[PERSON_NAME]"
type textarea "[STREET_ADDRESS], помещ. 8-Н"
type textarea "г. [GEOGRAPHIC_DATA] и [GEOGRAPHIC_DATA]"
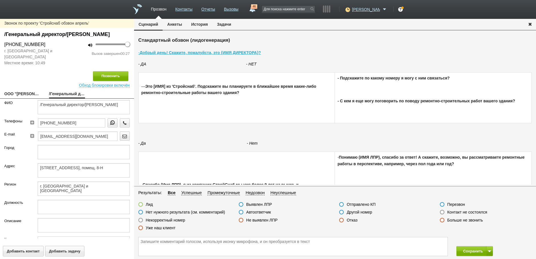
click at [341, 221] on label at bounding box center [341, 219] width 5 height 5
click at [0, 0] on input "Отказ" at bounding box center [0, 0] width 0 height 0
click at [467, 250] on button "Сохранить" at bounding box center [472, 251] width 30 height 10
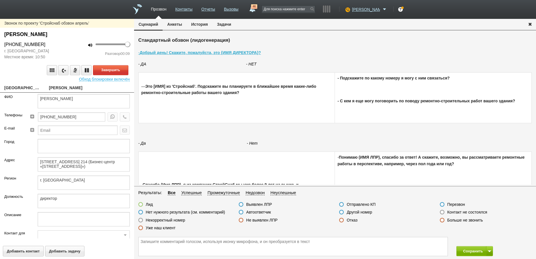
click at [30, 86] on link "[GEOGRAPHIC_DATA] ООО СК Паритет-СК, Филиал" at bounding box center [22, 88] width 36 height 8
type textarea "[GEOGRAPHIC_DATA] ООО СК Паритет-СК, Филиал"
type textarea "[STREET_ADDRESS] 214 (Бизнес-центр «[STREET_ADDRESS]»)"
type textarea "г. [GEOGRAPHIC_DATA]"
type textarea "1037739298442"
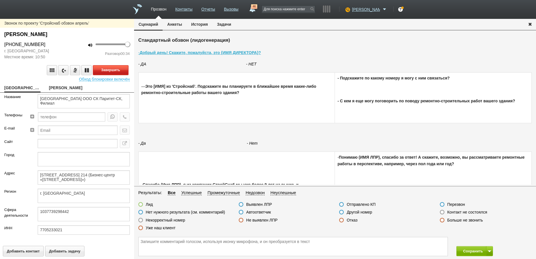
click at [112, 72] on button "Завершить" at bounding box center [110, 70] width 35 height 10
click at [342, 221] on label at bounding box center [341, 219] width 5 height 5
click at [0, 0] on input "Отказ" at bounding box center [0, 0] width 0 height 0
click at [470, 252] on button "Сохранить" at bounding box center [472, 251] width 30 height 10
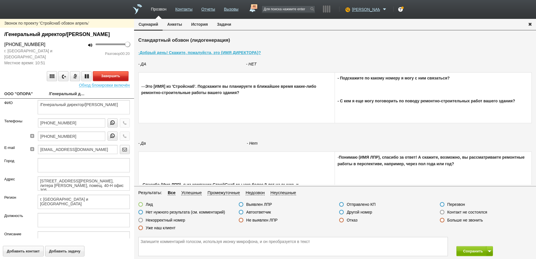
click at [109, 78] on button "Завершить" at bounding box center [110, 76] width 35 height 10
click at [241, 212] on label at bounding box center [241, 211] width 5 height 5
click at [0, 0] on input "Автоответчик" at bounding box center [0, 0] width 0 height 0
click at [469, 249] on button "Сохранить" at bounding box center [472, 251] width 30 height 10
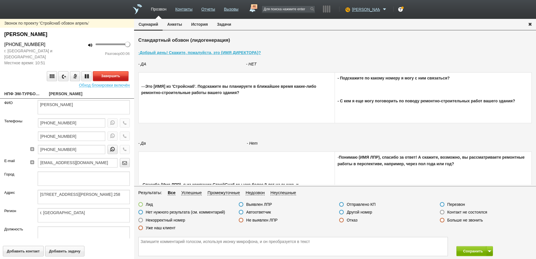
click at [118, 77] on button "Завершить" at bounding box center [110, 76] width 35 height 10
click at [240, 212] on label at bounding box center [241, 211] width 5 height 5
click at [0, 0] on input "Автоответчик" at bounding box center [0, 0] width 0 height 0
click at [122, 124] on icon "button" at bounding box center [125, 122] width 6 height 4
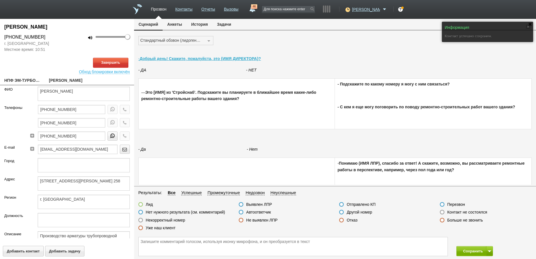
click at [24, 78] on link "НПФ ЭМ-ТУРБО-ИНЖИНИРИНГ, ООО" at bounding box center [22, 81] width 36 height 8
type textarea "НПФ ЭМ-ТУРБО-ИНЖИНИРИНГ, ООО"
type textarea "[STREET_ADDRESS][PERSON_NAME] 258"
type textarea "г. [GEOGRAPHIC_DATA]"
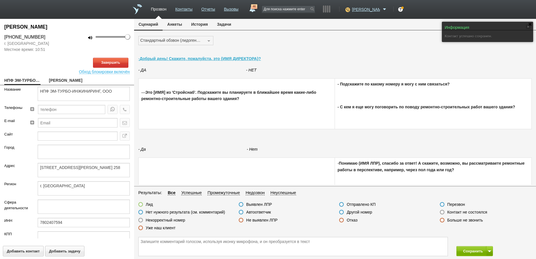
click at [62, 78] on link "[PERSON_NAME]" at bounding box center [67, 81] width 36 height 8
type textarea "[PERSON_NAME]"
type textarea "[STREET_ADDRESS][PERSON_NAME] 258"
type textarea "г. [GEOGRAPHIC_DATA]"
type textarea "Производство арматуры трубопроводной"
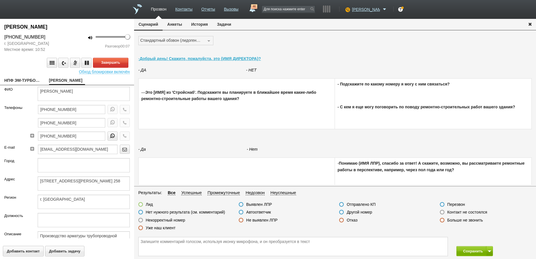
click at [27, 78] on link "НПФ ЭМ-ТУРБО-ИНЖИНИРИНГ, ООО" at bounding box center [22, 81] width 36 height 8
type textarea "НПФ ЭМ-ТУРБО-ИНЖИНИРИНГ, ООО"
type textarea "[STREET_ADDRESS][PERSON_NAME] 258"
type textarea "г. [GEOGRAPHIC_DATA]"
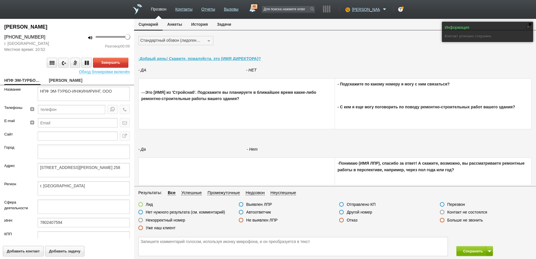
click at [67, 81] on link "[PERSON_NAME]" at bounding box center [67, 81] width 36 height 8
type textarea "[PERSON_NAME]"
type textarea "[STREET_ADDRESS][PERSON_NAME] 258"
type textarea "г. [GEOGRAPHIC_DATA]"
type textarea "Производство арматуры трубопроводной"
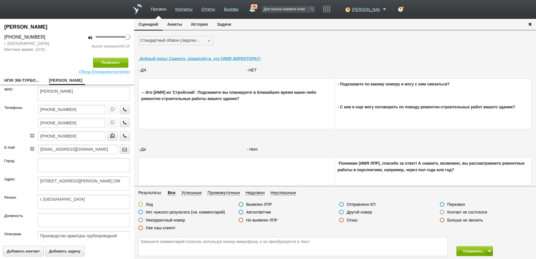
click at [340, 213] on label at bounding box center [341, 211] width 5 height 5
click at [0, 0] on input "Другой номер" at bounding box center [0, 0] width 0 height 0
click at [473, 250] on button "Сохранить" at bounding box center [472, 251] width 30 height 10
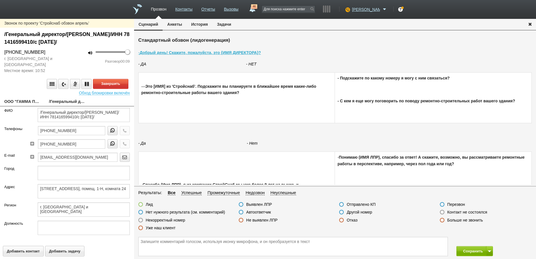
click at [20, 102] on link "ООО "ГАММА ПЛЮС"" at bounding box center [22, 102] width 36 height 8
type textarea "ООО "ГАММА ПЛЮС""
type textarea "[STREET_ADDRESS], помещ. 1-Н, комната 24"
type textarea "г. [GEOGRAPHIC_DATA] и [GEOGRAPHIC_DATA]"
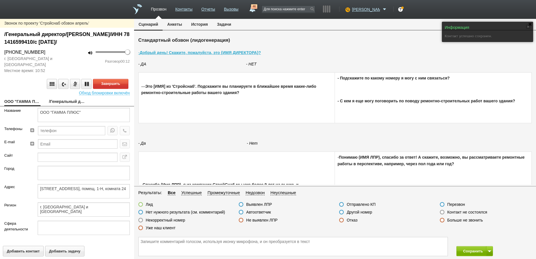
click at [61, 101] on link "/Генеральный директор/[PERSON_NAME]/ИНН 781416599410/с [DATE]/" at bounding box center [67, 102] width 36 height 8
type textarea "/Генеральный директор/[PERSON_NAME]/ИНН 781416599410/с [DATE]/"
type textarea "[STREET_ADDRESS], помещ. 1-Н, комната 24"
type textarea "г. [GEOGRAPHIC_DATA] и [GEOGRAPHIC_DATA]"
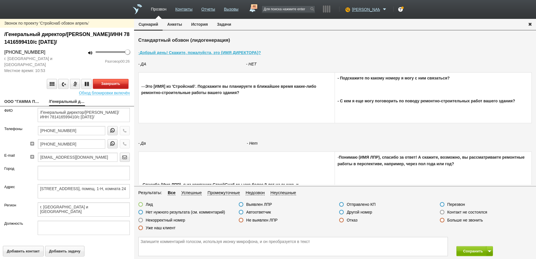
click at [112, 82] on button "Завершить" at bounding box center [110, 84] width 35 height 10
click at [341, 221] on label at bounding box center [341, 219] width 5 height 5
click at [0, 0] on input "Отказ" at bounding box center [0, 0] width 0 height 0
click at [473, 249] on button "Сохранить" at bounding box center [472, 251] width 30 height 10
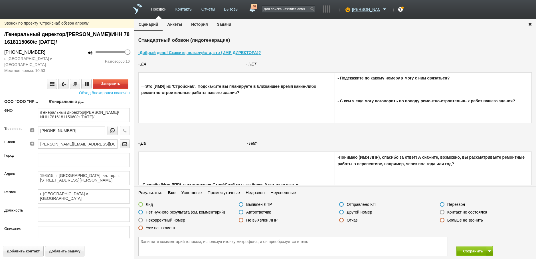
click at [28, 100] on link "ООО "ООО "ИРТЭКО""" at bounding box center [22, 102] width 36 height 8
type textarea "ООО "ООО "ИРТЭКО"""
type textarea "198515, г. [GEOGRAPHIC_DATA], вн. тер. г. [STREET_ADDRESS][PERSON_NAME]"
type textarea "г. [GEOGRAPHIC_DATA] и [GEOGRAPHIC_DATA]"
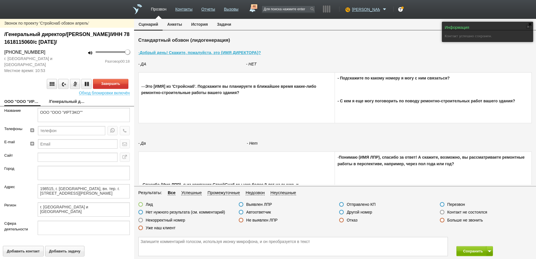
click at [69, 101] on link "/Генеральный директор/[PERSON_NAME]/ИНН 781618115060/с [DATE]/" at bounding box center [67, 102] width 36 height 8
type textarea "/Генеральный директор/[PERSON_NAME]/ИНН 781618115060/с [DATE]/"
type textarea "198515, г. [GEOGRAPHIC_DATA], вн. тер. г. [STREET_ADDRESS][PERSON_NAME]"
type textarea "г. [GEOGRAPHIC_DATA] и [GEOGRAPHIC_DATA]"
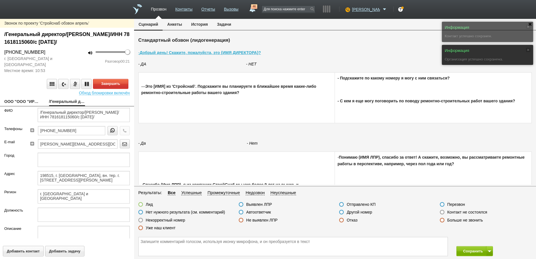
click at [241, 211] on label at bounding box center [241, 211] width 5 height 5
click at [0, 0] on input "Автоответчик" at bounding box center [0, 0] width 0 height 0
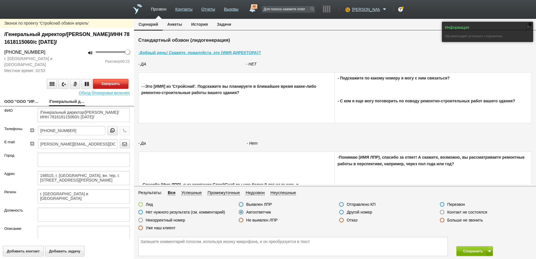
click at [102, 84] on button "Завершить" at bounding box center [110, 84] width 35 height 10
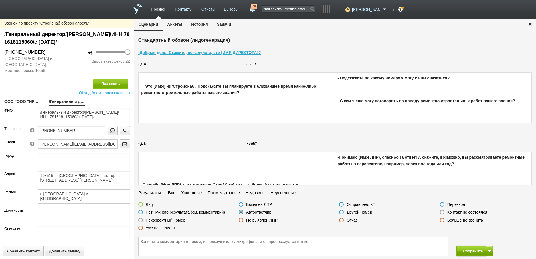
click at [467, 251] on button "Сохранить" at bounding box center [472, 251] width 30 height 10
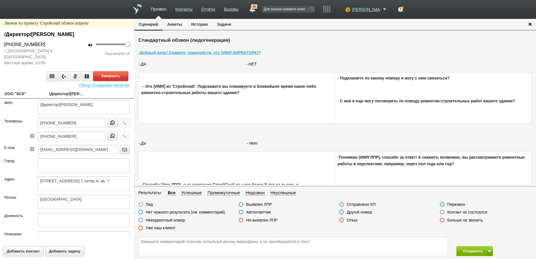
click at [443, 211] on label at bounding box center [442, 211] width 5 height 5
click at [0, 0] on input "Контакт не состоялся" at bounding box center [0, 0] width 0 height 0
click at [107, 79] on button "Завершить" at bounding box center [110, 76] width 35 height 10
click at [477, 252] on button "Сохранить" at bounding box center [472, 251] width 30 height 10
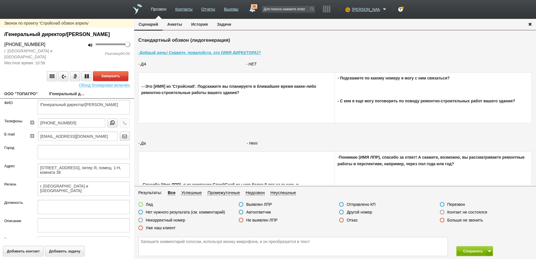
click at [23, 98] on link "ООО "ТОПАГРО"" at bounding box center [22, 94] width 36 height 8
type textarea "ООО "ТОПАГРО""
type textarea "[STREET_ADDRESS], литер Я, помещ. 1-Н, комната 38"
type textarea "г. [GEOGRAPHIC_DATA] и [GEOGRAPHIC_DATA]"
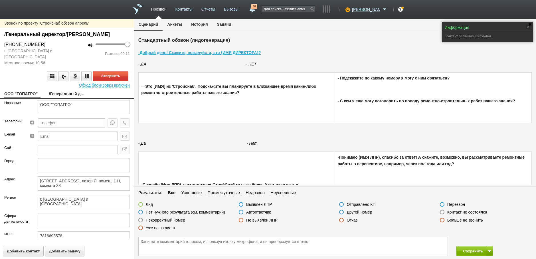
click at [57, 98] on link "/Генеральный директор/[PERSON_NAME]" at bounding box center [67, 94] width 36 height 8
type textarea "/Генеральный директор/[PERSON_NAME]"
type textarea "[STREET_ADDRESS], литер Я, помещ. 1-Н, комната 38"
type textarea "г. [GEOGRAPHIC_DATA] и [GEOGRAPHIC_DATA]"
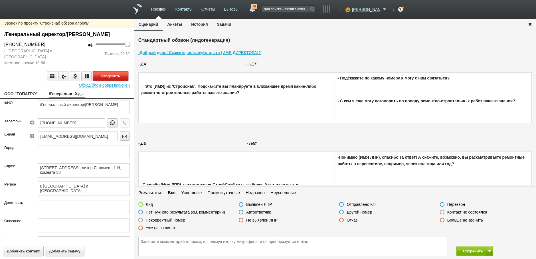
click at [112, 81] on button "Завершить" at bounding box center [110, 76] width 35 height 10
click at [342, 221] on label at bounding box center [341, 219] width 5 height 5
click at [0, 0] on input "Отказ" at bounding box center [0, 0] width 0 height 0
click at [474, 250] on button "Сохранить" at bounding box center [472, 251] width 30 height 10
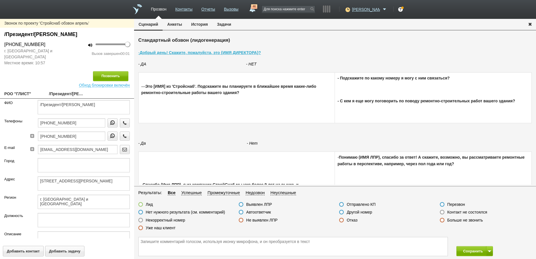
click at [443, 213] on label at bounding box center [442, 211] width 5 height 5
click at [0, 0] on input "Контакт не состоялся" at bounding box center [0, 0] width 0 height 0
click at [112, 77] on button "Позвонить" at bounding box center [110, 76] width 35 height 10
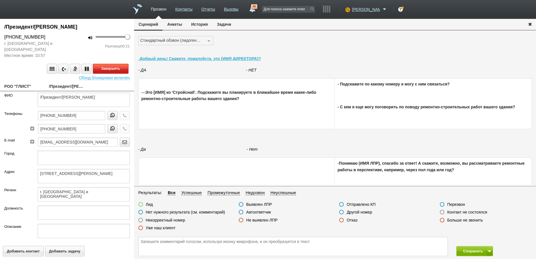
click at [110, 68] on button "Завершить" at bounding box center [110, 69] width 35 height 10
click at [342, 219] on label at bounding box center [341, 219] width 5 height 5
click at [0, 0] on input "Отказ" at bounding box center [0, 0] width 0 height 0
click at [341, 212] on label at bounding box center [341, 211] width 5 height 5
click at [0, 0] on input "Другой номер" at bounding box center [0, 0] width 0 height 0
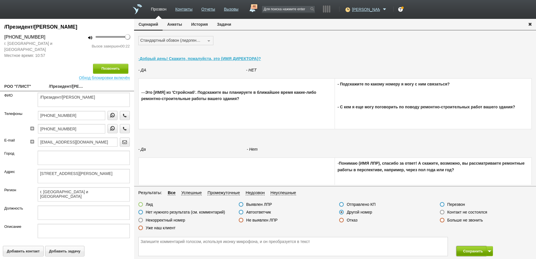
click at [469, 253] on button "Сохранить" at bounding box center [472, 251] width 30 height 10
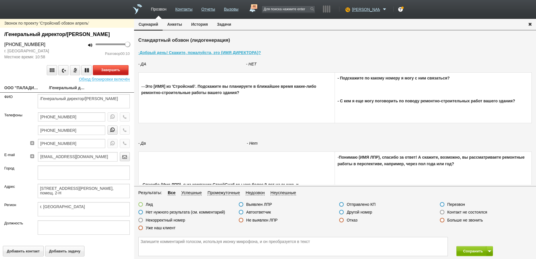
click at [102, 75] on button "Завершить" at bounding box center [110, 70] width 35 height 10
click at [18, 92] on link "ООО "ПАЛАДИН ИНЖИНИРИНГ"" at bounding box center [22, 88] width 36 height 8
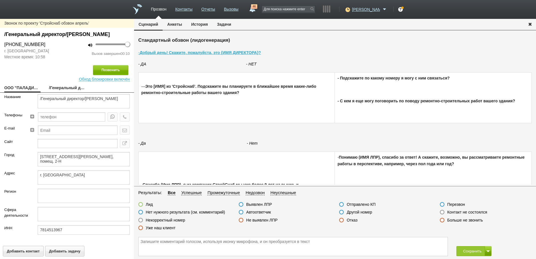
type textarea "ООО "ПАЛАДИН ИНЖИНИРИНГ""
type textarea "[STREET_ADDRESS][PERSON_NAME], помещ. 2-Н"
type textarea "г. [GEOGRAPHIC_DATA]"
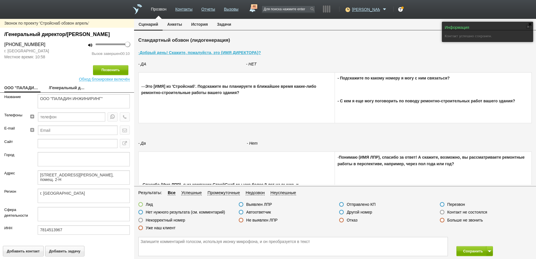
click at [66, 92] on link "/Генеральный директор/[PERSON_NAME]" at bounding box center [67, 88] width 36 height 8
type textarea "/Генеральный директор/[PERSON_NAME]"
type textarea "[STREET_ADDRESS][PERSON_NAME], помещ. 2-Н"
type textarea "г. [GEOGRAPHIC_DATA]"
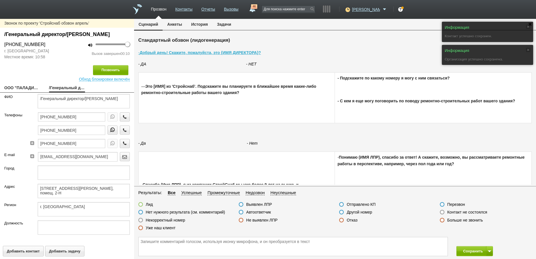
click at [241, 211] on label at bounding box center [241, 211] width 5 height 5
click at [0, 0] on input "Автоответчик" at bounding box center [0, 0] width 0 height 0
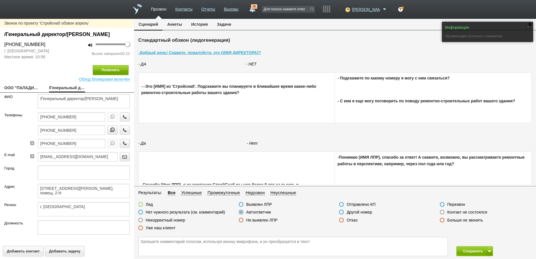
click at [112, 75] on button "Позвонить" at bounding box center [110, 70] width 35 height 10
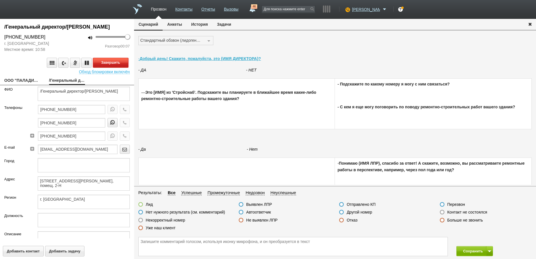
click at [103, 68] on button "Завершить" at bounding box center [110, 63] width 35 height 10
click at [239, 213] on label at bounding box center [241, 211] width 5 height 5
click at [0, 0] on input "Автоответчик" at bounding box center [0, 0] width 0 height 0
drag, startPoint x: 467, startPoint y: 252, endPoint x: 471, endPoint y: 190, distance: 61.7
click at [468, 251] on button "Сохранить" at bounding box center [472, 251] width 30 height 10
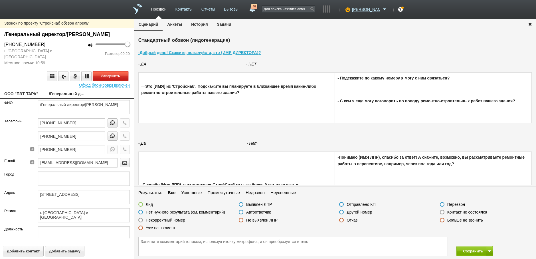
click at [110, 81] on button "Завершить" at bounding box center [110, 76] width 35 height 10
click at [443, 212] on label at bounding box center [442, 211] width 5 height 5
click at [0, 0] on input "Контакт не состоялся" at bounding box center [0, 0] width 0 height 0
click at [115, 81] on button "Позвонить" at bounding box center [110, 76] width 35 height 10
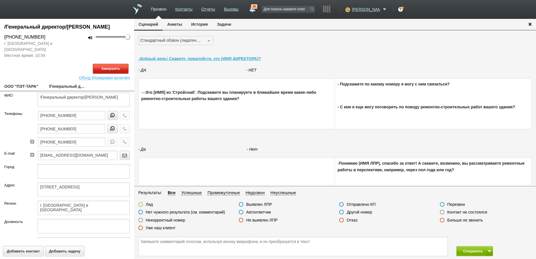
click at [116, 74] on button "Завершить" at bounding box center [110, 69] width 35 height 10
click at [442, 211] on label at bounding box center [442, 211] width 5 height 5
click at [0, 0] on input "Контакт не состоялся" at bounding box center [0, 0] width 0 height 0
click at [473, 251] on button "Сохранить" at bounding box center [472, 251] width 30 height 10
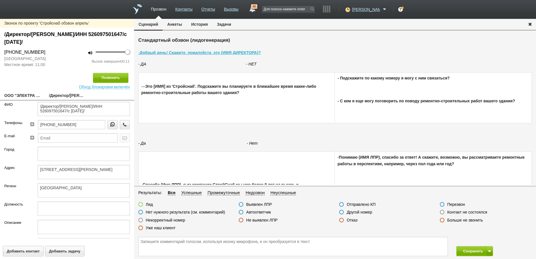
click at [140, 212] on label at bounding box center [140, 211] width 5 height 5
click at [0, 0] on input "Нет нужного результата (см. комментарий)" at bounding box center [0, 0] width 0 height 0
click at [144, 240] on textarea at bounding box center [293, 246] width 309 height 19
type textarea "[PERSON_NAME][GEOGRAPHIC_DATA]"
click at [469, 252] on button "Сохранить" at bounding box center [472, 251] width 30 height 10
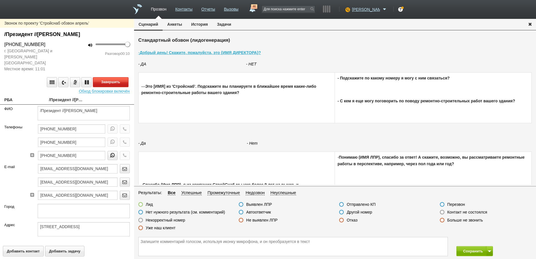
click at [101, 80] on button "Завершить" at bounding box center [110, 82] width 35 height 10
click at [140, 213] on label at bounding box center [140, 211] width 5 height 5
click at [0, 0] on input "Нет нужного результата (см. комментарий)" at bounding box center [0, 0] width 0 height 0
click at [142, 240] on textarea at bounding box center [293, 246] width 309 height 19
type textarea "[GEOGRAPHIC_DATA]"
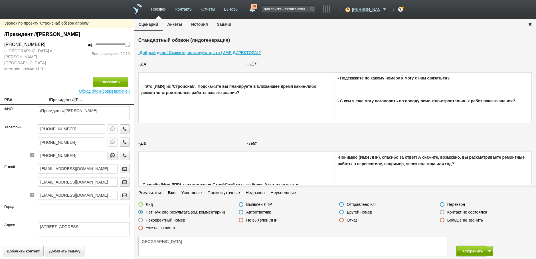
click at [474, 249] on button "Сохранить" at bounding box center [472, 251] width 30 height 10
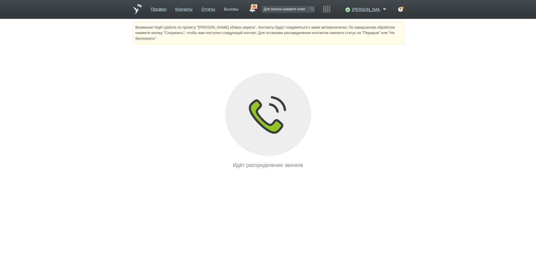
click at [238, 10] on link "Вызовы" at bounding box center [231, 8] width 15 height 8
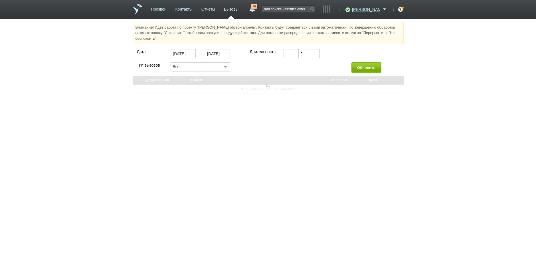
select select "30"
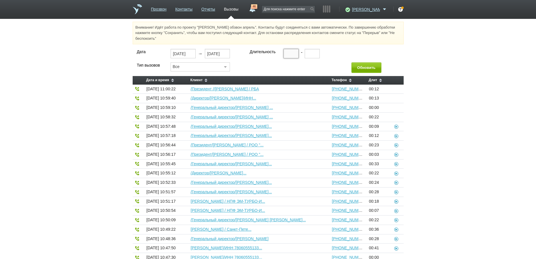
click at [286, 55] on input "text" at bounding box center [291, 53] width 15 height 9
type input "00:20"
click at [365, 67] on button "Обновить" at bounding box center [367, 67] width 30 height 11
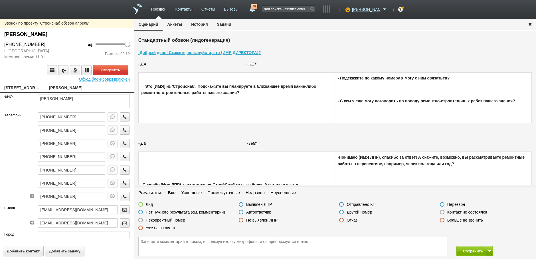
click at [442, 212] on label at bounding box center [442, 211] width 5 height 5
click at [0, 0] on input "Контакт не состоялся" at bounding box center [0, 0] width 0 height 0
click at [112, 73] on button "Завершить" at bounding box center [110, 70] width 35 height 10
click at [471, 252] on button "Сохранить" at bounding box center [472, 251] width 30 height 10
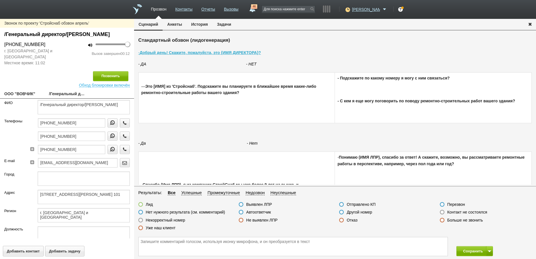
click at [342, 220] on label at bounding box center [341, 219] width 5 height 5
click at [0, 0] on input "Отказ" at bounding box center [0, 0] width 0 height 0
click at [469, 252] on button "Сохранить" at bounding box center [472, 251] width 30 height 10
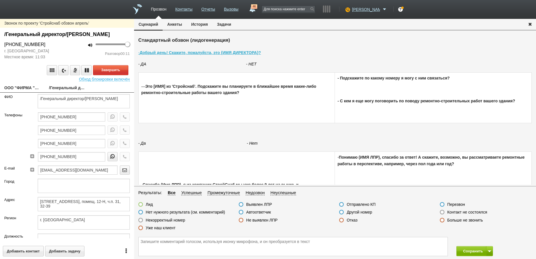
click at [24, 92] on link "ООО "ФИРМА "ОСНОВНОЙ ПОСТАВЩИК"" at bounding box center [22, 88] width 36 height 8
type textarea "ООО "ФИРМА "ОСНОВНОЙ ПОСТАВЩИК""
type textarea "[STREET_ADDRESS], помещ. 12-Н, ч.п. 31, 32-39"
type textarea "г. [GEOGRAPHIC_DATA]"
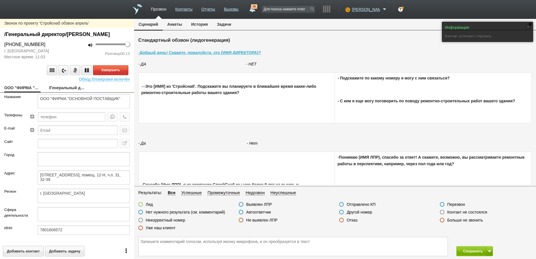
click at [67, 92] on link "/Генеральный директор/[PERSON_NAME]" at bounding box center [67, 88] width 36 height 8
type textarea "/Генеральный директор/[PERSON_NAME]"
type textarea "[STREET_ADDRESS], помещ. 12-Н, ч.п. 31, 32-39"
type textarea "г. [GEOGRAPHIC_DATA]"
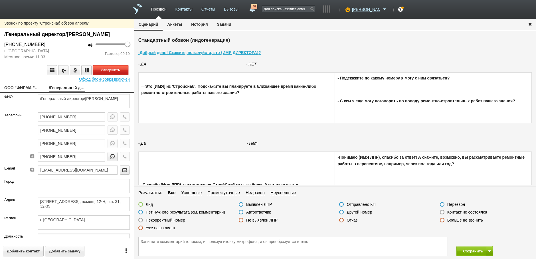
click at [112, 75] on button "Завершить" at bounding box center [110, 70] width 35 height 10
click at [441, 211] on label at bounding box center [442, 211] width 5 height 5
click at [0, 0] on input "Контакт не состоялся" at bounding box center [0, 0] width 0 height 0
click at [109, 75] on button "Позвонить" at bounding box center [110, 70] width 35 height 10
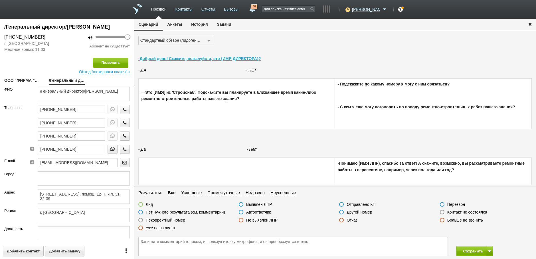
click at [442, 213] on label at bounding box center [442, 211] width 5 height 5
click at [0, 0] on input "Контакт не состоялся" at bounding box center [0, 0] width 0 height 0
click at [464, 250] on button "Сохранить" at bounding box center [472, 251] width 30 height 10
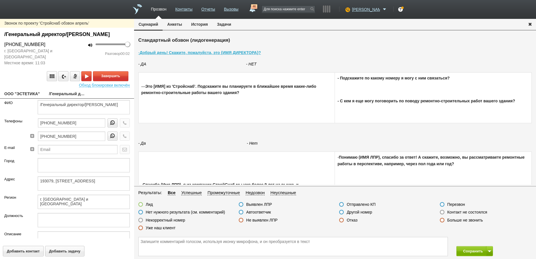
click at [23, 98] on link "ООО "ЭСТЕТИКА"" at bounding box center [22, 94] width 36 height 8
type textarea "ООО "ЭСТЕТИКА""
type textarea "193079, [STREET_ADDRESS]"
type textarea "г. [GEOGRAPHIC_DATA] и [GEOGRAPHIC_DATA]"
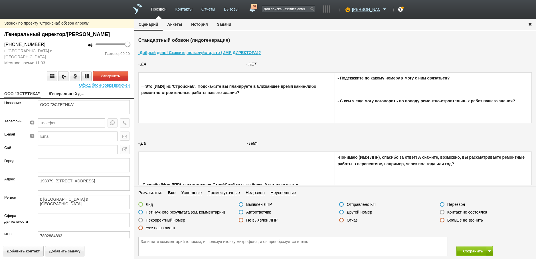
click at [443, 211] on label at bounding box center [442, 211] width 5 height 5
click at [0, 0] on input "Контакт не состоялся" at bounding box center [0, 0] width 0 height 0
click at [105, 81] on button "Завершить" at bounding box center [110, 76] width 35 height 10
click at [473, 249] on button "Сохранить" at bounding box center [472, 251] width 30 height 10
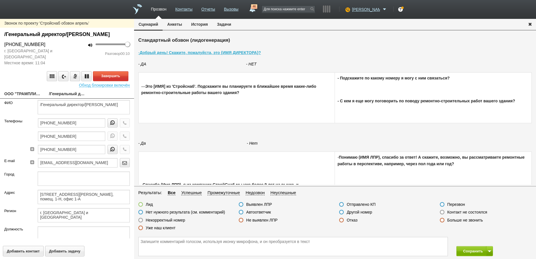
click at [19, 98] on link "ООО "ТРАМПЛИН"" at bounding box center [22, 94] width 36 height 8
type textarea "ООО "ТРАМПЛИН""
type textarea "[STREET_ADDRESS][PERSON_NAME], помещ. 1-Н, офис 1-А"
type textarea "г. [GEOGRAPHIC_DATA] и [GEOGRAPHIC_DATA]"
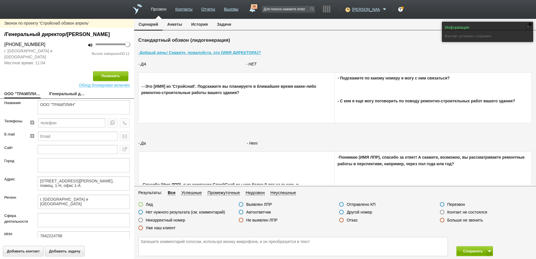
click at [342, 220] on label at bounding box center [341, 219] width 5 height 5
click at [0, 0] on input "Отказ" at bounding box center [0, 0] width 0 height 0
click at [465, 251] on button "Сохранить" at bounding box center [472, 251] width 30 height 10
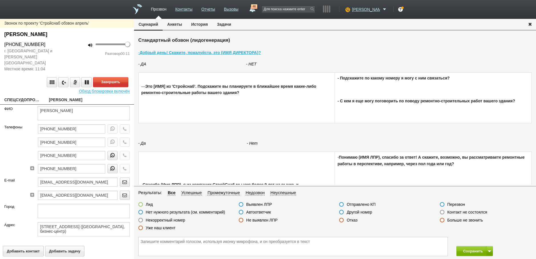
click at [21, 96] on link "СПЕЦСУДОПРОЕКТ, ЗАО" at bounding box center [22, 100] width 36 height 8
type textarea "СПЕЦСУДОПРОЕКТ, ЗАО"
type textarea "[STREET_ADDRESS] ([GEOGRAPHIC_DATA], бизнес-центр)"
type textarea "г. [GEOGRAPHIC_DATA]"
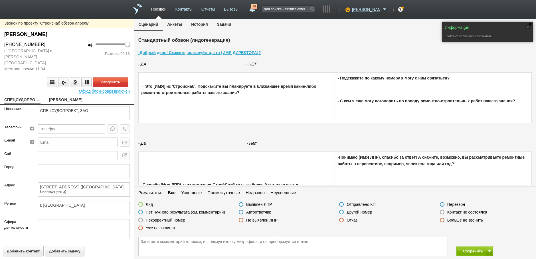
click at [61, 96] on link "[PERSON_NAME]" at bounding box center [67, 100] width 36 height 8
type textarea "[PERSON_NAME]"
type textarea "[STREET_ADDRESS] ([GEOGRAPHIC_DATA], бизнес-центр)"
type textarea "г. [GEOGRAPHIC_DATA]"
type textarea "Деятельность в области инженерных изысканий, инженерно-технического проектирова…"
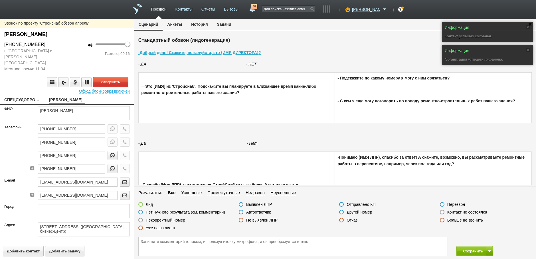
click at [442, 212] on label at bounding box center [442, 211] width 5 height 5
click at [0, 0] on input "Контакт не состоялся" at bounding box center [0, 0] width 0 height 0
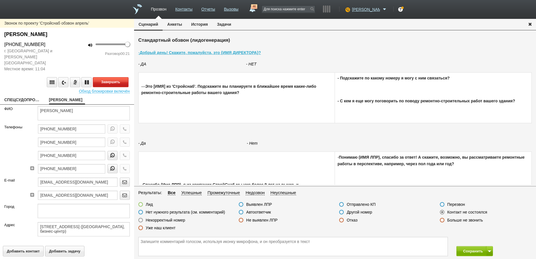
click at [111, 77] on button "Завершить" at bounding box center [110, 82] width 35 height 10
click at [140, 211] on label at bounding box center [140, 211] width 5 height 5
click at [0, 0] on input "Нет нужного результата (см. комментарий)" at bounding box center [0, 0] width 0 height 0
click at [144, 243] on textarea at bounding box center [293, 246] width 309 height 19
type textarea "[GEOGRAPHIC_DATA]"
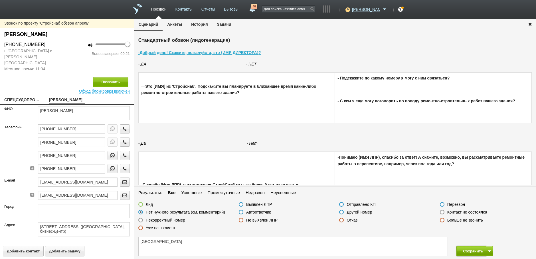
click at [470, 251] on button "Сохранить" at bounding box center [472, 251] width 30 height 10
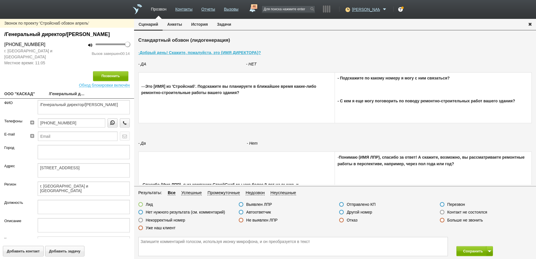
click at [341, 221] on label at bounding box center [341, 219] width 5 height 5
click at [0, 0] on input "Отказ" at bounding box center [0, 0] width 0 height 0
click at [474, 251] on button "Сохранить" at bounding box center [472, 251] width 30 height 10
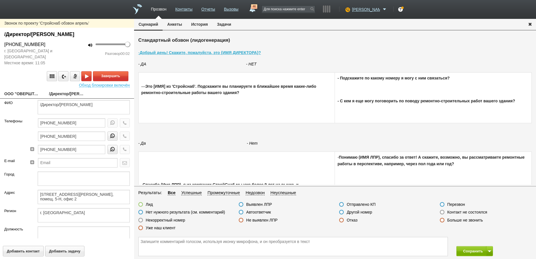
click at [21, 94] on link "ООО "ОВЕРШТАГ"" at bounding box center [22, 94] width 36 height 8
type textarea "ООО "ОВЕРШТАГ""
type textarea "[STREET_ADDRESS][PERSON_NAME], помещ. 5-Н, офис 2"
type textarea "г. [GEOGRAPHIC_DATA]"
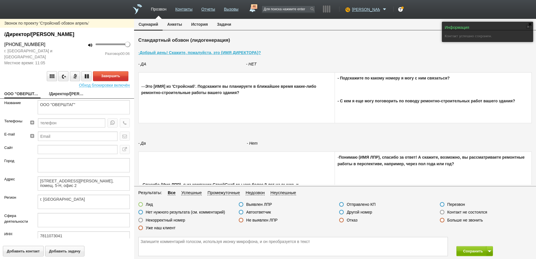
click at [60, 92] on link "/Директор/[PERSON_NAME]" at bounding box center [67, 94] width 36 height 8
type textarea "/Директор/[PERSON_NAME]"
type textarea "[STREET_ADDRESS][PERSON_NAME], помещ. 5-Н, офис 2"
type textarea "г. [GEOGRAPHIC_DATA]"
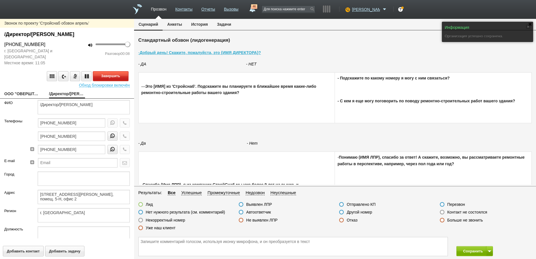
click at [113, 76] on button "Завершить" at bounding box center [110, 76] width 35 height 10
click at [240, 211] on label at bounding box center [241, 211] width 5 height 5
click at [0, 0] on input "Автоответчик" at bounding box center [0, 0] width 0 height 0
click at [474, 249] on button "Сохранить" at bounding box center [472, 251] width 30 height 10
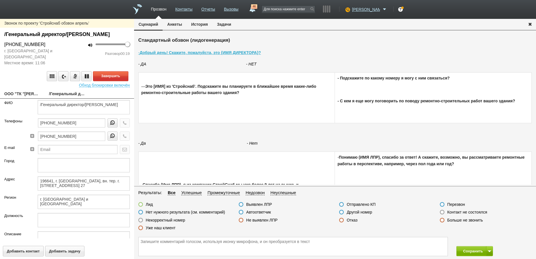
click at [30, 98] on link "ООО "ТК "[PERSON_NAME]"" at bounding box center [22, 94] width 36 height 8
type textarea "ООО "ТК "[PERSON_NAME]""
type textarea "196641, г. [GEOGRAPHIC_DATA], вн. тер. г. [STREET_ADDRESS] 27"
type textarea "г. [GEOGRAPHIC_DATA] и [GEOGRAPHIC_DATA]"
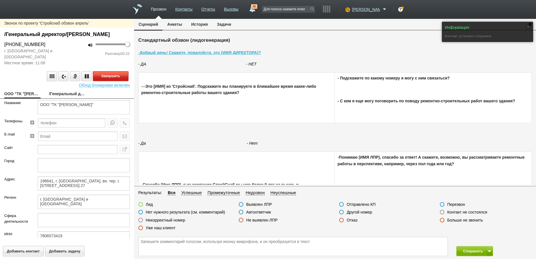
click at [114, 81] on button "Завершить" at bounding box center [110, 76] width 35 height 10
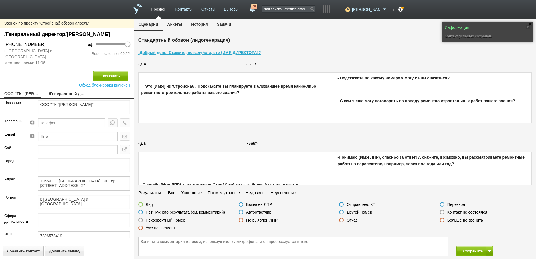
click at [340, 220] on label at bounding box center [341, 219] width 5 height 5
click at [0, 0] on input "Отказ" at bounding box center [0, 0] width 0 height 0
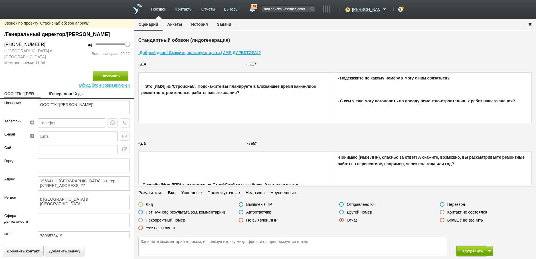
click at [473, 251] on button "Сохранить" at bounding box center [472, 251] width 30 height 10
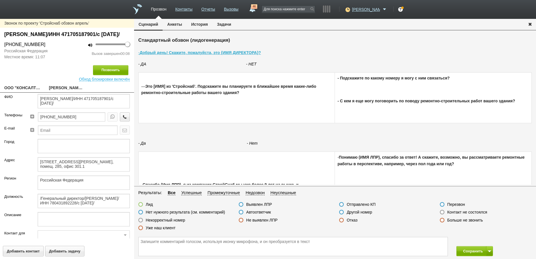
click at [443, 211] on label at bounding box center [442, 211] width 5 height 5
click at [0, 0] on input "Контакт не состоялся" at bounding box center [0, 0] width 0 height 0
click at [473, 253] on button "Сохранить" at bounding box center [472, 251] width 30 height 10
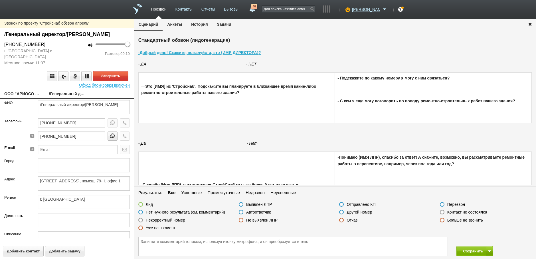
click at [22, 98] on link "ООО "АРИОСО КЛИНИК"" at bounding box center [22, 94] width 36 height 8
type textarea "ООО "АРИОСО КЛИНИК""
type textarea "[STREET_ADDRESS], помещ. 79-Н, офис 1"
type textarea "г. [GEOGRAPHIC_DATA]"
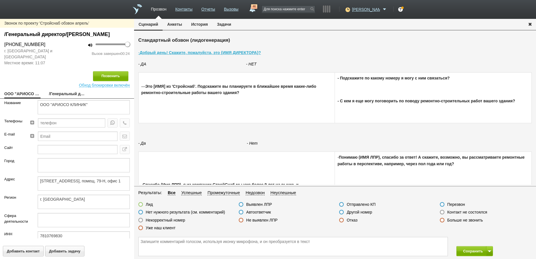
click at [341, 220] on label at bounding box center [341, 219] width 5 height 5
click at [0, 0] on input "Отказ" at bounding box center [0, 0] width 0 height 0
click at [473, 250] on button "Сохранить" at bounding box center [472, 251] width 30 height 10
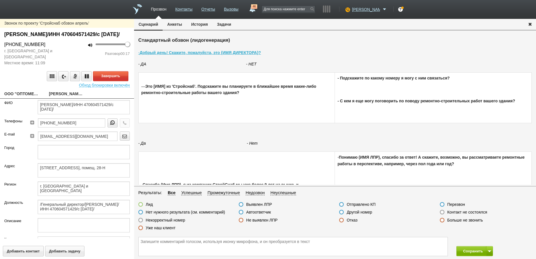
click at [23, 98] on link "ООО "ОПТОМЕТРИЯ ОНЛАЙН"" at bounding box center [22, 94] width 36 height 8
type textarea "ООО "ОПТОМЕТРИЯ ОНЛАЙН""
type textarea "[STREET_ADDRESS], помещ. 28-Н"
type textarea "г. [GEOGRAPHIC_DATA] и [GEOGRAPHIC_DATA]"
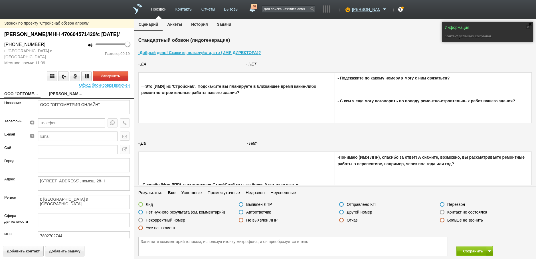
click at [66, 98] on link "[PERSON_NAME]/ИНН 470604571429/с [DATE]/" at bounding box center [67, 94] width 36 height 8
type textarea "[PERSON_NAME]/ИНН 470604571429/с [DATE]/"
type textarea "[STREET_ADDRESS], помещ. 28-Н"
type textarea "г. [GEOGRAPHIC_DATA] и [GEOGRAPHIC_DATA]"
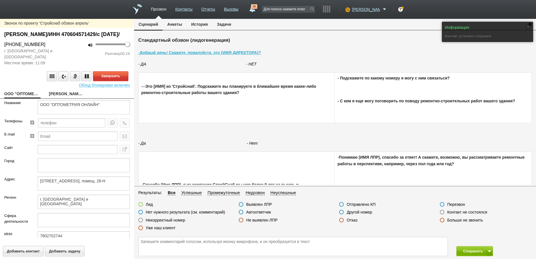
type textarea "/Генеральный директор/[PERSON_NAME]/ИНН 470604571429/с [DATE]/"
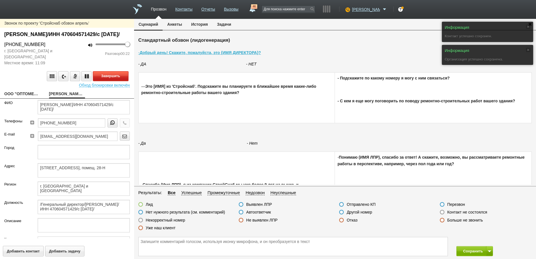
click at [116, 81] on button "Завершить" at bounding box center [110, 76] width 35 height 10
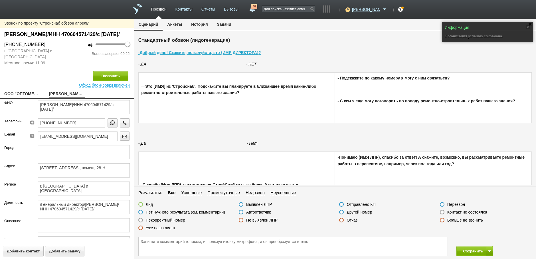
click at [443, 212] on label at bounding box center [442, 211] width 5 height 5
click at [0, 0] on input "Контакт не состоялся" at bounding box center [0, 0] width 0 height 0
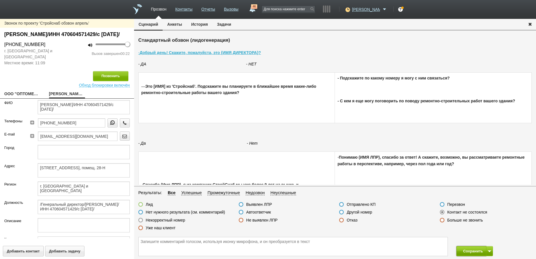
click at [466, 251] on button "Сохранить" at bounding box center [472, 251] width 30 height 10
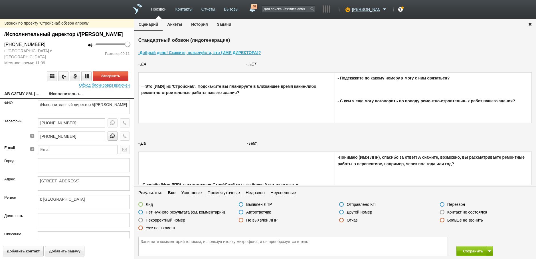
click at [31, 98] on link "АВ СЗГМУ ИМ. [PERSON_NAME]" at bounding box center [22, 94] width 36 height 8
type textarea "АВ СЗГМУ ИМ. [PERSON_NAME]"
type textarea "[STREET_ADDRESS]"
type textarea "г. [GEOGRAPHIC_DATA]"
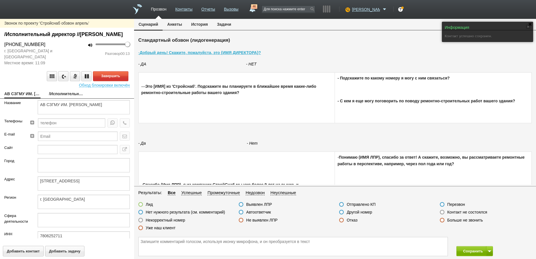
click at [64, 98] on link "/Исполнительный директор //[PERSON_NAME]" at bounding box center [67, 94] width 36 height 8
type textarea "/Исполнительный директор //[PERSON_NAME]"
type textarea "[STREET_ADDRESS]"
type textarea "г. [GEOGRAPHIC_DATA]"
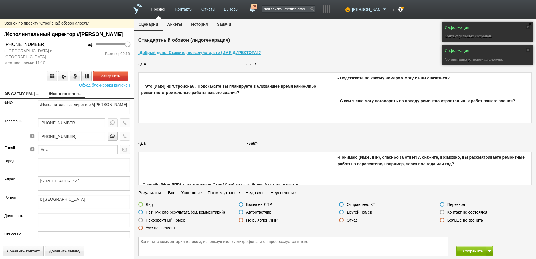
click at [443, 211] on label at bounding box center [442, 211] width 5 height 5
click at [0, 0] on input "Контакт не состоялся" at bounding box center [0, 0] width 0 height 0
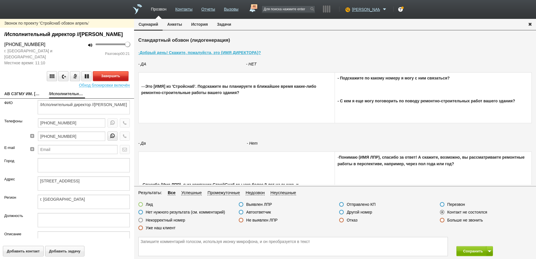
click at [106, 80] on button "Завершить" at bounding box center [110, 76] width 35 height 10
click at [463, 253] on button "Сохранить" at bounding box center [472, 251] width 30 height 10
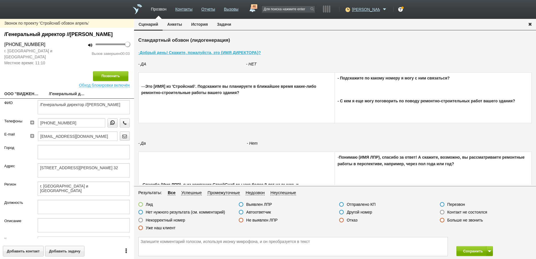
click at [25, 98] on link "ООО "ВИДЖЕНТА"" at bounding box center [22, 94] width 36 height 8
type textarea "ООО "ВИДЖЕНТА""
type textarea "[STREET_ADDRESS][PERSON_NAME] 32"
type textarea "г. [GEOGRAPHIC_DATA] и [GEOGRAPHIC_DATA]"
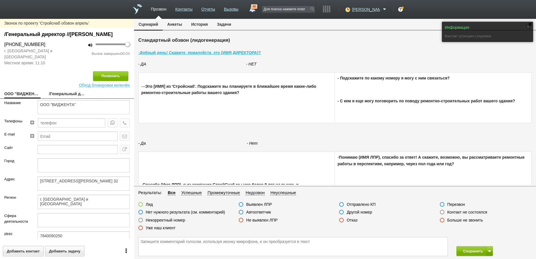
click at [63, 98] on link "/Генеральный директор //[PERSON_NAME]" at bounding box center [67, 94] width 36 height 8
type textarea "/Генеральный директор //[PERSON_NAME]"
type textarea "[STREET_ADDRESS][PERSON_NAME] 32"
type textarea "г. [GEOGRAPHIC_DATA] и [GEOGRAPHIC_DATA]"
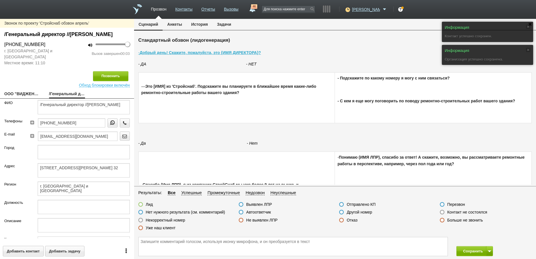
drag, startPoint x: 443, startPoint y: 212, endPoint x: 355, endPoint y: 177, distance: 94.7
click at [441, 211] on label at bounding box center [442, 211] width 5 height 5
click at [0, 0] on input "Контакт не состоялся" at bounding box center [0, 0] width 0 height 0
click at [110, 81] on button "Позвонить" at bounding box center [110, 76] width 35 height 10
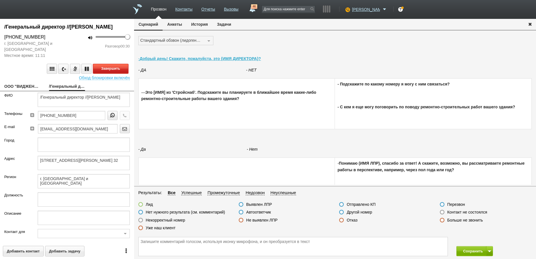
click at [105, 74] on button "Завершить" at bounding box center [110, 69] width 35 height 10
click at [341, 219] on label at bounding box center [341, 219] width 5 height 5
click at [0, 0] on input "Отказ" at bounding box center [0, 0] width 0 height 0
click at [471, 251] on button "Сохранить" at bounding box center [472, 251] width 30 height 10
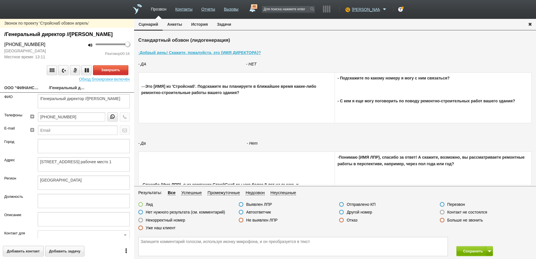
click at [140, 213] on label at bounding box center [140, 211] width 5 height 5
click at [0, 0] on input "Нет нужного результата (см. комментарий)" at bounding box center [0, 0] width 0 height 0
click at [145, 242] on textarea at bounding box center [293, 246] width 309 height 19
click at [106, 75] on button "Завершить" at bounding box center [110, 70] width 35 height 10
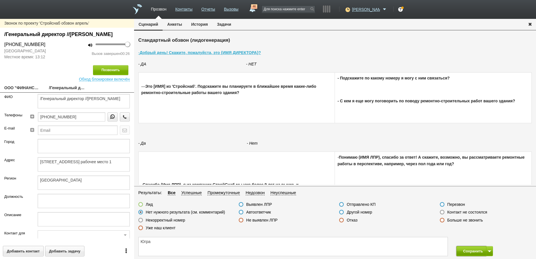
click at [477, 251] on button "Сохранить" at bounding box center [472, 251] width 30 height 10
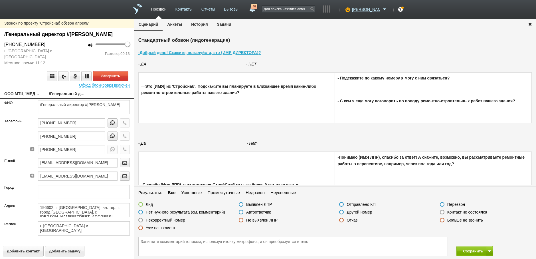
click at [24, 98] on link "ООО МТЦ "МЕДТЕХНИКА"" at bounding box center [22, 94] width 36 height 8
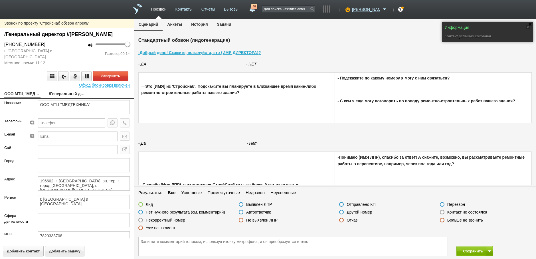
click at [61, 98] on link "/Генеральный директор //[PERSON_NAME]" at bounding box center [67, 94] width 36 height 8
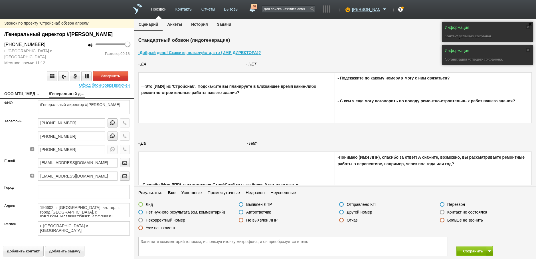
click at [442, 211] on label at bounding box center [442, 211] width 5 height 5
click at [0, 0] on input "Контакт не состоялся" at bounding box center [0, 0] width 0 height 0
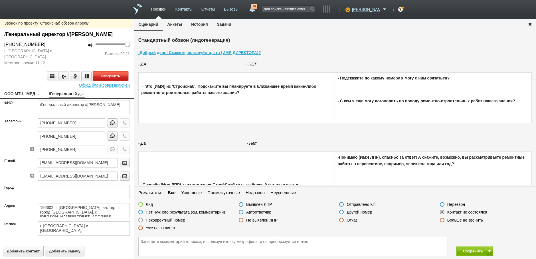
click at [115, 81] on button "Завершить" at bounding box center [110, 76] width 35 height 10
click at [122, 138] on icon "button" at bounding box center [125, 136] width 6 height 4
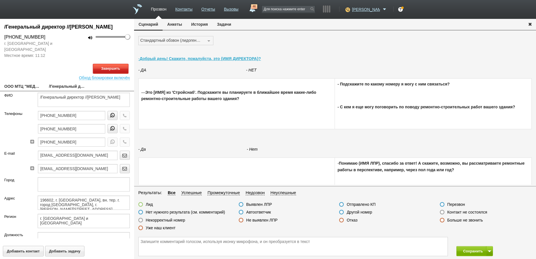
click at [105, 74] on button "Завершить" at bounding box center [110, 69] width 35 height 10
click at [140, 220] on label at bounding box center [140, 219] width 5 height 5
click at [0, 0] on input "Некорректный номер" at bounding box center [0, 0] width 0 height 0
click at [472, 252] on button "Сохранить" at bounding box center [472, 251] width 30 height 10
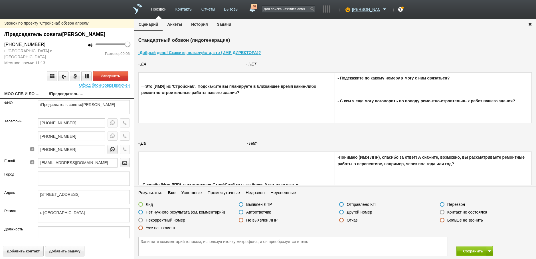
click at [24, 98] on link "МОО СПБ И ЛО АССО" at bounding box center [22, 94] width 36 height 8
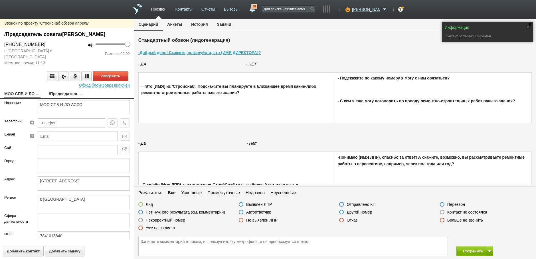
drag, startPoint x: 241, startPoint y: 213, endPoint x: 229, endPoint y: 203, distance: 15.8
click at [239, 212] on label at bounding box center [241, 211] width 5 height 5
click at [0, 0] on input "Автоответчик" at bounding box center [0, 0] width 0 height 0
click at [103, 81] on button "Завершить" at bounding box center [110, 76] width 35 height 10
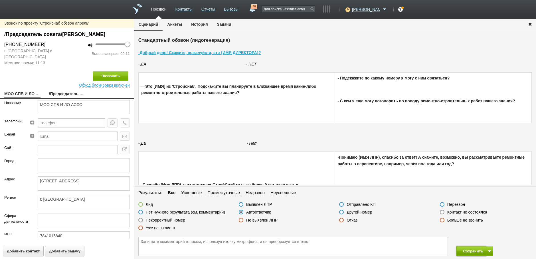
click at [473, 250] on button "Сохранить" at bounding box center [472, 251] width 30 height 10
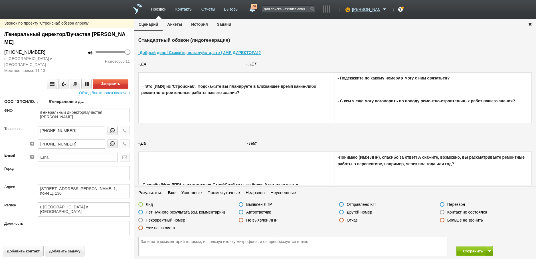
click at [22, 102] on link "ООО "ЭПСИЛОН ГИФТС"" at bounding box center [22, 102] width 36 height 8
click at [241, 213] on label at bounding box center [241, 211] width 5 height 5
click at [0, 0] on input "Автоответчик" at bounding box center [0, 0] width 0 height 0
click at [241, 213] on label at bounding box center [241, 211] width 5 height 5
click at [0, 0] on input "Автоответчик" at bounding box center [0, 0] width 0 height 0
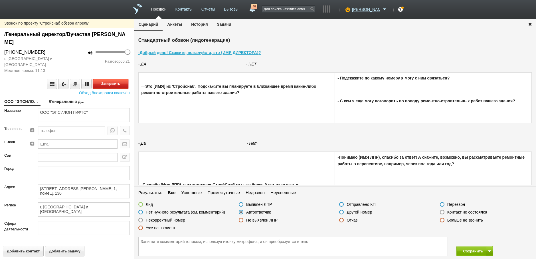
click at [107, 86] on button "Завершить" at bounding box center [110, 84] width 35 height 10
click at [469, 247] on button "Сохранить" at bounding box center [472, 251] width 30 height 10
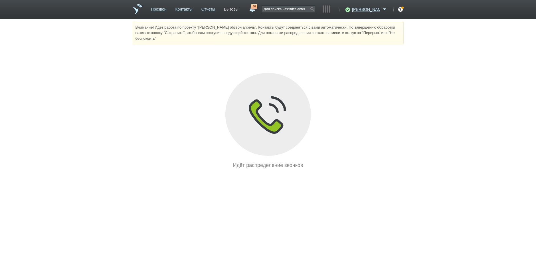
click at [239, 9] on link "Вызовы" at bounding box center [231, 8] width 15 height 8
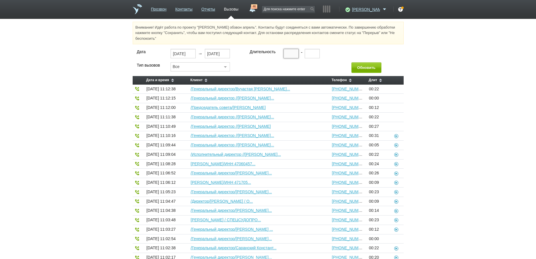
click at [286, 54] on input "text" at bounding box center [291, 53] width 15 height 9
click at [364, 68] on button "Обновить" at bounding box center [367, 67] width 30 height 11
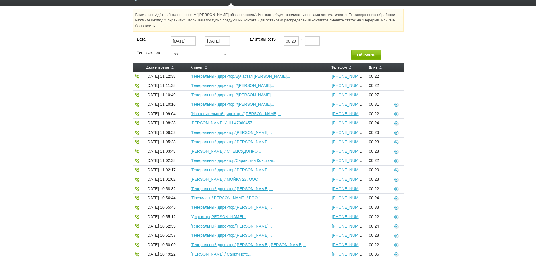
scroll to position [9, 0]
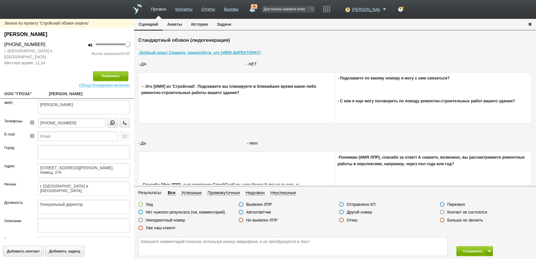
click at [441, 212] on label at bounding box center [442, 211] width 5 height 5
click at [0, 0] on input "Контакт не состоялся" at bounding box center [0, 0] width 0 height 0
click at [467, 252] on button "Сохранить" at bounding box center [472, 251] width 30 height 10
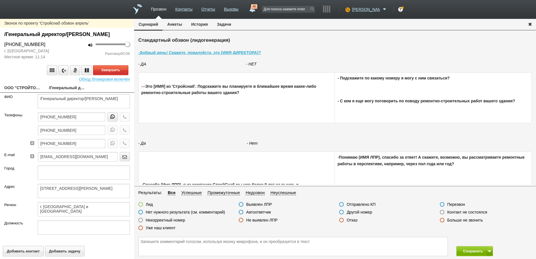
click at [28, 92] on link "ООО "СТРОЙТОРГ"" at bounding box center [22, 88] width 36 height 8
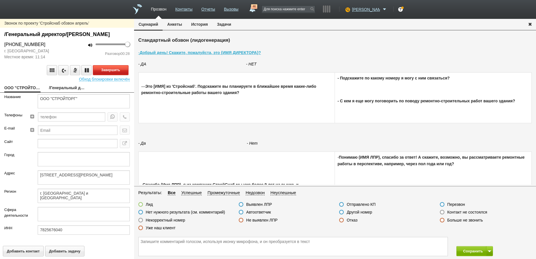
click at [111, 75] on button "Завершить" at bounding box center [110, 70] width 35 height 10
click at [342, 221] on label at bounding box center [341, 219] width 5 height 5
click at [0, 0] on input "Отказ" at bounding box center [0, 0] width 0 height 0
click at [467, 251] on button "Сохранить" at bounding box center [472, 251] width 30 height 10
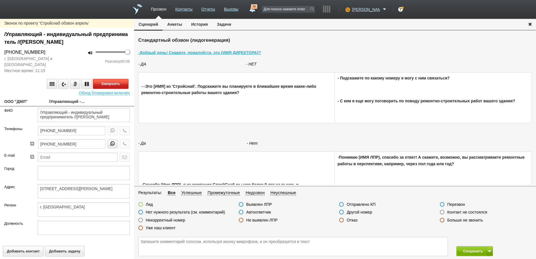
click at [110, 82] on button "Завершить" at bounding box center [110, 84] width 35 height 10
click at [240, 213] on label at bounding box center [241, 211] width 5 height 5
click at [0, 0] on input "Автоответчик" at bounding box center [0, 0] width 0 height 0
click at [122, 130] on icon "button" at bounding box center [125, 130] width 6 height 4
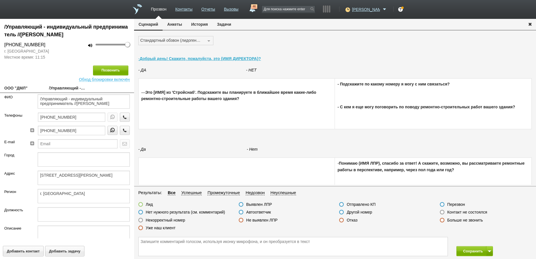
click at [441, 211] on label at bounding box center [442, 211] width 5 height 5
click at [0, 0] on input "Контакт не состоялся" at bounding box center [0, 0] width 0 height 0
click at [463, 252] on button "Сохранить" at bounding box center [472, 251] width 30 height 10
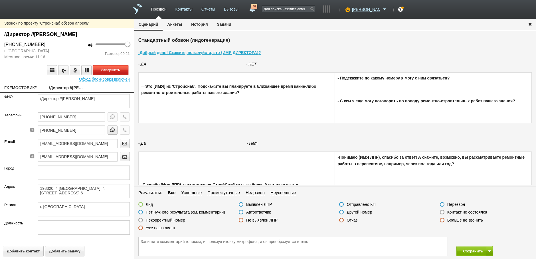
click at [114, 71] on button "Завершить" at bounding box center [110, 70] width 35 height 10
click at [441, 213] on label at bounding box center [442, 211] width 5 height 5
click at [0, 0] on input "Контакт не состоялся" at bounding box center [0, 0] width 0 height 0
click at [465, 251] on button "Сохранить" at bounding box center [472, 251] width 30 height 10
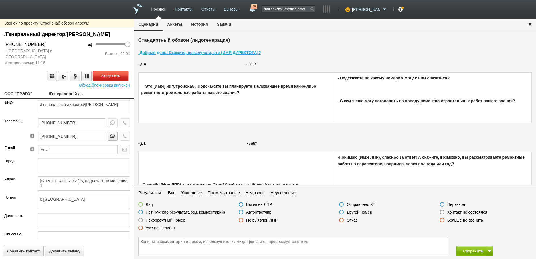
click at [107, 81] on button "Завершить" at bounding box center [110, 76] width 35 height 10
click at [242, 209] on label at bounding box center [241, 211] width 5 height 5
click at [0, 0] on input "Автоответчик" at bounding box center [0, 0] width 0 height 0
click at [467, 250] on button "Сохранить" at bounding box center [472, 251] width 30 height 10
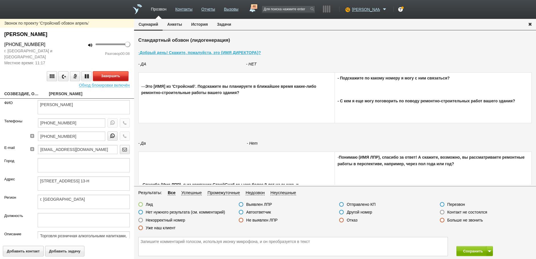
click at [109, 77] on button "Завершить" at bounding box center [110, 76] width 35 height 10
click at [241, 212] on label at bounding box center [241, 211] width 5 height 5
click at [0, 0] on input "Автоответчик" at bounding box center [0, 0] width 0 height 0
click at [122, 122] on icon "button" at bounding box center [125, 122] width 6 height 4
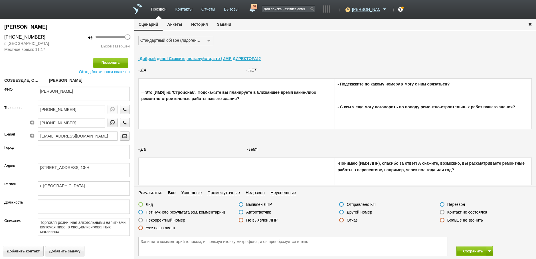
click at [443, 212] on label at bounding box center [442, 211] width 5 height 5
click at [0, 0] on input "Контакт не состоялся" at bounding box center [0, 0] width 0 height 0
click at [471, 253] on button "Сохранить" at bounding box center [472, 251] width 30 height 10
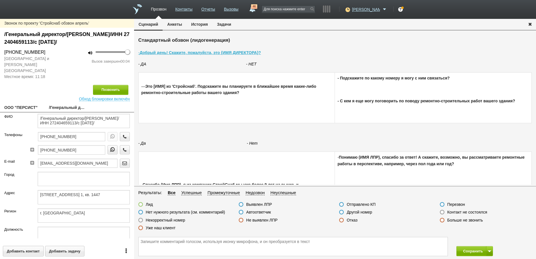
click at [443, 213] on label at bounding box center [442, 211] width 5 height 5
click at [0, 0] on input "Контакт не состоялся" at bounding box center [0, 0] width 0 height 0
click at [122, 134] on icon "button" at bounding box center [125, 136] width 6 height 4
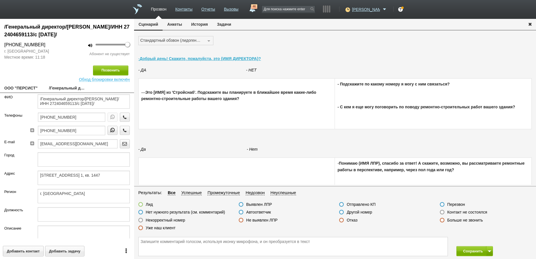
click at [141, 219] on label at bounding box center [140, 219] width 5 height 5
click at [0, 0] on input "Некорректный номер" at bounding box center [0, 0] width 0 height 0
click at [465, 251] on button "Сохранить" at bounding box center [472, 251] width 30 height 10
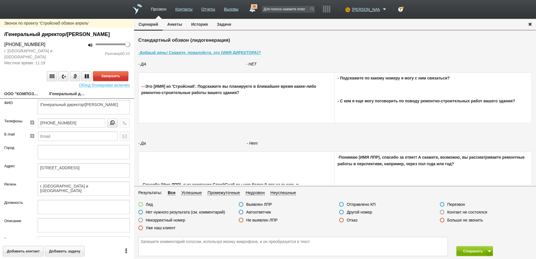
click at [25, 98] on link "ООО "КОМПОЗИТ +"" at bounding box center [22, 94] width 36 height 8
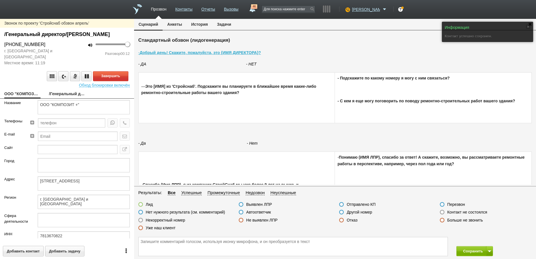
click at [64, 98] on link "/Генеральный директор/[PERSON_NAME]" at bounding box center [67, 94] width 36 height 8
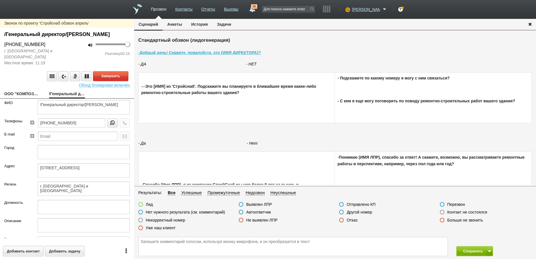
click at [441, 212] on label at bounding box center [442, 211] width 5 height 5
click at [0, 0] on input "Контакт не состоялся" at bounding box center [0, 0] width 0 height 0
click at [113, 81] on button "Завершить" at bounding box center [110, 76] width 35 height 10
click at [111, 81] on button "Позвонить" at bounding box center [110, 76] width 35 height 10
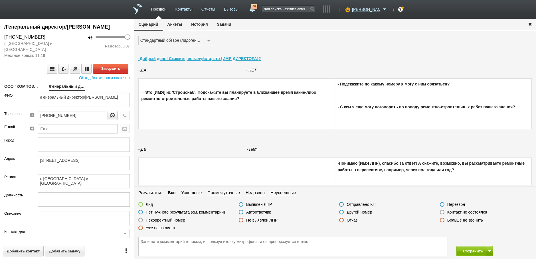
click at [27, 91] on link "ООО "КОМПОЗИТ +"" at bounding box center [22, 87] width 36 height 8
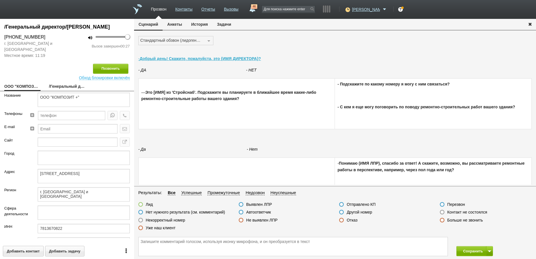
click at [343, 221] on div at bounding box center [341, 219] width 5 height 5
click at [341, 218] on label at bounding box center [341, 219] width 5 height 5
click at [0, 0] on input "Отказ" at bounding box center [0, 0] width 0 height 0
click at [468, 250] on button "Сохранить" at bounding box center [472, 251] width 30 height 10
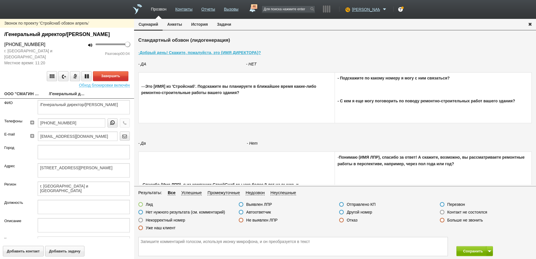
click at [26, 98] on link "ООО "СМАГИН ПТО"" at bounding box center [22, 94] width 36 height 8
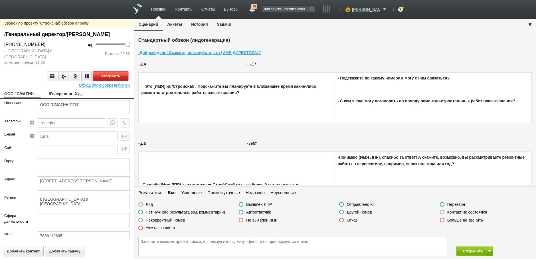
click at [116, 81] on button "Завершить" at bounding box center [110, 76] width 35 height 10
click at [341, 221] on label at bounding box center [341, 219] width 5 height 5
click at [0, 0] on input "Отказ" at bounding box center [0, 0] width 0 height 0
click at [473, 253] on button "Сохранить" at bounding box center [472, 251] width 30 height 10
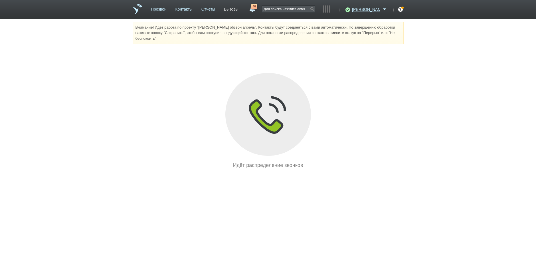
click at [239, 10] on link "Вызовы" at bounding box center [231, 8] width 15 height 8
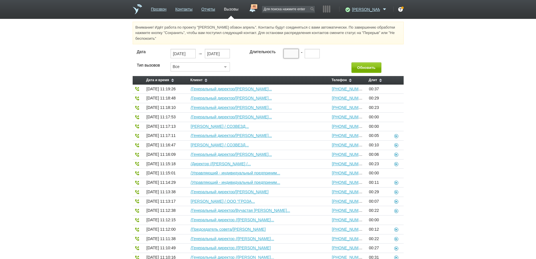
click at [286, 54] on input "text" at bounding box center [291, 53] width 15 height 9
click at [366, 70] on button "Обновить" at bounding box center [367, 67] width 30 height 11
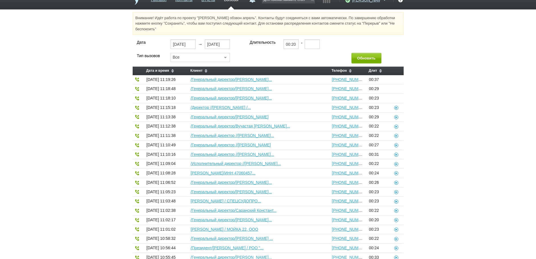
scroll to position [9, 0]
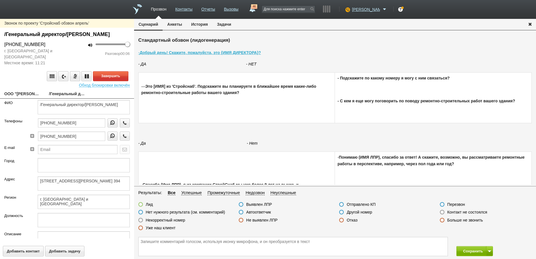
click at [27, 98] on link "ООО "[PERSON_NAME] ПРОДАКШН"" at bounding box center [22, 94] width 36 height 8
click at [68, 98] on link "/Генеральный директор/[PERSON_NAME]" at bounding box center [67, 94] width 36 height 8
click at [117, 81] on button "Завершить" at bounding box center [110, 76] width 35 height 10
click at [342, 219] on label at bounding box center [341, 219] width 5 height 5
click at [0, 0] on input "Отказ" at bounding box center [0, 0] width 0 height 0
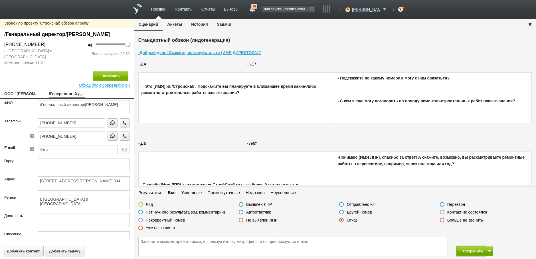
click at [471, 252] on button "Сохранить" at bounding box center [472, 251] width 30 height 10
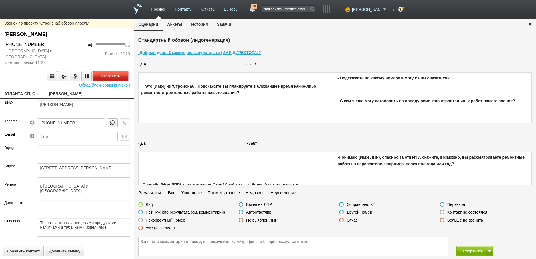
click at [108, 75] on button "Завершить" at bounding box center [110, 76] width 35 height 10
click at [241, 211] on label at bounding box center [241, 211] width 5 height 5
click at [0, 0] on input "Автоответчик" at bounding box center [0, 0] width 0 height 0
click at [471, 252] on button "Сохранить" at bounding box center [472, 251] width 30 height 10
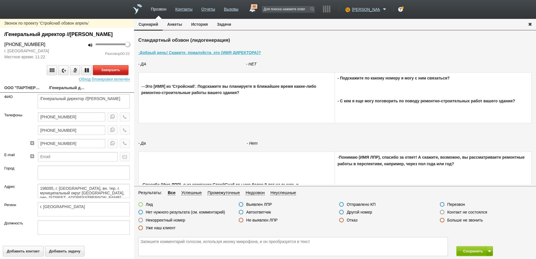
click at [116, 75] on button "Завершить" at bounding box center [110, 70] width 35 height 10
click at [441, 211] on label at bounding box center [442, 211] width 5 height 5
click at [0, 0] on input "Контакт не состоялся" at bounding box center [0, 0] width 0 height 0
click at [467, 251] on button "Сохранить" at bounding box center [472, 251] width 30 height 10
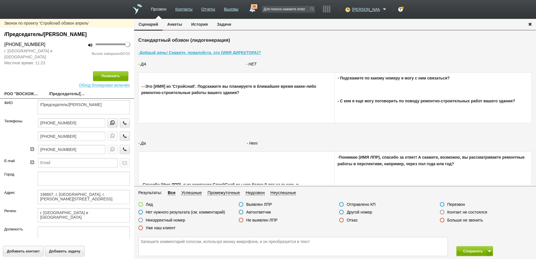
drag, startPoint x: 444, startPoint y: 212, endPoint x: 387, endPoint y: 194, distance: 59.6
click at [440, 211] on label at bounding box center [442, 211] width 5 height 5
click at [0, 0] on input "Контакт не состоялся" at bounding box center [0, 0] width 0 height 0
click at [108, 76] on button "Позвонить" at bounding box center [110, 76] width 35 height 10
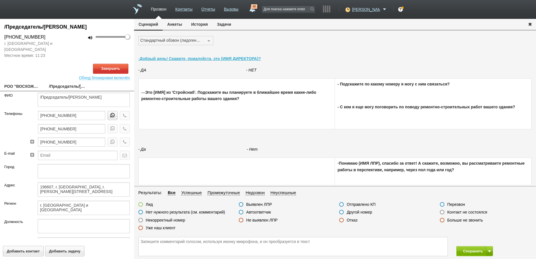
click at [23, 83] on link "РОО "ВОСХОЖДЕНИЕ"" at bounding box center [22, 87] width 36 height 8
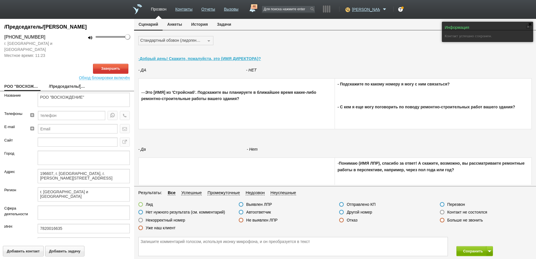
click at [59, 86] on link "/Председатель/[PERSON_NAME]" at bounding box center [67, 87] width 36 height 8
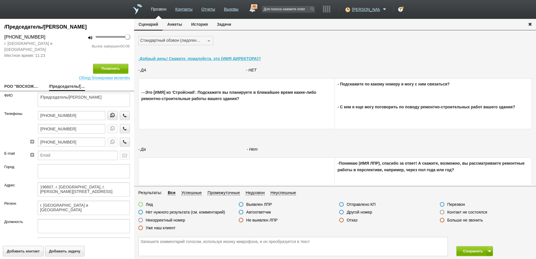
click at [341, 219] on label at bounding box center [341, 219] width 5 height 5
click at [0, 0] on input "Отказ" at bounding box center [0, 0] width 0 height 0
click at [478, 253] on button "Сохранить" at bounding box center [472, 251] width 30 height 10
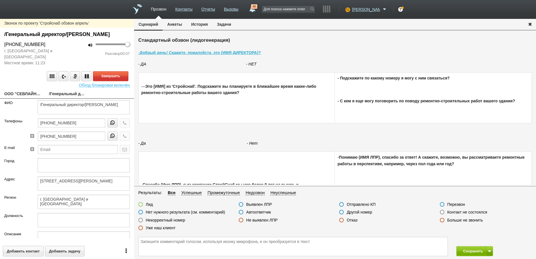
click at [25, 98] on link "ООО "СЕВЛАЙН ТЕХНИК"" at bounding box center [22, 94] width 36 height 8
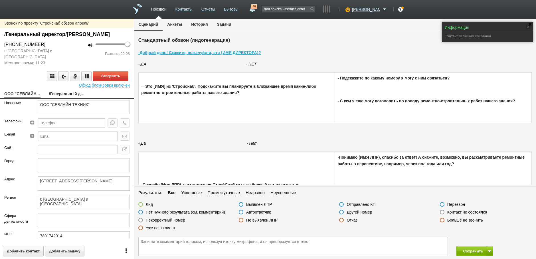
click at [66, 98] on link "/Генеральный директор/[PERSON_NAME]" at bounding box center [67, 94] width 36 height 8
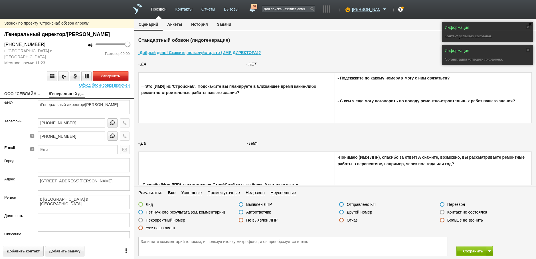
click at [114, 81] on button "Завершить" at bounding box center [110, 76] width 35 height 10
drag, startPoint x: 241, startPoint y: 211, endPoint x: 257, endPoint y: 222, distance: 19.1
click at [241, 211] on label at bounding box center [241, 211] width 5 height 5
click at [0, 0] on input "Автоответчик" at bounding box center [0, 0] width 0 height 0
click at [471, 249] on button "Сохранить" at bounding box center [472, 251] width 30 height 10
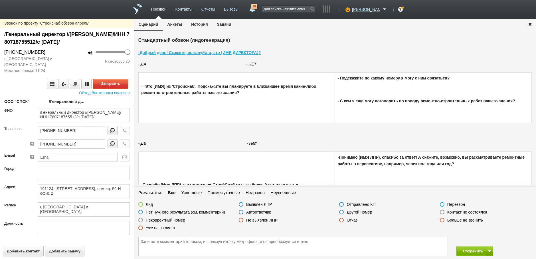
click at [440, 210] on label at bounding box center [442, 211] width 5 height 5
click at [0, 0] on input "Контакт не состоялся" at bounding box center [0, 0] width 0 height 0
click at [107, 84] on button "Завершить" at bounding box center [110, 84] width 35 height 10
click at [474, 251] on button "Сохранить" at bounding box center [472, 251] width 30 height 10
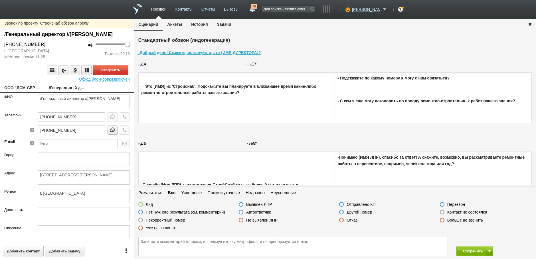
click at [444, 213] on label at bounding box center [442, 211] width 5 height 5
click at [0, 0] on input "Контакт не состоялся" at bounding box center [0, 0] width 0 height 0
click at [108, 75] on button "Завершить" at bounding box center [110, 70] width 35 height 10
click at [463, 251] on button "Сохранить" at bounding box center [472, 251] width 30 height 10
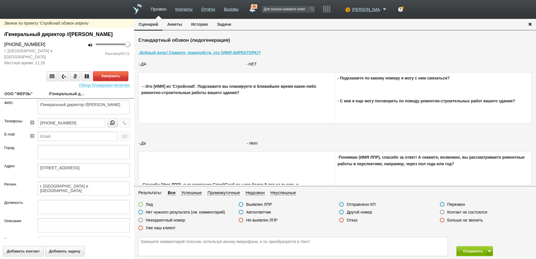
click at [443, 211] on label at bounding box center [442, 211] width 5 height 5
click at [0, 0] on input "Контакт не состоялся" at bounding box center [0, 0] width 0 height 0
click at [100, 81] on button "Завершить" at bounding box center [110, 76] width 35 height 10
click at [465, 250] on button "Сохранить" at bounding box center [472, 251] width 30 height 10
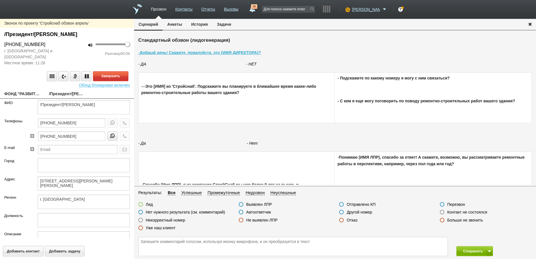
click at [25, 94] on link "ФОНД "РАЗВИТИЯ ДЕТСКОГО И ЮНОШЕСКОГО СПОРТА" Г. [GEOGRAPHIC_DATA]" at bounding box center [22, 94] width 36 height 8
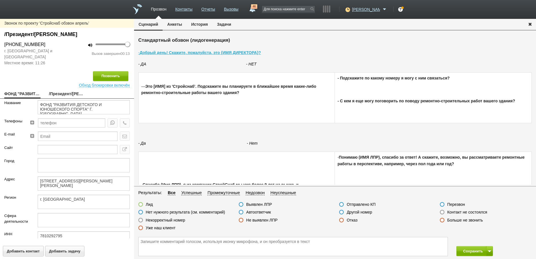
click at [341, 220] on label at bounding box center [341, 219] width 5 height 5
click at [0, 0] on input "Отказ" at bounding box center [0, 0] width 0 height 0
click at [463, 249] on button "Сохранить" at bounding box center [472, 251] width 30 height 10
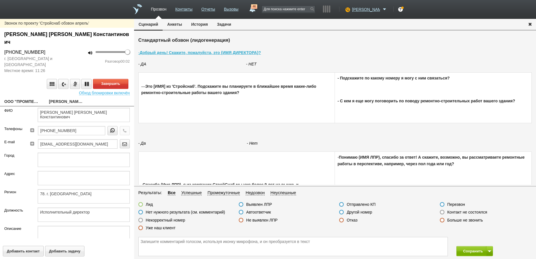
click at [22, 101] on link "ООО "ПРОМПЕЧАТЬ"" at bounding box center [22, 102] width 36 height 8
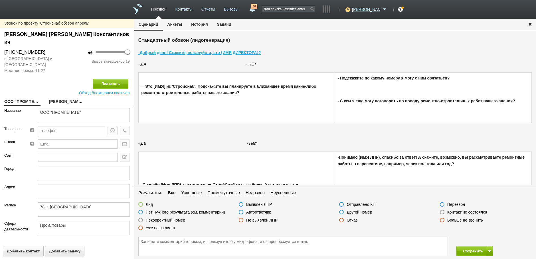
click at [343, 212] on label at bounding box center [341, 211] width 5 height 5
click at [0, 0] on input "Другой номер" at bounding box center [0, 0] width 0 height 0
click at [478, 251] on button "Сохранить" at bounding box center [472, 251] width 30 height 10
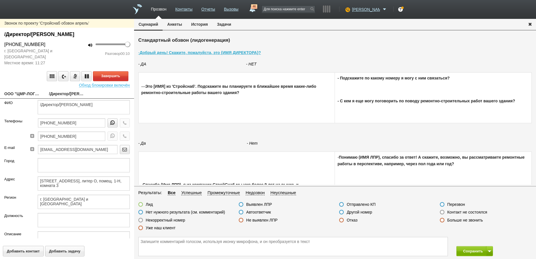
click at [29, 93] on link "ООО "ЦМР-ЛОГИСТИК"" at bounding box center [22, 94] width 36 height 8
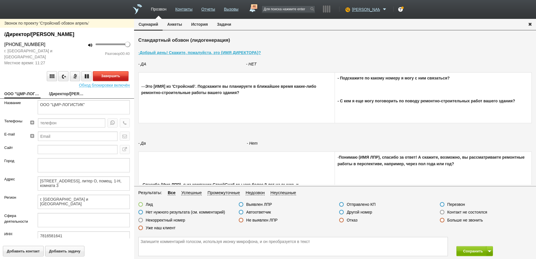
click at [113, 76] on button "Завершить" at bounding box center [110, 76] width 35 height 10
click at [340, 220] on label at bounding box center [341, 219] width 5 height 5
click at [0, 0] on input "Отказ" at bounding box center [0, 0] width 0 height 0
click at [467, 250] on button "Сохранить" at bounding box center [472, 251] width 30 height 10
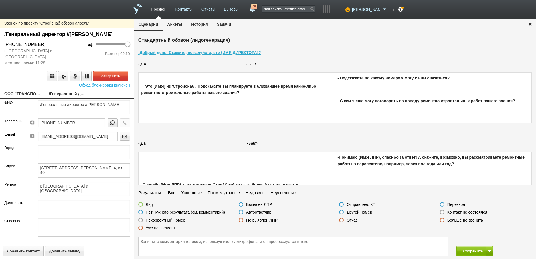
click at [22, 98] on link "ООО "ТРАНСПОРТНАЯ КОМПАНИЯ ТРАСТЛАЙН"" at bounding box center [22, 94] width 36 height 8
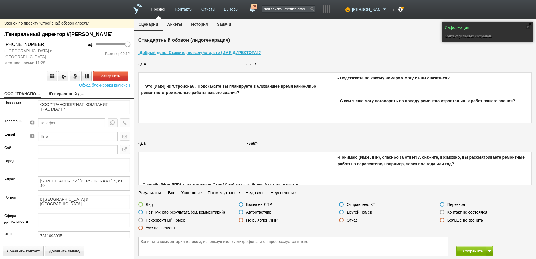
click at [62, 98] on link "/Генеральный директор //[PERSON_NAME]" at bounding box center [67, 94] width 36 height 8
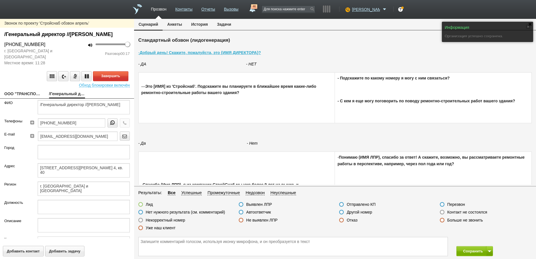
click at [240, 212] on label at bounding box center [241, 211] width 5 height 5
click at [0, 0] on input "Автоответчик" at bounding box center [0, 0] width 0 height 0
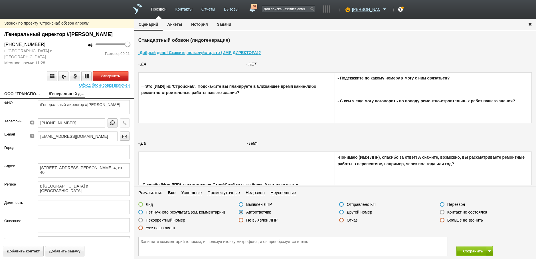
click at [104, 81] on button "Завершить" at bounding box center [110, 76] width 35 height 10
click at [122, 125] on icon "button" at bounding box center [125, 122] width 6 height 4
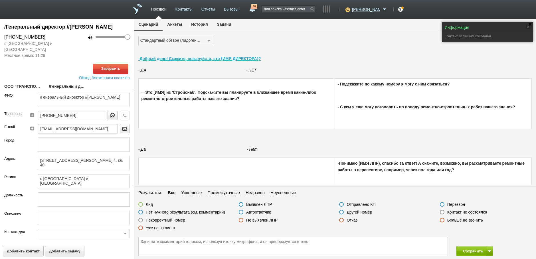
click at [33, 91] on link "ООО "ТРАНСПОРТНАЯ КОМПАНИЯ ТРАСТЛАЙН"" at bounding box center [22, 87] width 36 height 8
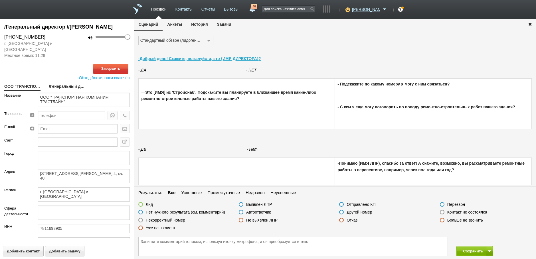
click at [65, 91] on link "/Генеральный директор //[PERSON_NAME]" at bounding box center [67, 87] width 36 height 8
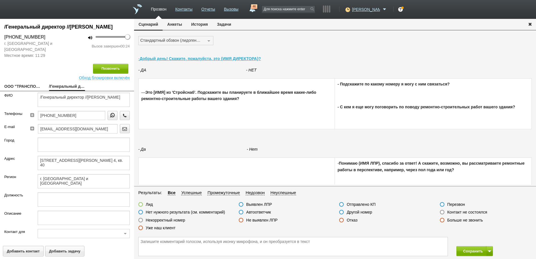
click at [342, 221] on label at bounding box center [341, 219] width 5 height 5
click at [0, 0] on input "Отказ" at bounding box center [0, 0] width 0 height 0
click at [474, 251] on button "Сохранить" at bounding box center [472, 251] width 30 height 10
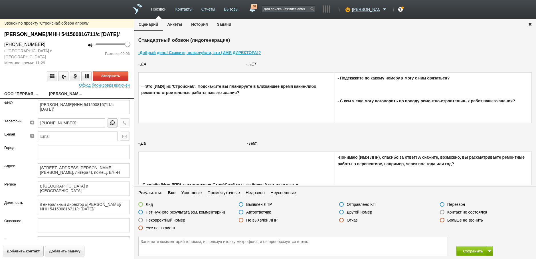
click at [24, 98] on link "ООО "ПЕРВАЯ МИГРАЦИОННАЯ КОМПАНИЯ"" at bounding box center [22, 94] width 36 height 8
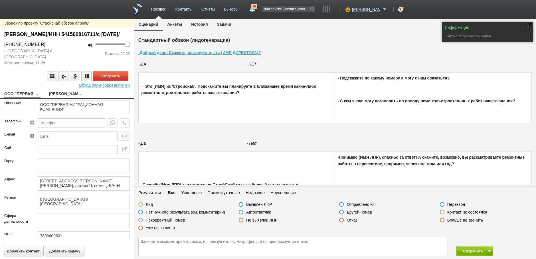
click at [66, 98] on link "[PERSON_NAME]/ИНН 541500816711/с [DATE]/" at bounding box center [67, 94] width 36 height 8
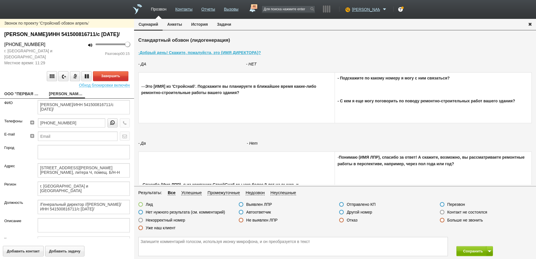
click at [442, 213] on label at bounding box center [442, 211] width 5 height 5
click at [0, 0] on input "Контакт не состоялся" at bounding box center [0, 0] width 0 height 0
click at [108, 81] on button "Завершить" at bounding box center [110, 76] width 35 height 10
click at [470, 252] on button "Сохранить" at bounding box center [472, 251] width 30 height 10
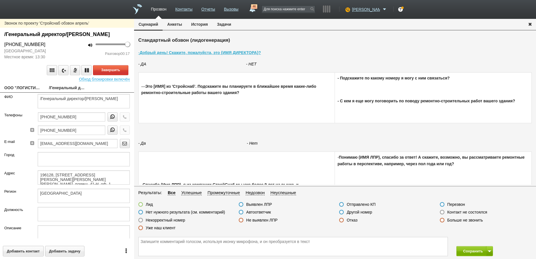
click at [25, 92] on link "ООО "ЛОГИСТИКА ТРАНССЕРВИС"" at bounding box center [22, 88] width 36 height 8
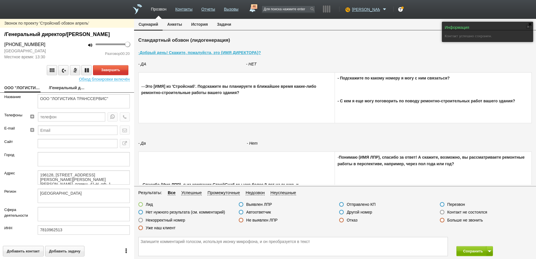
click at [242, 213] on label at bounding box center [241, 211] width 5 height 5
click at [0, 0] on input "Автоответчик" at bounding box center [0, 0] width 0 height 0
drag, startPoint x: 242, startPoint y: 213, endPoint x: 220, endPoint y: 180, distance: 39.8
click at [242, 213] on label at bounding box center [241, 211] width 5 height 5
click at [0, 0] on input "Автоответчик" at bounding box center [0, 0] width 0 height 0
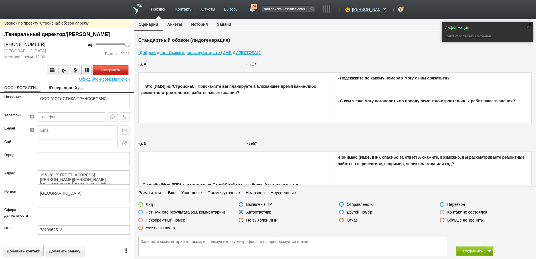
click at [108, 75] on button "Завершить" at bounding box center [110, 70] width 35 height 10
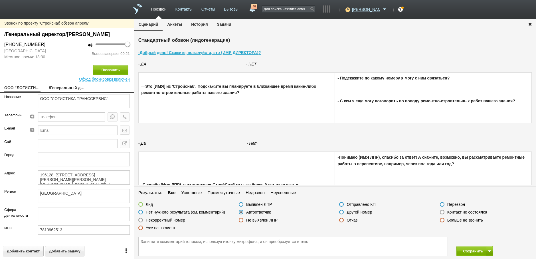
click at [62, 92] on link "/Генеральный директор/[PERSON_NAME]" at bounding box center [67, 88] width 36 height 8
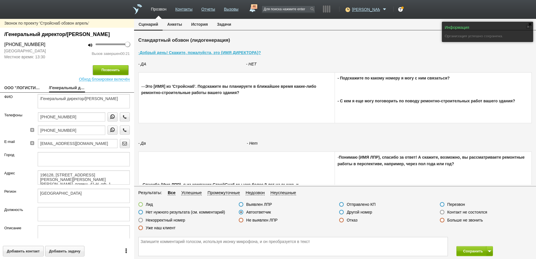
click at [107, 75] on button "Позвонить" at bounding box center [110, 70] width 35 height 10
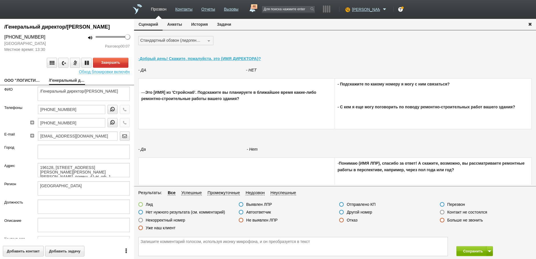
click at [140, 212] on label at bounding box center [140, 211] width 5 height 5
click at [0, 0] on input "Нет нужного результата (см. комментарий)" at bounding box center [0, 0] width 0 height 0
click at [148, 241] on textarea at bounding box center [293, 246] width 309 height 19
click at [112, 68] on button "Завершить" at bounding box center [110, 63] width 35 height 10
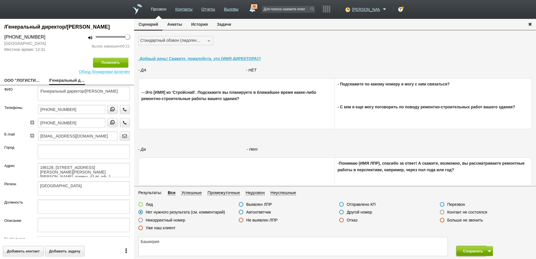
click at [468, 250] on button "Сохранить" at bounding box center [472, 251] width 30 height 10
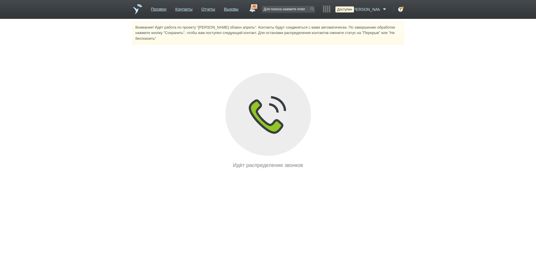
click at [351, 9] on icon at bounding box center [347, 10] width 8 height 6
click at [336, 43] on link "Перерыв" at bounding box center [342, 43] width 53 height 10
click at [239, 10] on link "Вызовы" at bounding box center [231, 8] width 15 height 8
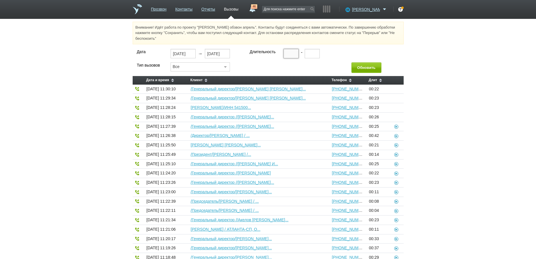
click at [288, 53] on input "text" at bounding box center [291, 53] width 15 height 9
click at [370, 65] on button "Обновить" at bounding box center [367, 67] width 30 height 11
click at [351, 7] on icon at bounding box center [347, 10] width 8 height 6
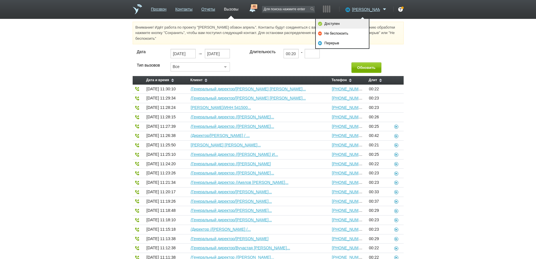
click at [342, 21] on link "Доступен" at bounding box center [342, 24] width 53 height 10
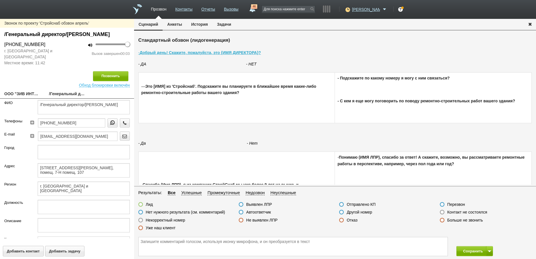
click at [443, 211] on label at bounding box center [442, 211] width 5 height 5
click at [0, 0] on input "Контакт не состоялся" at bounding box center [0, 0] width 0 height 0
click at [105, 81] on button "Позвонить" at bounding box center [110, 76] width 35 height 10
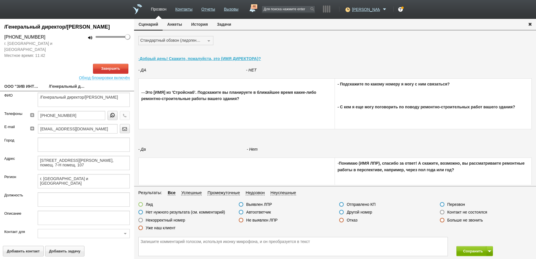
click at [23, 91] on link "ООО "ЗИВ ИНТЕРЬЕР"" at bounding box center [22, 87] width 36 height 8
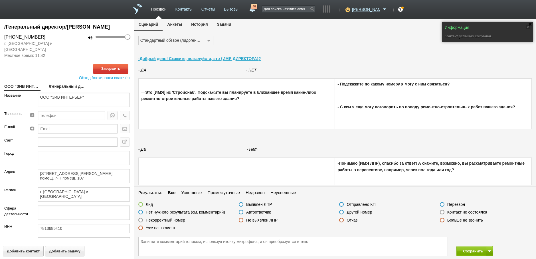
click at [66, 91] on link "/Генеральный директор/[PERSON_NAME]" at bounding box center [67, 87] width 36 height 8
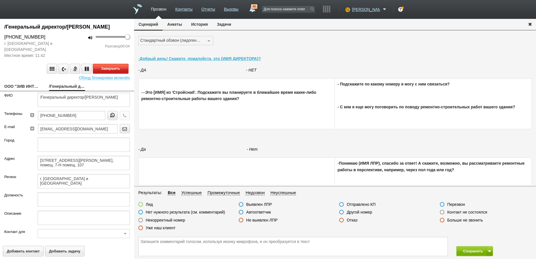
click at [119, 74] on button "Завершить" at bounding box center [110, 69] width 35 height 10
click at [241, 214] on label at bounding box center [241, 211] width 5 height 5
click at [0, 0] on input "Автоответчик" at bounding box center [0, 0] width 0 height 0
click at [465, 252] on button "Сохранить" at bounding box center [472, 251] width 30 height 10
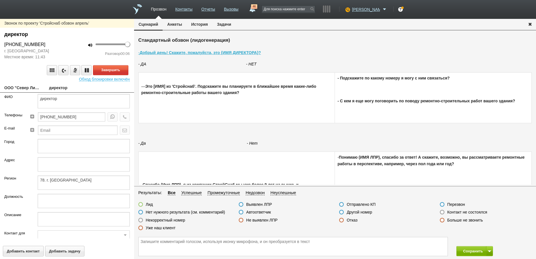
click at [25, 89] on link "ООО "Север Ликвид Газ"" at bounding box center [22, 88] width 36 height 8
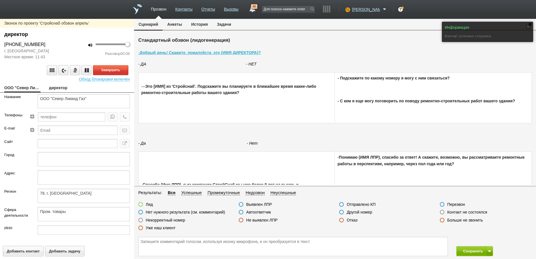
click at [55, 86] on link "директор" at bounding box center [67, 88] width 36 height 8
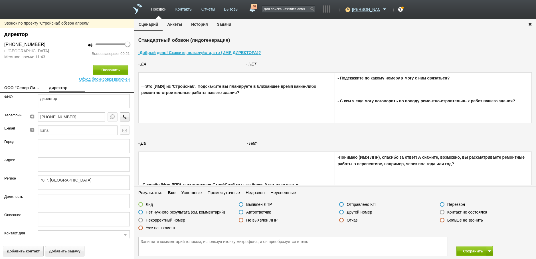
click at [443, 211] on label at bounding box center [442, 211] width 5 height 5
click at [0, 0] on input "Контакт не состоялся" at bounding box center [0, 0] width 0 height 0
click at [467, 251] on button "Сохранить" at bounding box center [472, 251] width 30 height 10
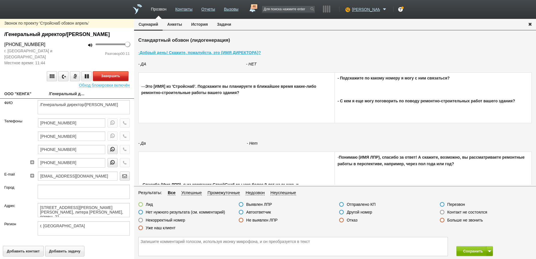
click at [113, 81] on button "Завершить" at bounding box center [110, 76] width 35 height 10
click at [243, 212] on label at bounding box center [241, 211] width 5 height 5
click at [0, 0] on input "Автоответчик" at bounding box center [0, 0] width 0 height 0
click at [124, 127] on button "button" at bounding box center [125, 122] width 10 height 9
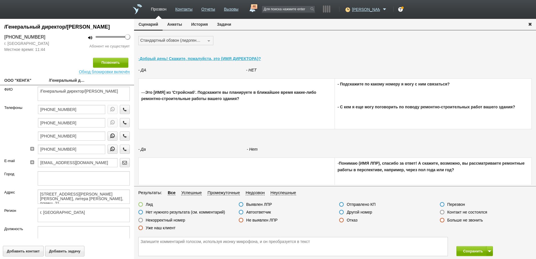
click at [142, 221] on label at bounding box center [140, 219] width 5 height 5
click at [0, 0] on input "Некорректный номер" at bounding box center [0, 0] width 0 height 0
click at [470, 251] on button "Сохранить" at bounding box center [472, 251] width 30 height 10
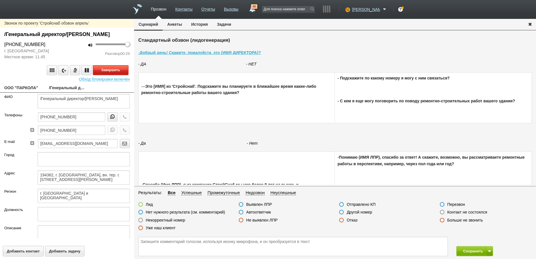
click at [103, 75] on button "Завершить" at bounding box center [110, 70] width 35 height 10
click at [444, 210] on label at bounding box center [442, 211] width 5 height 5
click at [0, 0] on input "Контакт не состоялся" at bounding box center [0, 0] width 0 height 0
click at [470, 249] on button "Сохранить" at bounding box center [472, 251] width 30 height 10
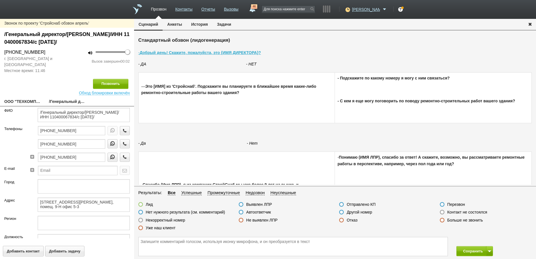
click at [443, 211] on label at bounding box center [442, 211] width 5 height 5
click at [0, 0] on input "Контакт не состоялся" at bounding box center [0, 0] width 0 height 0
click at [28, 98] on link "ООО "ТЕХКОМПЛЕКТ"" at bounding box center [22, 102] width 36 height 8
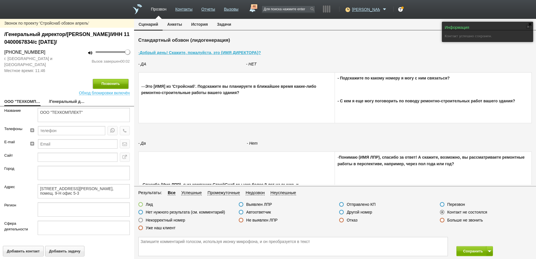
click at [113, 83] on button "Позвонить" at bounding box center [110, 84] width 35 height 10
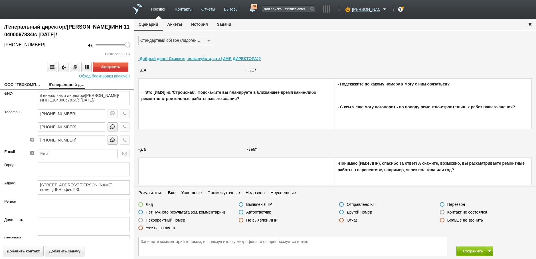
click at [242, 213] on label at bounding box center [241, 211] width 5 height 5
click at [0, 0] on input "Автоответчик" at bounding box center [0, 0] width 0 height 0
click at [111, 67] on button "Завершить" at bounding box center [110, 67] width 35 height 10
click at [472, 251] on button "Сохранить" at bounding box center [472, 251] width 30 height 10
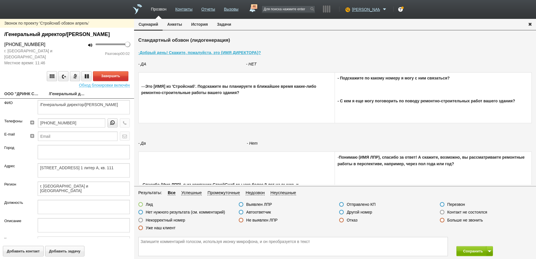
click at [25, 98] on link "ООО "ДРИНК СПОРТ"" at bounding box center [22, 94] width 36 height 8
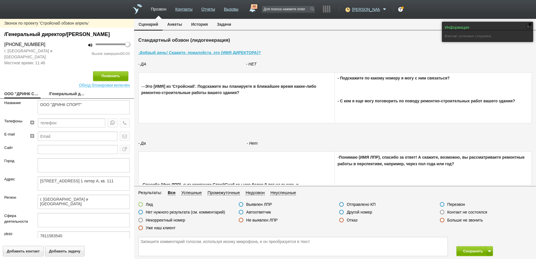
click at [442, 212] on label at bounding box center [442, 211] width 5 height 5
click at [0, 0] on input "Контакт не состоялся" at bounding box center [0, 0] width 0 height 0
click at [113, 81] on button "Позвонить" at bounding box center [110, 76] width 35 height 10
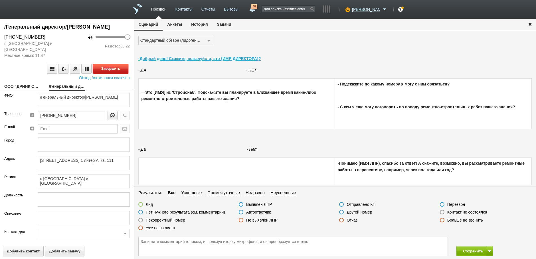
click at [113, 74] on button "Завершить" at bounding box center [110, 69] width 35 height 10
click at [342, 219] on label at bounding box center [341, 219] width 5 height 5
click at [0, 0] on input "Отказ" at bounding box center [0, 0] width 0 height 0
click at [469, 250] on button "Сохранить" at bounding box center [472, 251] width 30 height 10
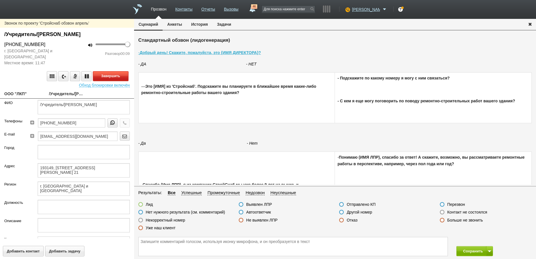
click at [114, 78] on button "Завершить" at bounding box center [110, 76] width 35 height 10
click at [241, 211] on label at bounding box center [241, 211] width 5 height 5
click at [0, 0] on input "Автоответчик" at bounding box center [0, 0] width 0 height 0
click at [469, 251] on button "Сохранить" at bounding box center [472, 251] width 30 height 10
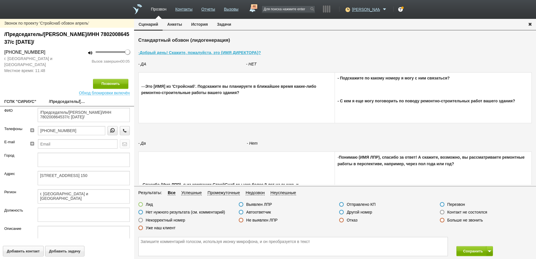
click at [441, 212] on label at bounding box center [442, 211] width 5 height 5
click at [0, 0] on input "Контакт не состоялся" at bounding box center [0, 0] width 0 height 0
click at [109, 82] on button "Позвонить" at bounding box center [110, 84] width 35 height 10
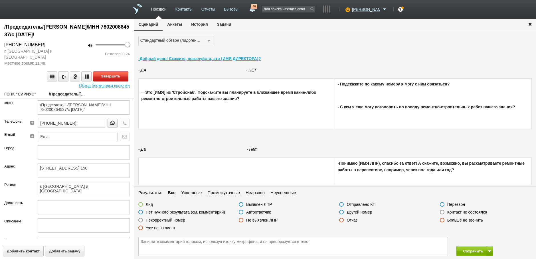
click at [104, 76] on div "Завершить" at bounding box center [67, 76] width 126 height 10
click at [340, 219] on label at bounding box center [341, 219] width 5 height 5
click at [0, 0] on input "Отказ" at bounding box center [0, 0] width 0 height 0
click at [471, 248] on button "Сохранить" at bounding box center [472, 251] width 30 height 10
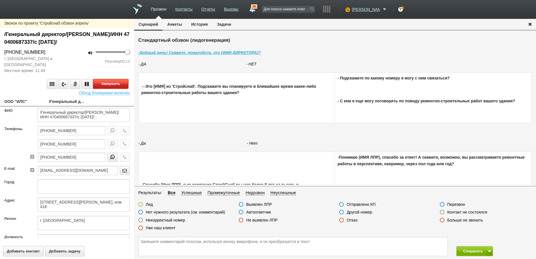
click at [107, 83] on button "Завершить" at bounding box center [110, 84] width 35 height 10
click at [241, 211] on label at bounding box center [241, 211] width 5 height 5
click at [0, 0] on input "Автоответчик" at bounding box center [0, 0] width 0 height 0
click at [122, 131] on icon "button" at bounding box center [125, 130] width 6 height 4
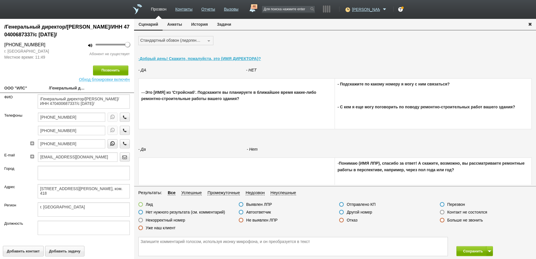
drag, startPoint x: 140, startPoint y: 220, endPoint x: 152, endPoint y: 224, distance: 12.1
click at [140, 220] on label at bounding box center [140, 219] width 5 height 5
click at [0, 0] on input "Некорректный номер" at bounding box center [0, 0] width 0 height 0
click at [467, 249] on button "Сохранить" at bounding box center [472, 251] width 30 height 10
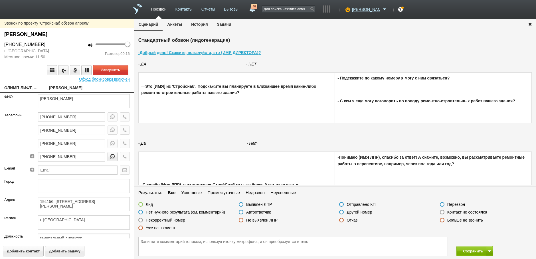
click at [441, 211] on label at bounding box center [442, 211] width 5 height 5
click at [0, 0] on input "Контакт не состоялся" at bounding box center [0, 0] width 0 height 0
click at [116, 70] on button "Завершить" at bounding box center [110, 70] width 35 height 10
click at [239, 9] on link "Вызовы" at bounding box center [231, 8] width 15 height 8
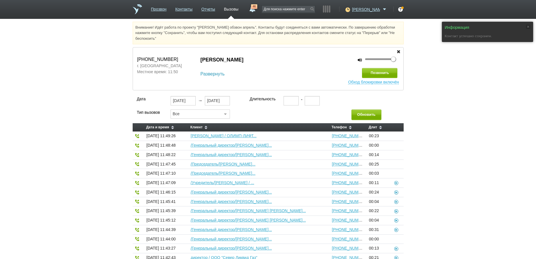
click at [212, 73] on link "Развернуть" at bounding box center [213, 73] width 24 height 7
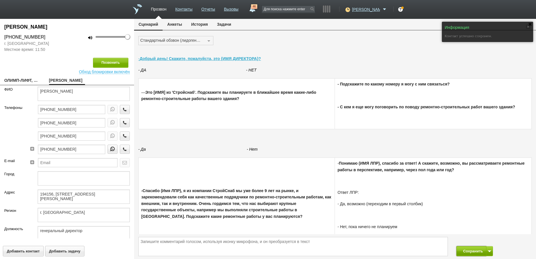
click at [467, 252] on button "Сохранить" at bounding box center [472, 251] width 30 height 10
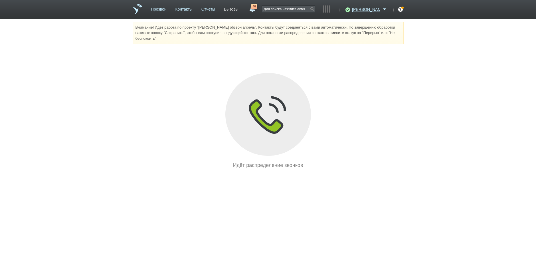
click at [239, 11] on link "Вызовы" at bounding box center [231, 8] width 15 height 8
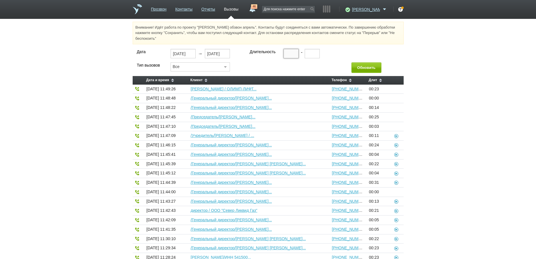
click at [288, 53] on input "text" at bounding box center [291, 53] width 15 height 9
click at [360, 68] on button "Обновить" at bounding box center [367, 67] width 30 height 11
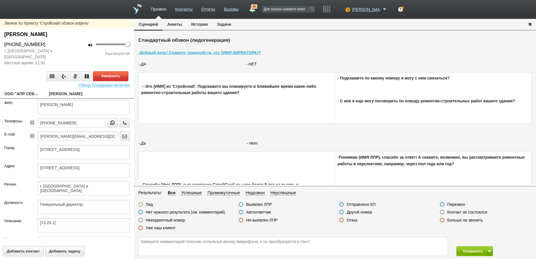
click at [30, 93] on link "ООО "АПР СЕВЕРО-ЗАПАД"" at bounding box center [22, 94] width 36 height 8
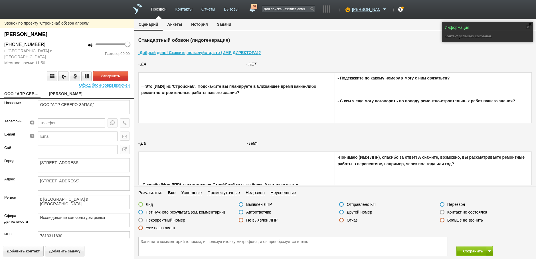
click at [61, 95] on link "[PERSON_NAME]" at bounding box center [67, 94] width 36 height 8
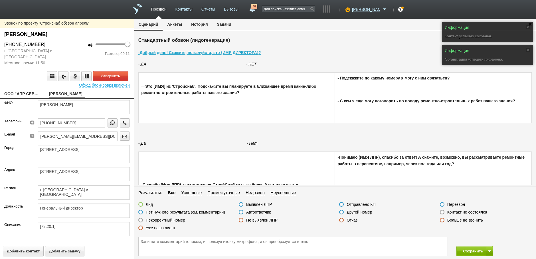
click at [241, 212] on label at bounding box center [241, 211] width 5 height 5
click at [0, 0] on input "Автоответчик" at bounding box center [0, 0] width 0 height 0
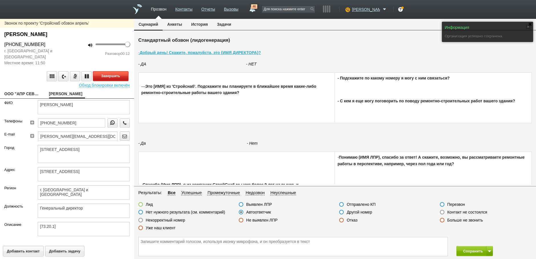
click at [105, 76] on button "Завершить" at bounding box center [110, 76] width 35 height 10
click at [467, 251] on button "Сохранить" at bounding box center [472, 251] width 30 height 10
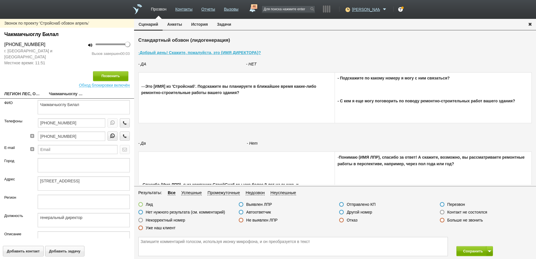
click at [22, 94] on link "ЛЕГИОН ЛЕС, ООО" at bounding box center [22, 94] width 36 height 8
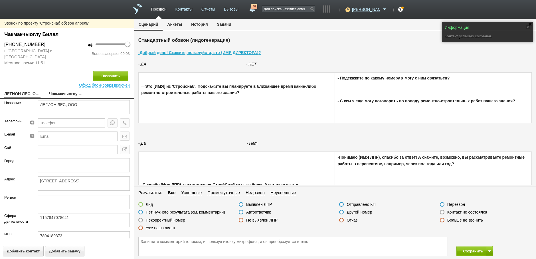
click at [58, 94] on link "Чакмакчыоглу Билал" at bounding box center [67, 94] width 36 height 8
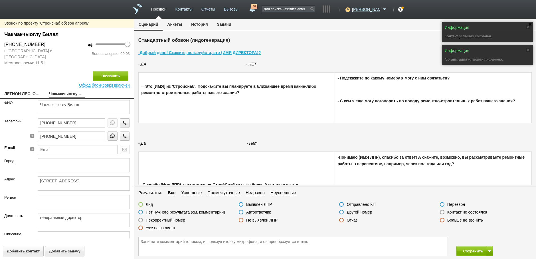
drag, startPoint x: 442, startPoint y: 211, endPoint x: 363, endPoint y: 188, distance: 82.5
click at [442, 211] on label at bounding box center [442, 211] width 5 height 5
click at [0, 0] on input "Контакт не состоялся" at bounding box center [0, 0] width 0 height 0
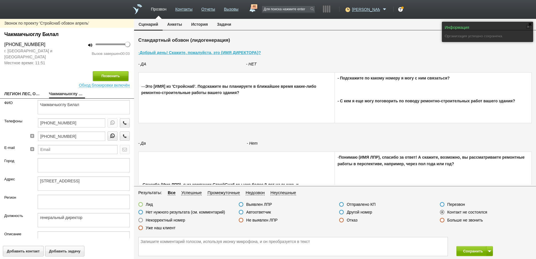
click at [110, 76] on button "Позвонить" at bounding box center [110, 76] width 35 height 10
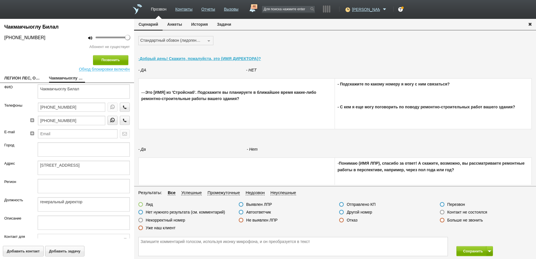
click at [141, 219] on label at bounding box center [140, 219] width 5 height 5
click at [0, 0] on input "Некорректный номер" at bounding box center [0, 0] width 0 height 0
click at [476, 250] on button "Сохранить" at bounding box center [472, 251] width 30 height 10
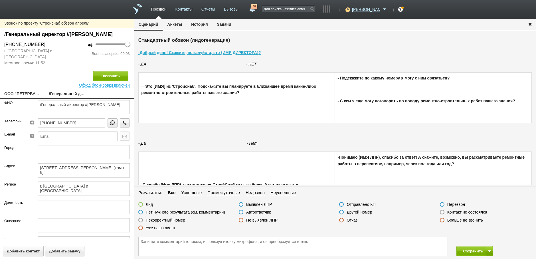
click at [30, 98] on link "ООО "ПЕТЕРБУРГСКОЕ ПРАВО"" at bounding box center [22, 94] width 36 height 8
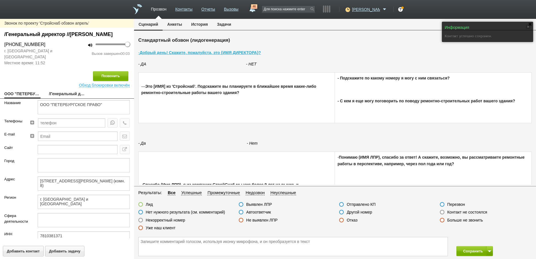
click at [65, 98] on link "/Генеральный директор //[PERSON_NAME]" at bounding box center [67, 94] width 36 height 8
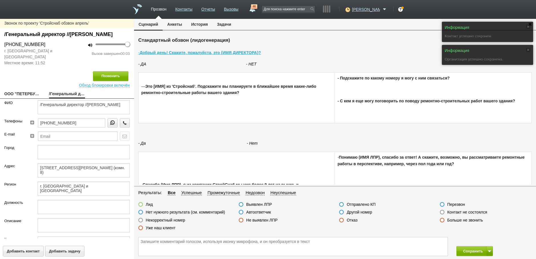
click at [443, 212] on label at bounding box center [442, 211] width 5 height 5
click at [0, 0] on input "Контакт не состоялся" at bounding box center [0, 0] width 0 height 0
click at [469, 247] on button "Сохранить" at bounding box center [472, 251] width 30 height 10
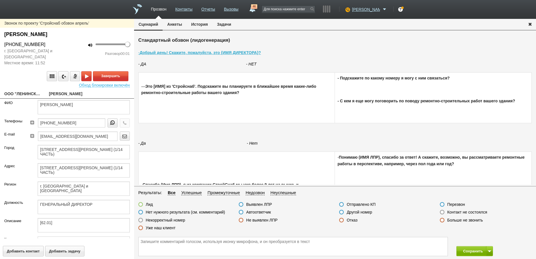
click at [24, 90] on div "Звонок по проекту 'Стройснаб обзвон апрель' [PERSON_NAME] [PHONE_NUMBER] г. [GE…" at bounding box center [67, 139] width 134 height 240
click at [25, 95] on link "ООО "ЛЕНИНСКОЕ"" at bounding box center [22, 94] width 36 height 8
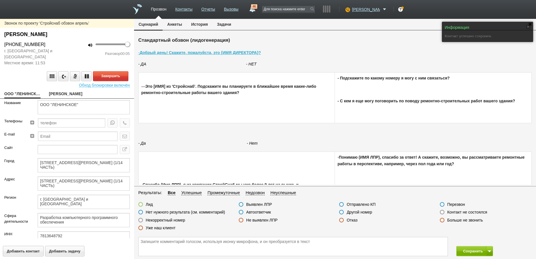
click at [58, 94] on link "[PERSON_NAME]" at bounding box center [67, 94] width 36 height 8
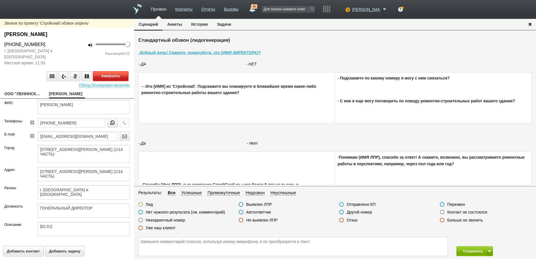
click at [103, 78] on button "Завершить" at bounding box center [110, 76] width 35 height 10
drag, startPoint x: 340, startPoint y: 220, endPoint x: 360, endPoint y: 225, distance: 20.0
click at [340, 220] on label at bounding box center [341, 219] width 5 height 5
click at [0, 0] on input "Отказ" at bounding box center [0, 0] width 0 height 0
click at [466, 249] on button "Сохранить" at bounding box center [472, 251] width 30 height 10
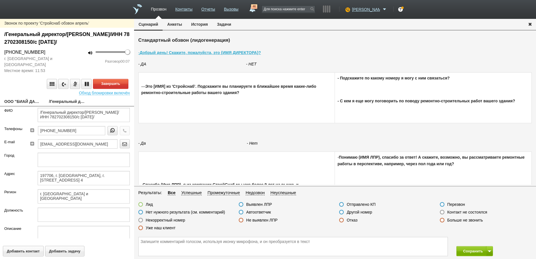
click at [31, 100] on link "ООО "БИАЙ ДАЙВ"" at bounding box center [22, 102] width 36 height 8
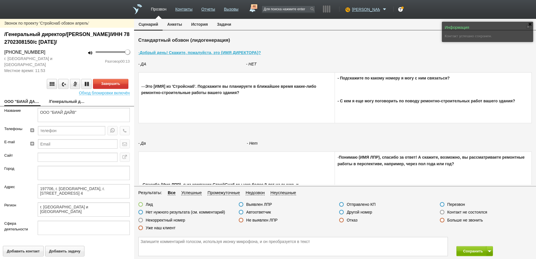
click at [64, 101] on link "/Генеральный директор/[PERSON_NAME]/ИНН 782702308150/с [DATE]/" at bounding box center [67, 102] width 36 height 8
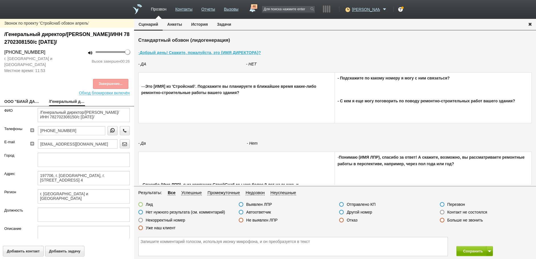
click at [111, 85] on div "Завершение..." at bounding box center [67, 84] width 126 height 10
click at [342, 219] on label at bounding box center [341, 219] width 5 height 5
click at [0, 0] on input "Отказ" at bounding box center [0, 0] width 0 height 0
click at [475, 251] on button "Сохранить" at bounding box center [472, 251] width 30 height 10
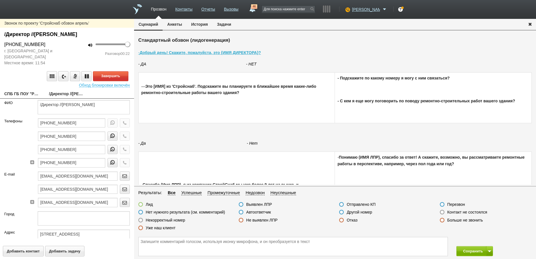
click at [25, 98] on link "СПБ ГБ ПОУ "РКТК"" at bounding box center [22, 94] width 36 height 8
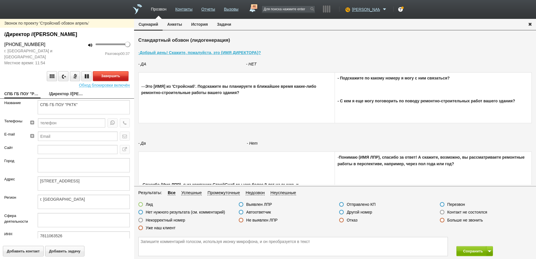
click at [107, 81] on button "Завершить" at bounding box center [110, 76] width 35 height 10
click at [341, 211] on label at bounding box center [341, 211] width 5 height 5
click at [0, 0] on input "Другой номер" at bounding box center [0, 0] width 0 height 0
click at [466, 248] on button "Сохранить" at bounding box center [472, 251] width 30 height 10
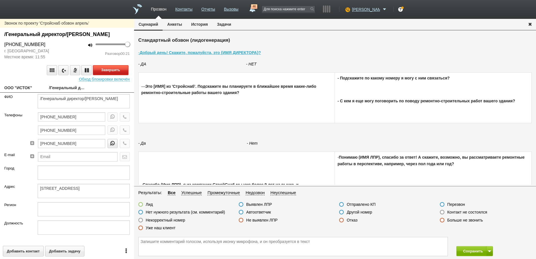
click at [111, 75] on button "Завершить" at bounding box center [110, 70] width 35 height 10
click at [442, 210] on label at bounding box center [442, 211] width 5 height 5
click at [0, 0] on input "Контакт не состоялся" at bounding box center [0, 0] width 0 height 0
click at [473, 252] on button "Сохранить" at bounding box center [472, 251] width 30 height 10
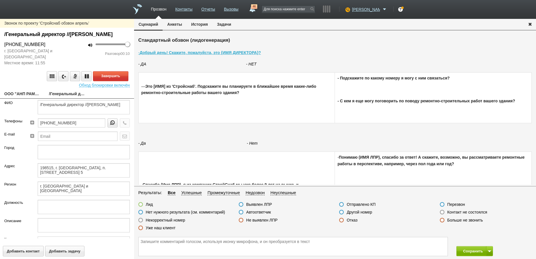
click at [33, 98] on link "ООО "АНП РАМБОВ"" at bounding box center [22, 94] width 36 height 8
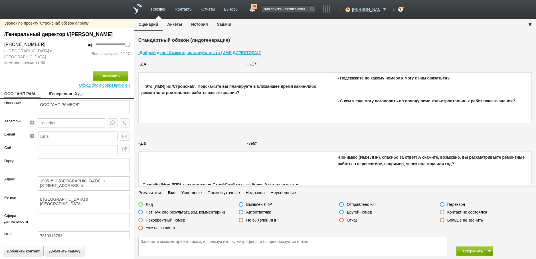
click at [342, 220] on label at bounding box center [341, 219] width 5 height 5
click at [0, 0] on input "Отказ" at bounding box center [0, 0] width 0 height 0
click at [475, 249] on button "Сохранить" at bounding box center [472, 251] width 30 height 10
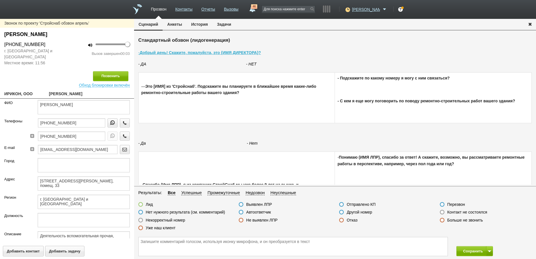
click at [444, 212] on label at bounding box center [442, 211] width 5 height 5
click at [0, 0] on input "Контакт не состоялся" at bounding box center [0, 0] width 0 height 0
click at [107, 74] on button "Позвонить" at bounding box center [110, 76] width 35 height 10
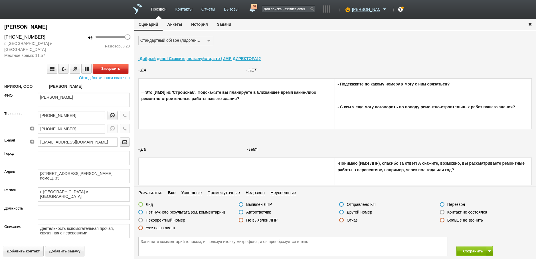
click at [115, 70] on button "Завершить" at bounding box center [110, 69] width 35 height 10
click at [342, 211] on label at bounding box center [341, 211] width 5 height 5
click at [0, 0] on input "Другой номер" at bounding box center [0, 0] width 0 height 0
click at [463, 250] on button "Сохранить" at bounding box center [472, 251] width 30 height 10
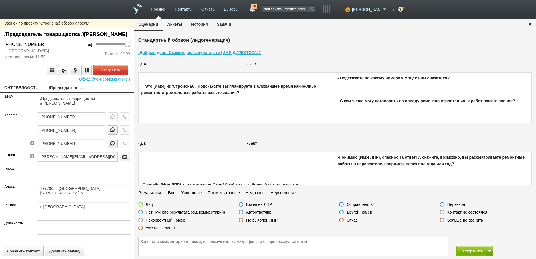
click at [23, 92] on link "ОНТ "БЕЛООСТРОВ"" at bounding box center [22, 88] width 36 height 8
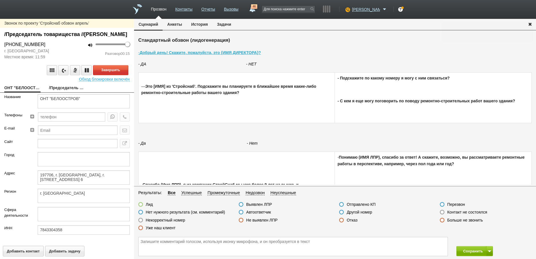
click at [60, 92] on link "/Председатель товарищества //[PERSON_NAME]" at bounding box center [67, 88] width 36 height 8
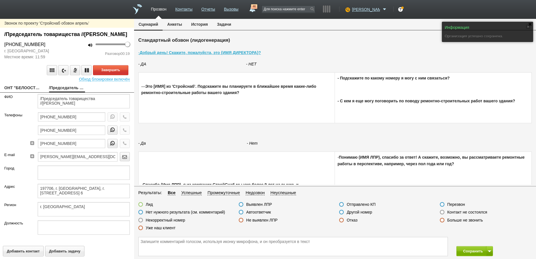
click at [442, 211] on label at bounding box center [442, 211] width 5 height 5
click at [0, 0] on input "Контакт не состоялся" at bounding box center [0, 0] width 0 height 0
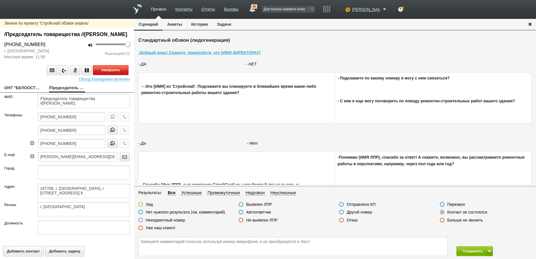
click at [102, 75] on button "Завершить" at bounding box center [110, 70] width 35 height 10
click at [470, 251] on button "Сохранить" at bounding box center [472, 251] width 30 height 10
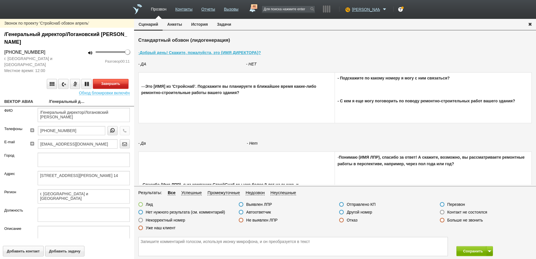
click at [110, 85] on button "Завершить" at bounding box center [110, 84] width 35 height 10
click at [242, 211] on label at bounding box center [241, 211] width 5 height 5
click at [0, 0] on input "Автоответчик" at bounding box center [0, 0] width 0 height 0
click at [114, 82] on button "Позвонить" at bounding box center [110, 84] width 35 height 10
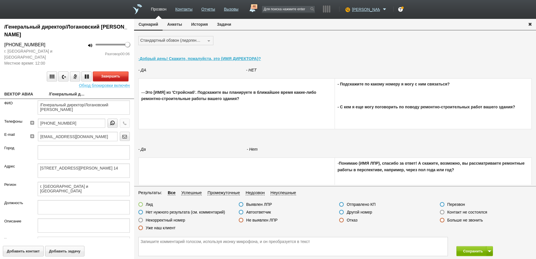
click at [113, 75] on button "Завершить" at bounding box center [110, 76] width 35 height 10
click at [241, 211] on label at bounding box center [241, 211] width 5 height 5
click at [0, 0] on input "Автоответчик" at bounding box center [0, 0] width 0 height 0
click at [469, 250] on button "Сохранить" at bounding box center [472, 251] width 30 height 10
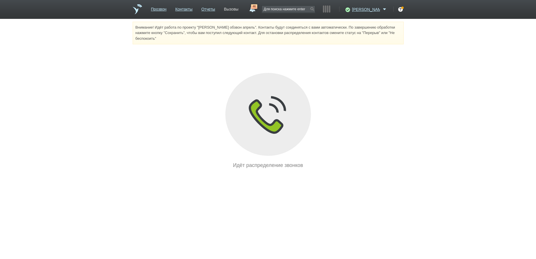
click at [239, 9] on link "Вызовы" at bounding box center [231, 8] width 15 height 8
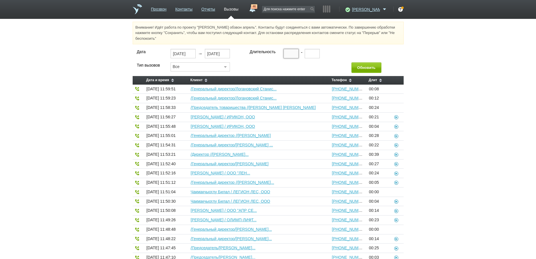
click at [286, 55] on input "text" at bounding box center [291, 53] width 15 height 9
click at [360, 66] on button "Обновить" at bounding box center [367, 67] width 30 height 11
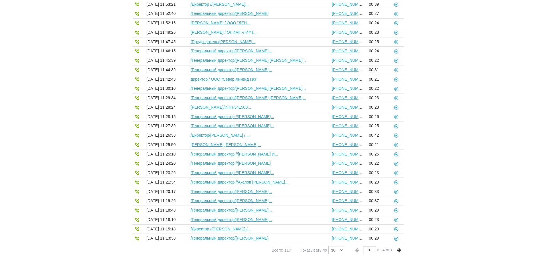
scroll to position [123, 0]
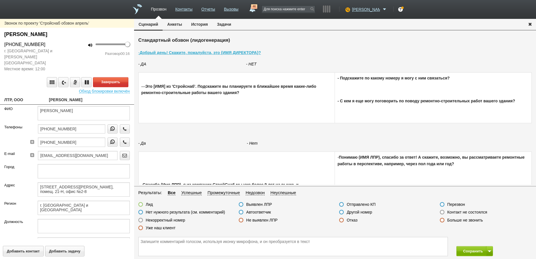
click at [140, 212] on label at bounding box center [140, 211] width 5 height 5
click at [0, 0] on input "Нет нужного результата (см. комментарий)" at bounding box center [0, 0] width 0 height 0
click at [106, 77] on button "Завершить" at bounding box center [110, 82] width 35 height 10
click at [141, 242] on textarea at bounding box center [293, 246] width 309 height 19
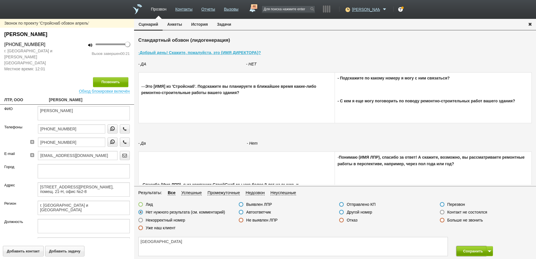
click at [470, 250] on button "Сохранить" at bounding box center [472, 251] width 30 height 10
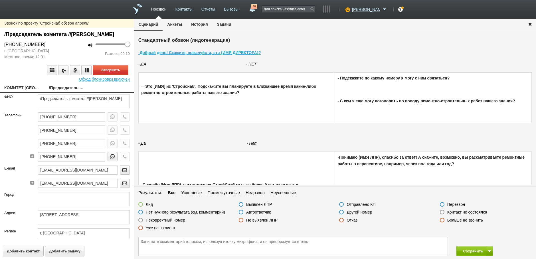
click at [25, 92] on link "КОМИТЕТ [GEOGRAPHIC_DATA] ПО ОБРАЩЕНИЮ С ОТХОДАМИ" at bounding box center [22, 88] width 36 height 8
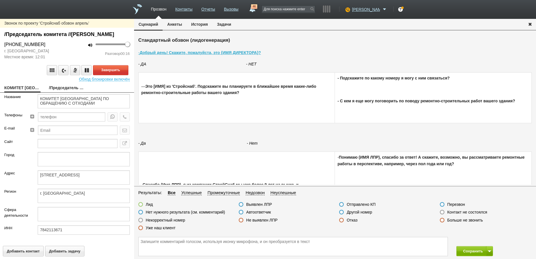
click at [60, 92] on link "/Председатель комитета //[PERSON_NAME]" at bounding box center [67, 88] width 36 height 8
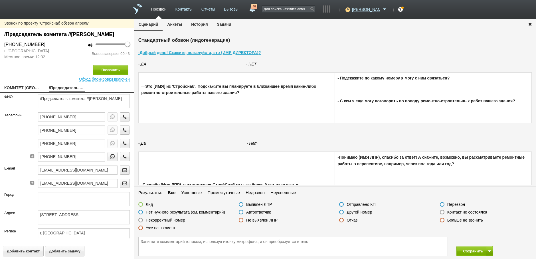
click at [343, 219] on label at bounding box center [341, 219] width 5 height 5
click at [0, 0] on input "Отказ" at bounding box center [0, 0] width 0 height 0
click at [474, 251] on button "Сохранить" at bounding box center [472, 251] width 30 height 10
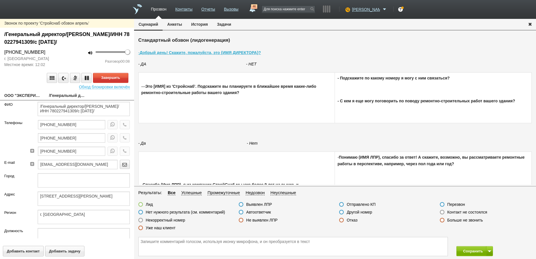
click at [21, 94] on link "ООО "ЭКСПЕРИМЕНТАТОР"" at bounding box center [22, 96] width 36 height 8
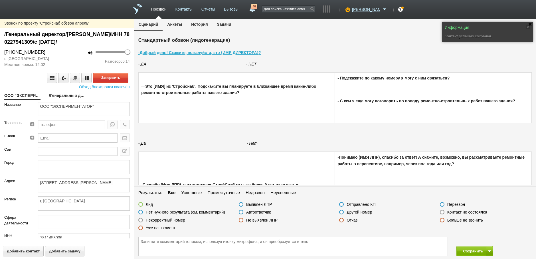
drag, startPoint x: 60, startPoint y: 93, endPoint x: 49, endPoint y: 94, distance: 11.4
click at [60, 93] on link "/Генеральный директор/[PERSON_NAME]/ИНН 780227941309/с [DATE]/" at bounding box center [67, 96] width 36 height 8
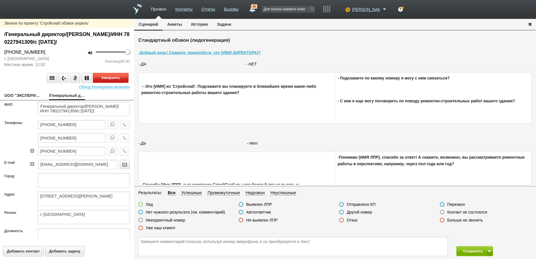
click at [115, 77] on button "Завершить" at bounding box center [110, 78] width 35 height 10
click at [341, 219] on label at bounding box center [341, 219] width 5 height 5
click at [0, 0] on input "Отказ" at bounding box center [0, 0] width 0 height 0
click at [474, 250] on button "Сохранить" at bounding box center [472, 251] width 30 height 10
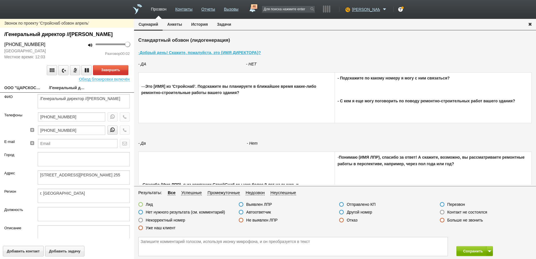
click at [28, 92] on link "ООО "ЦАРСКОСЕЛЬСКИЙ ОХОТНИЧИЙ КЛУБ"" at bounding box center [22, 88] width 36 height 8
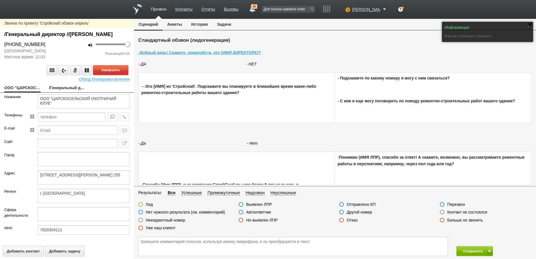
click at [64, 92] on link "/Генеральный директор //[PERSON_NAME]" at bounding box center [67, 88] width 36 height 8
click at [141, 211] on label at bounding box center [140, 211] width 5 height 5
click at [0, 0] on input "Нет нужного результата (см. комментарий)" at bounding box center [0, 0] width 0 height 0
click at [146, 240] on textarea at bounding box center [293, 246] width 309 height 19
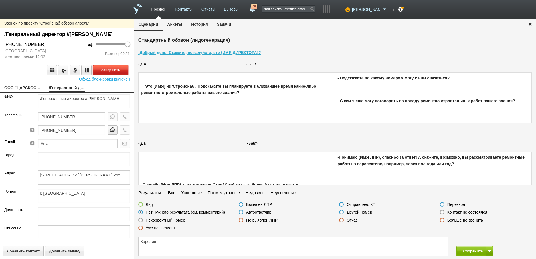
click at [108, 75] on button "Завершить" at bounding box center [110, 70] width 35 height 10
click at [471, 251] on button "Сохранить" at bounding box center [472, 251] width 30 height 10
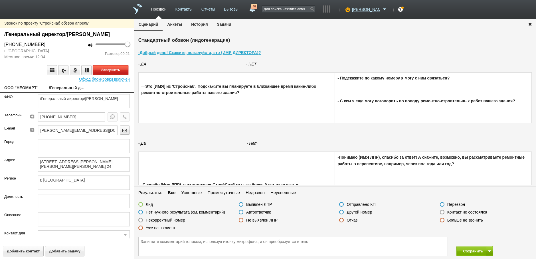
click at [111, 69] on button "Завершить" at bounding box center [110, 70] width 35 height 10
click at [442, 211] on label at bounding box center [442, 211] width 5 height 5
click at [0, 0] on input "Контакт не состоялся" at bounding box center [0, 0] width 0 height 0
click at [467, 252] on button "Сохранить" at bounding box center [472, 251] width 30 height 10
click at [104, 75] on button "Завершить" at bounding box center [110, 70] width 35 height 10
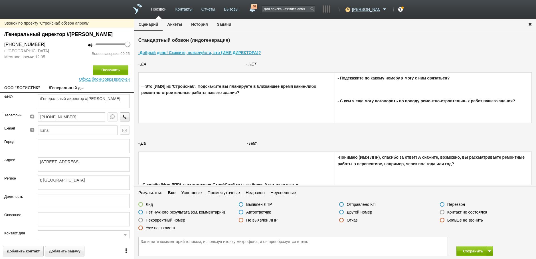
click at [342, 219] on label at bounding box center [341, 219] width 5 height 5
click at [0, 0] on input "Отказ" at bounding box center [0, 0] width 0 height 0
click at [469, 251] on button "Сохранить" at bounding box center [472, 251] width 30 height 10
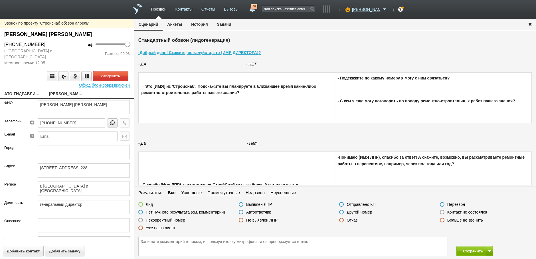
click at [22, 92] on link "АТО-ГИДРАВЛИК, ООО" at bounding box center [22, 94] width 36 height 8
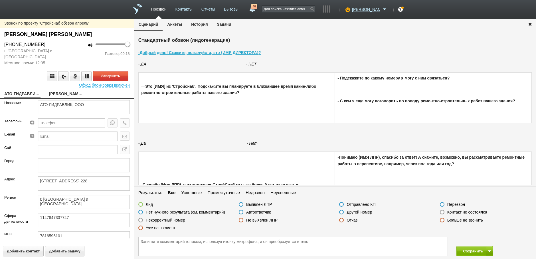
click at [62, 95] on link "[PERSON_NAME] [PERSON_NAME]" at bounding box center [67, 94] width 36 height 8
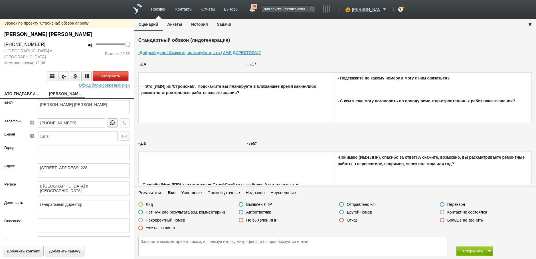
click at [112, 75] on button "Завершить" at bounding box center [110, 76] width 35 height 10
click at [342, 219] on label at bounding box center [341, 219] width 5 height 5
click at [0, 0] on input "Отказ" at bounding box center [0, 0] width 0 height 0
click at [474, 249] on button "Сохранить" at bounding box center [472, 251] width 30 height 10
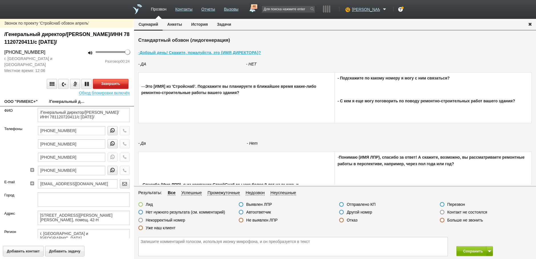
click at [111, 84] on button "Завершить" at bounding box center [110, 84] width 35 height 10
click at [341, 212] on label at bounding box center [341, 211] width 5 height 5
click at [0, 0] on input "Другой номер" at bounding box center [0, 0] width 0 height 0
click at [472, 251] on button "Сохранить" at bounding box center [472, 251] width 30 height 10
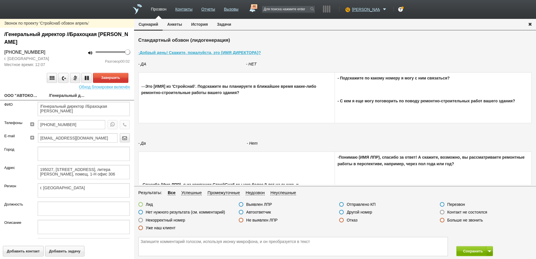
click at [26, 93] on link "ООО "АВТОКОМПЛЕКТ"" at bounding box center [22, 96] width 36 height 8
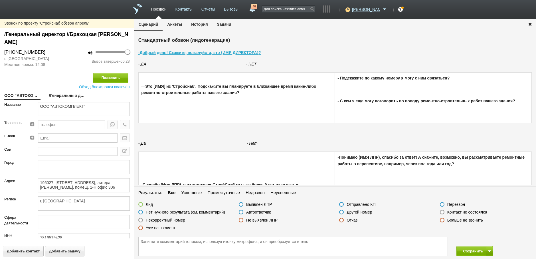
click at [340, 220] on label at bounding box center [341, 219] width 5 height 5
click at [0, 0] on input "Отказ" at bounding box center [0, 0] width 0 height 0
click at [468, 250] on button "Сохранить" at bounding box center [472, 251] width 30 height 10
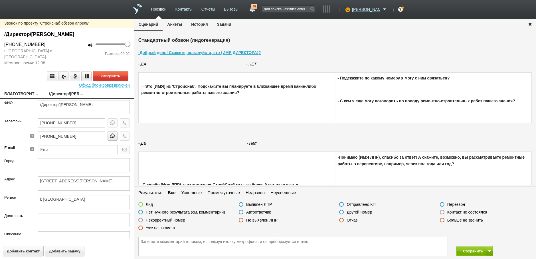
click at [19, 94] on link "БЛАГОТВОРИТЕЛЬНЫЙ ФОНД "НАДЕЖДА"" at bounding box center [22, 94] width 36 height 8
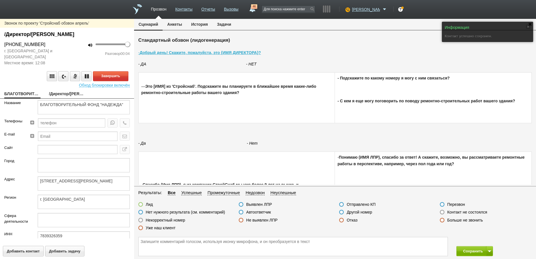
click at [59, 94] on link "/Директор/[PERSON_NAME]" at bounding box center [67, 94] width 36 height 8
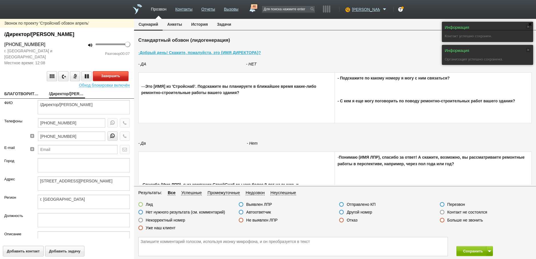
click at [112, 73] on button "Завершить" at bounding box center [110, 76] width 35 height 10
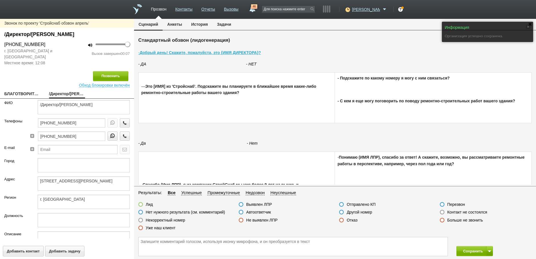
click at [241, 210] on label at bounding box center [241, 211] width 5 height 5
click at [0, 0] on input "Автоответчик" at bounding box center [0, 0] width 0 height 0
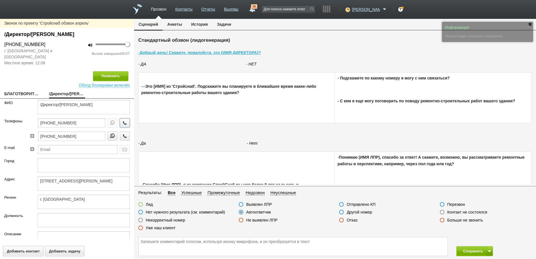
click at [122, 122] on icon "button" at bounding box center [125, 122] width 6 height 4
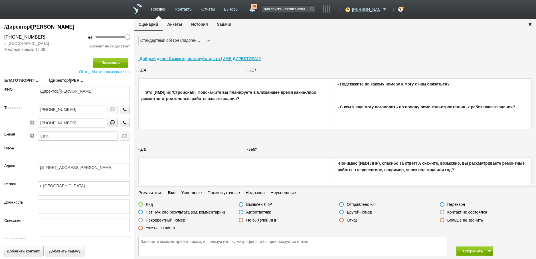
click at [141, 219] on label at bounding box center [140, 219] width 5 height 5
click at [0, 0] on input "Некорректный номер" at bounding box center [0, 0] width 0 height 0
click at [470, 250] on button "Сохранить" at bounding box center [472, 251] width 30 height 10
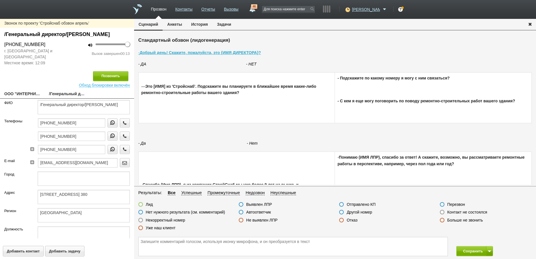
click at [441, 211] on label at bounding box center [442, 211] width 5 height 5
click at [0, 0] on input "Контакт не состоялся" at bounding box center [0, 0] width 0 height 0
click at [467, 251] on button "Сохранить" at bounding box center [472, 251] width 30 height 10
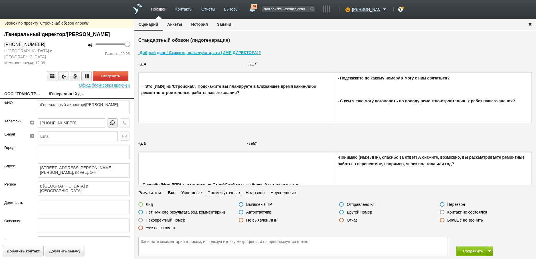
click at [24, 98] on link "ООО "ТРАНС ТРЕЙД"" at bounding box center [22, 94] width 36 height 8
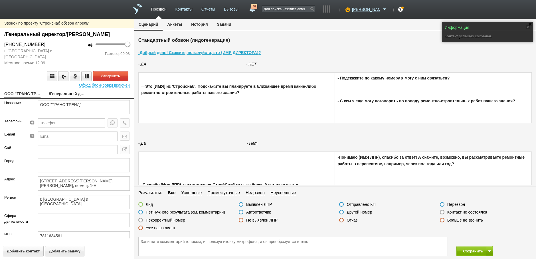
click at [57, 98] on link "/Генеральный директор/[PERSON_NAME]" at bounding box center [67, 94] width 36 height 8
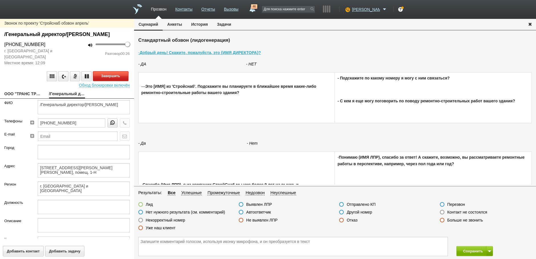
click at [109, 81] on button "Завершить" at bounding box center [110, 76] width 35 height 10
click at [340, 212] on label at bounding box center [341, 211] width 5 height 5
click at [0, 0] on input "Другой номер" at bounding box center [0, 0] width 0 height 0
click at [476, 249] on button "Сохранить" at bounding box center [472, 251] width 30 height 10
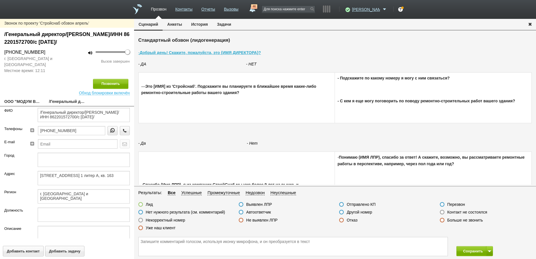
click at [28, 101] on link "ООО "МОДУМ ВОСТОК"" at bounding box center [22, 102] width 36 height 8
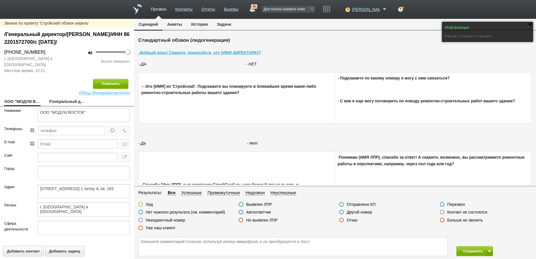
click at [441, 211] on label at bounding box center [442, 211] width 5 height 5
click at [0, 0] on input "Контакт не состоялся" at bounding box center [0, 0] width 0 height 0
click at [110, 83] on button "Позвонить" at bounding box center [110, 84] width 35 height 10
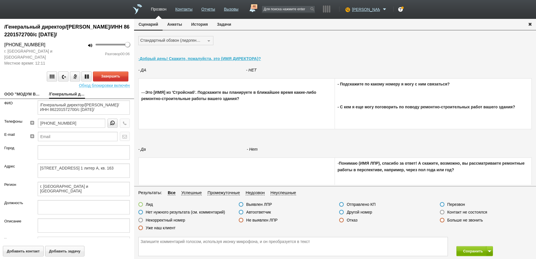
click at [24, 91] on link "ООО "МОДУМ ВОСТОК"" at bounding box center [22, 94] width 36 height 8
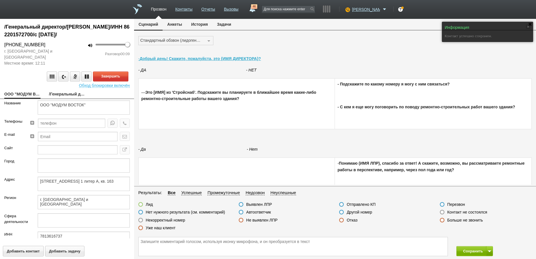
click at [61, 92] on link "/Генеральный директор/[PERSON_NAME]/ИНН 862201572700/с [DATE]/" at bounding box center [67, 94] width 36 height 8
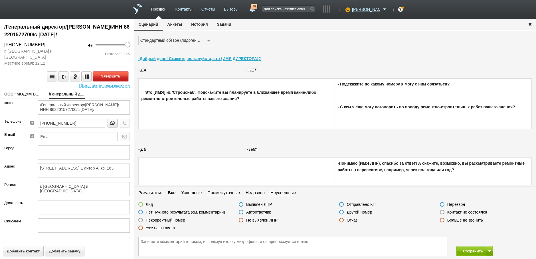
click at [103, 78] on button "Завершить" at bounding box center [110, 76] width 35 height 10
click at [341, 219] on label at bounding box center [341, 219] width 5 height 5
click at [0, 0] on input "Отказ" at bounding box center [0, 0] width 0 height 0
click at [472, 252] on button "Сохранить" at bounding box center [472, 251] width 30 height 10
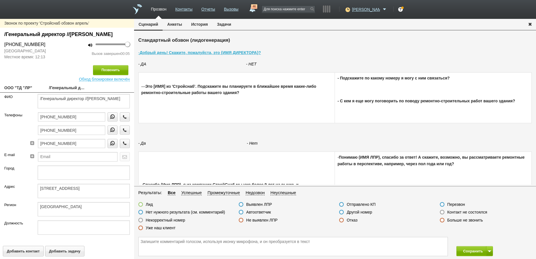
click at [442, 211] on label at bounding box center [442, 211] width 5 height 5
click at [0, 0] on input "Контакт не состоялся" at bounding box center [0, 0] width 0 height 0
click at [110, 75] on button "Позвонить" at bounding box center [110, 70] width 35 height 10
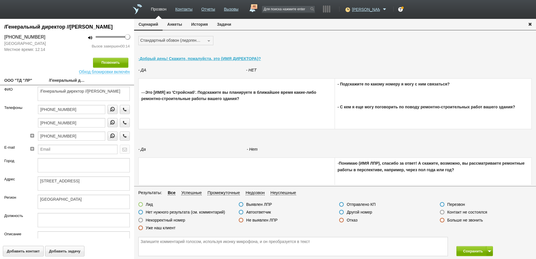
click at [342, 212] on label at bounding box center [341, 211] width 5 height 5
click at [0, 0] on input "Другой номер" at bounding box center [0, 0] width 0 height 0
click at [467, 248] on button "Сохранить" at bounding box center [472, 251] width 30 height 10
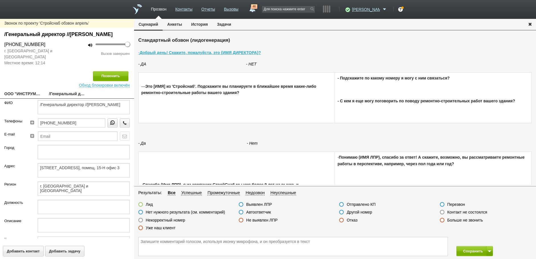
click at [31, 98] on link "ООО "ИНСТРУМЕНТСЕРВИС"" at bounding box center [22, 94] width 36 height 8
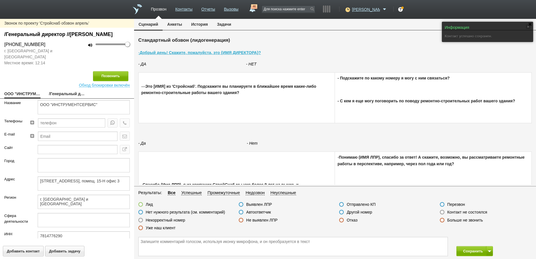
click at [69, 98] on link "/Генеральный директор //[PERSON_NAME]" at bounding box center [67, 94] width 36 height 8
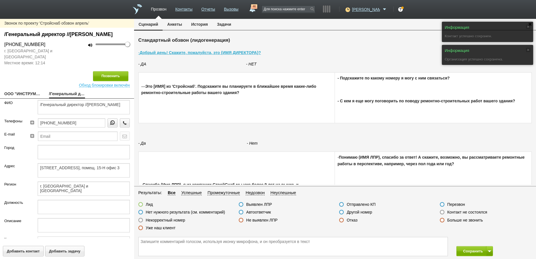
click at [442, 211] on label at bounding box center [442, 211] width 5 height 5
click at [0, 0] on input "Контакт не состоялся" at bounding box center [0, 0] width 0 height 0
click at [101, 81] on button "Позвонить" at bounding box center [110, 76] width 35 height 10
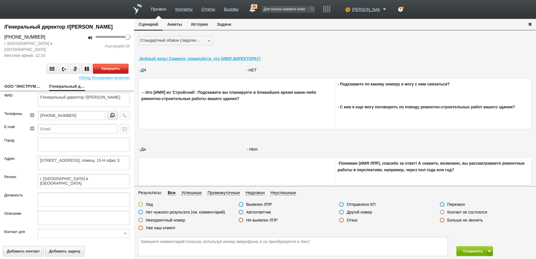
click at [111, 74] on button "Завершить" at bounding box center [110, 69] width 35 height 10
click at [341, 219] on label at bounding box center [341, 219] width 5 height 5
click at [0, 0] on input "Отказ" at bounding box center [0, 0] width 0 height 0
click at [470, 251] on button "Сохранить" at bounding box center [472, 251] width 30 height 10
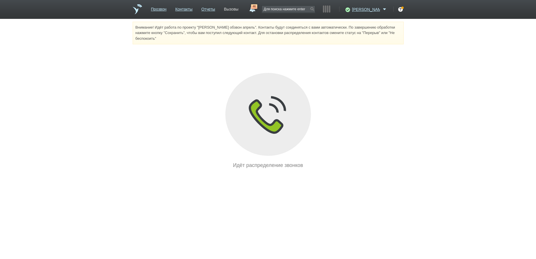
click at [239, 10] on link "Вызовы" at bounding box center [231, 8] width 15 height 8
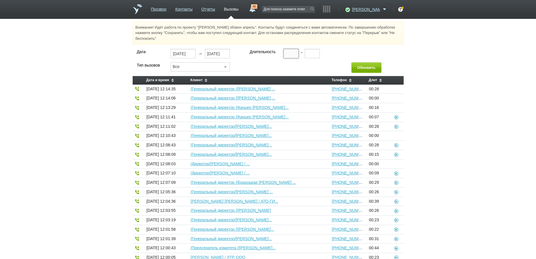
click at [288, 55] on input "text" at bounding box center [291, 53] width 15 height 9
click at [370, 69] on button "Обновить" at bounding box center [367, 67] width 30 height 11
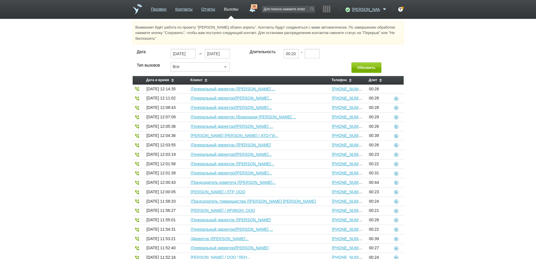
scroll to position [123, 0]
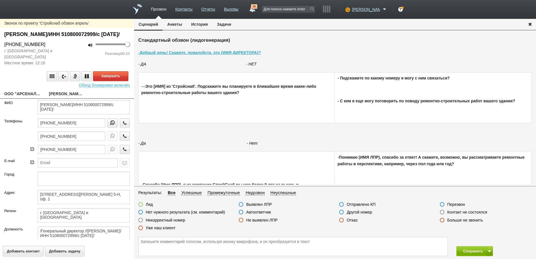
click at [33, 98] on link "ООО "АРСЕНАЛ МОТОРС"" at bounding box center [22, 94] width 36 height 8
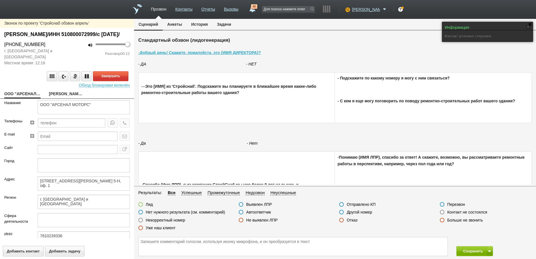
click at [62, 98] on link "[PERSON_NAME]/ИНН 510800072999/с [DATE]/" at bounding box center [67, 94] width 36 height 8
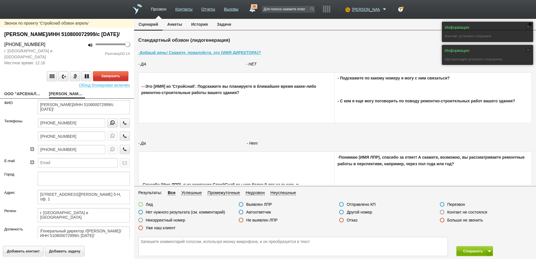
click at [241, 211] on label at bounding box center [241, 211] width 5 height 5
click at [0, 0] on input "Автоответчик" at bounding box center [0, 0] width 0 height 0
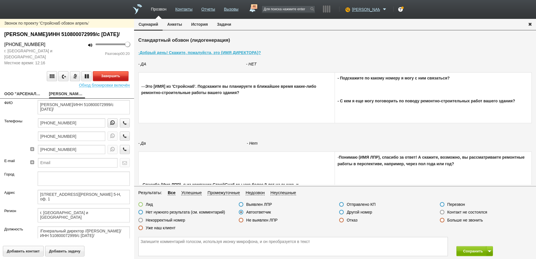
click at [109, 81] on button "Завершить" at bounding box center [110, 76] width 35 height 10
click at [443, 211] on label at bounding box center [442, 211] width 5 height 5
click at [0, 0] on input "Контакт не состоялся" at bounding box center [0, 0] width 0 height 0
click at [108, 81] on button "Позвонить" at bounding box center [110, 76] width 35 height 10
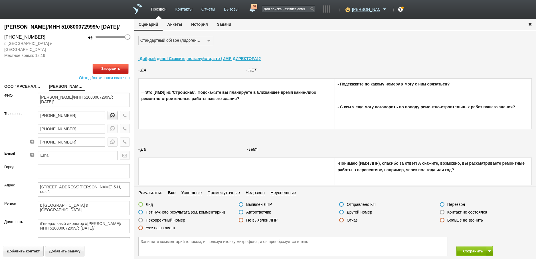
click at [113, 74] on button "Завершить" at bounding box center [110, 69] width 35 height 10
click at [442, 212] on label at bounding box center [442, 211] width 5 height 5
click at [0, 0] on input "Контакт не состоялся" at bounding box center [0, 0] width 0 height 0
click at [465, 251] on button "Сохранить" at bounding box center [472, 251] width 30 height 10
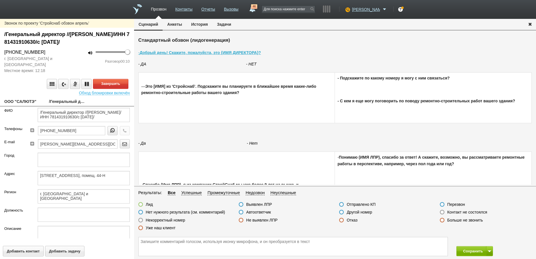
click at [443, 211] on label at bounding box center [442, 211] width 5 height 5
click at [0, 0] on input "Контакт не состоялся" at bounding box center [0, 0] width 0 height 0
click at [103, 84] on button "Завершить" at bounding box center [110, 84] width 35 height 10
click at [475, 249] on button "Сохранить" at bounding box center [472, 251] width 30 height 10
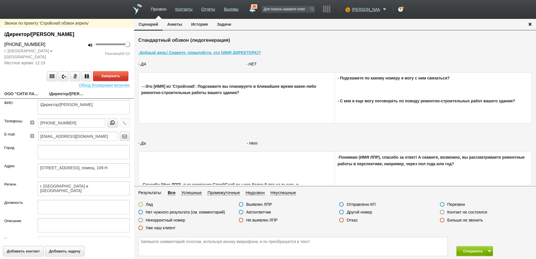
click at [23, 94] on link "ООО "СИТИ ЛАЙФ"" at bounding box center [22, 94] width 36 height 8
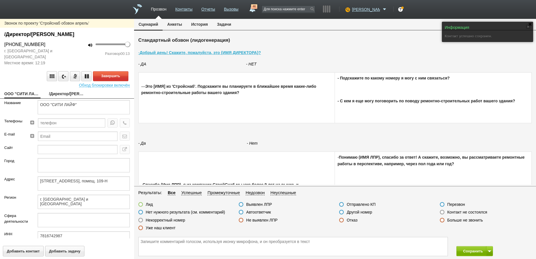
click at [59, 96] on link "/Директор/[PERSON_NAME]" at bounding box center [67, 94] width 36 height 8
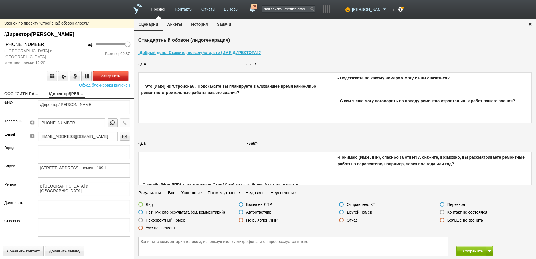
click at [112, 76] on button "Завершить" at bounding box center [110, 76] width 35 height 10
click at [341, 219] on label at bounding box center [341, 219] width 5 height 5
click at [0, 0] on input "Отказ" at bounding box center [0, 0] width 0 height 0
click at [470, 249] on button "Сохранить" at bounding box center [472, 251] width 30 height 10
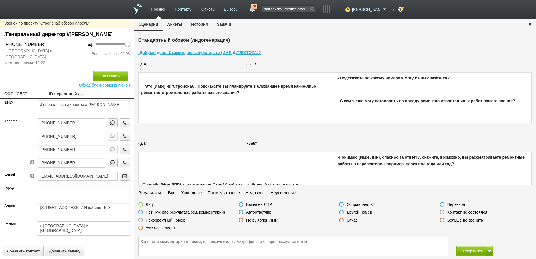
drag, startPoint x: 443, startPoint y: 212, endPoint x: 388, endPoint y: 189, distance: 59.6
click at [443, 212] on label at bounding box center [442, 211] width 5 height 5
click at [0, 0] on input "Контакт не состоялся" at bounding box center [0, 0] width 0 height 0
click at [106, 81] on button "Позвонить" at bounding box center [110, 76] width 35 height 10
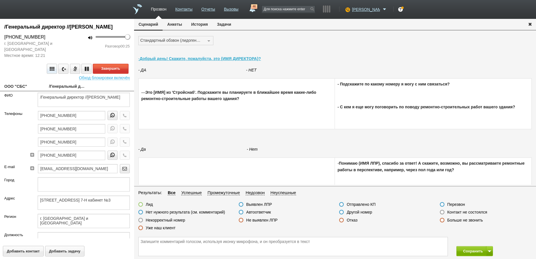
click at [116, 74] on button "Завершить" at bounding box center [110, 69] width 35 height 10
click at [342, 220] on label at bounding box center [341, 219] width 5 height 5
click at [0, 0] on input "Отказ" at bounding box center [0, 0] width 0 height 0
click at [472, 253] on button "Сохранить" at bounding box center [472, 251] width 30 height 10
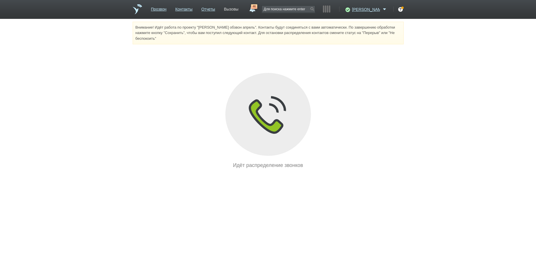
click at [239, 10] on link "Вызовы" at bounding box center [231, 8] width 15 height 8
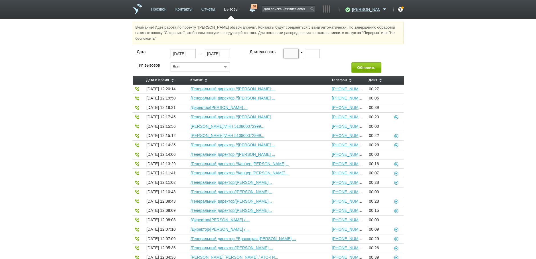
click at [287, 53] on input "text" at bounding box center [291, 53] width 15 height 9
click at [362, 71] on button "Обновить" at bounding box center [367, 67] width 30 height 11
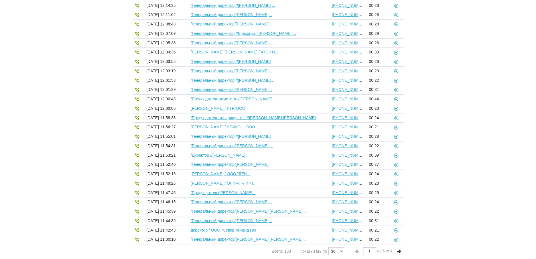
scroll to position [123, 0]
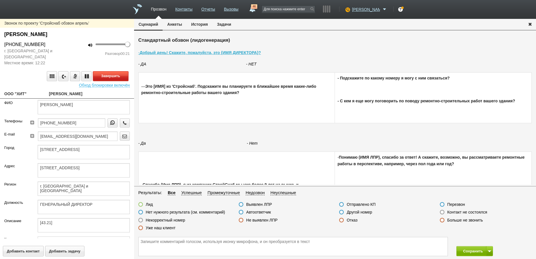
click at [108, 77] on button "Завершить" at bounding box center [110, 76] width 35 height 10
click at [342, 220] on label at bounding box center [341, 219] width 5 height 5
click at [0, 0] on input "Отказ" at bounding box center [0, 0] width 0 height 0
click at [471, 252] on button "Сохранить" at bounding box center [472, 251] width 30 height 10
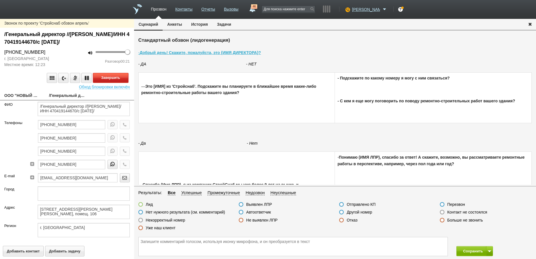
click at [113, 77] on button "Завершить" at bounding box center [110, 78] width 35 height 10
click at [443, 211] on label at bounding box center [442, 211] width 5 height 5
click at [0, 0] on input "Контакт не состоялся" at bounding box center [0, 0] width 0 height 0
click at [468, 249] on button "Сохранить" at bounding box center [472, 251] width 30 height 10
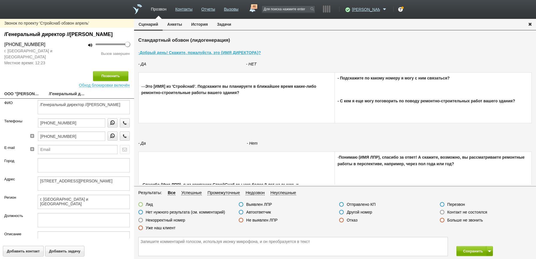
click at [443, 211] on label at bounding box center [442, 211] width 5 height 5
click at [0, 0] on input "Контакт не состоялся" at bounding box center [0, 0] width 0 height 0
click at [111, 81] on button "Позвонить" at bounding box center [110, 76] width 35 height 10
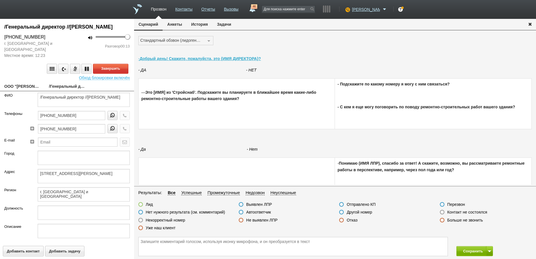
click at [139, 220] on label at bounding box center [140, 219] width 5 height 5
click at [0, 0] on input "Некорректный номер" at bounding box center [0, 0] width 0 height 0
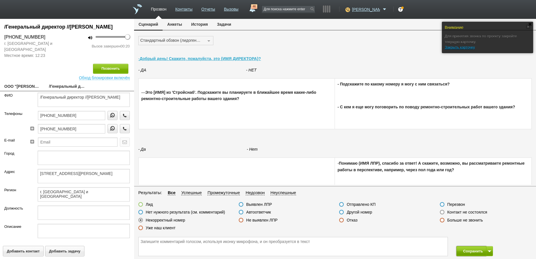
click at [473, 249] on button "Сохранить" at bounding box center [472, 251] width 30 height 10
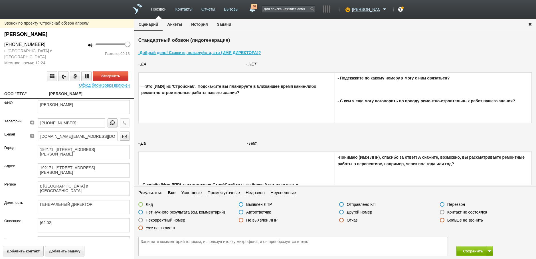
click at [443, 212] on label at bounding box center [442, 211] width 5 height 5
click at [0, 0] on input "Контакт не состоялся" at bounding box center [0, 0] width 0 height 0
click at [110, 76] on button "Завершить" at bounding box center [110, 76] width 35 height 10
click at [466, 248] on button "Сохранить" at bounding box center [472, 251] width 30 height 10
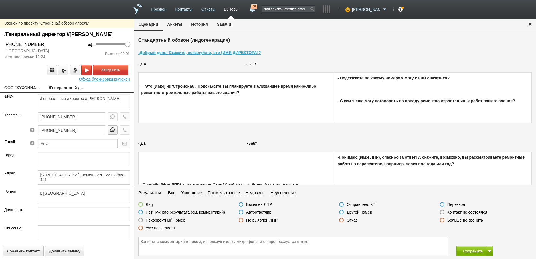
click at [22, 92] on link "ООО "КУХОННАЯ ФАБРИКА ОЛИВКОВАЯ ВЕТВЬ"" at bounding box center [22, 88] width 36 height 8
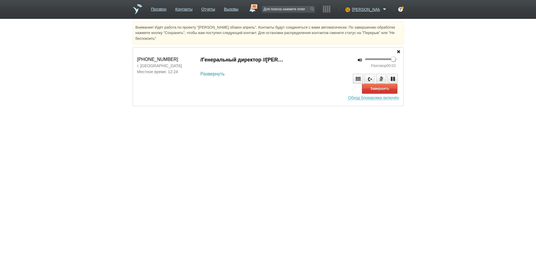
click at [207, 72] on link "Развернуть" at bounding box center [213, 73] width 24 height 7
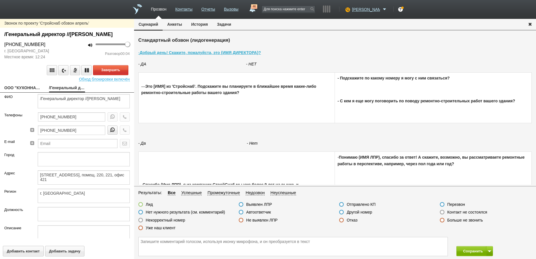
click at [24, 92] on link "ООО "КУХОННАЯ ФАБРИКА ОЛИВКОВАЯ ВЕТВЬ"" at bounding box center [22, 88] width 36 height 8
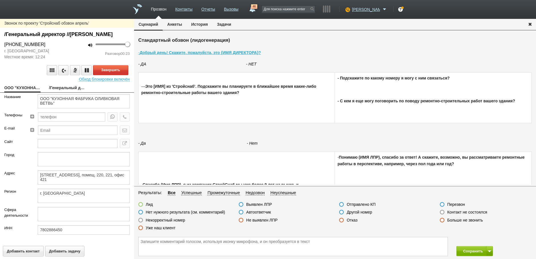
click at [443, 212] on label at bounding box center [442, 211] width 5 height 5
click at [0, 0] on input "Контакт не состоялся" at bounding box center [0, 0] width 0 height 0
click at [112, 75] on button "Завершить" at bounding box center [110, 70] width 35 height 10
click at [471, 251] on button "Сохранить" at bounding box center [472, 251] width 30 height 10
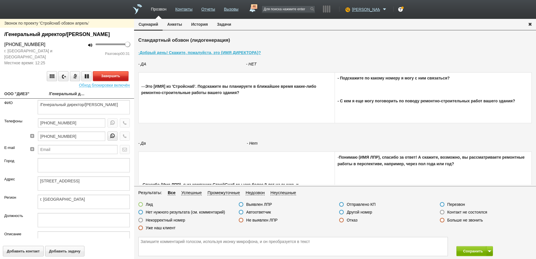
click at [109, 81] on button "Завершить" at bounding box center [110, 76] width 35 height 10
click at [342, 219] on label at bounding box center [341, 219] width 5 height 5
click at [0, 0] on input "Отказ" at bounding box center [0, 0] width 0 height 0
click at [473, 249] on button "Сохранить" at bounding box center [472, 251] width 30 height 10
click at [22, 98] on link "ООО " [PERSON_NAME] АУДИТ "" at bounding box center [22, 94] width 36 height 8
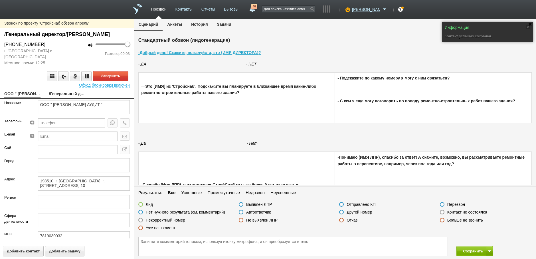
click at [61, 98] on link "/Генеральный директор/[PERSON_NAME]" at bounding box center [67, 94] width 36 height 8
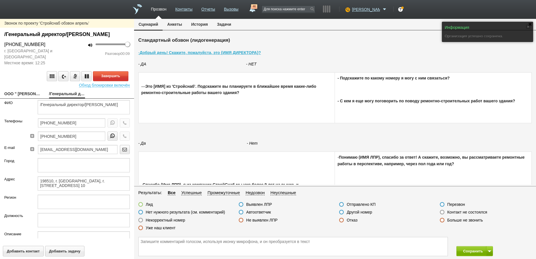
click at [443, 213] on label at bounding box center [442, 211] width 5 height 5
click at [0, 0] on input "Контакт не состоялся" at bounding box center [0, 0] width 0 height 0
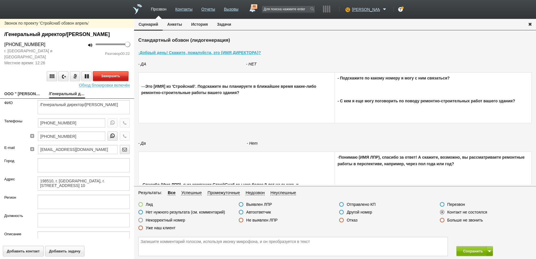
click at [112, 81] on button "Завершить" at bounding box center [110, 76] width 35 height 10
click at [465, 250] on button "Сохранить" at bounding box center [472, 251] width 30 height 10
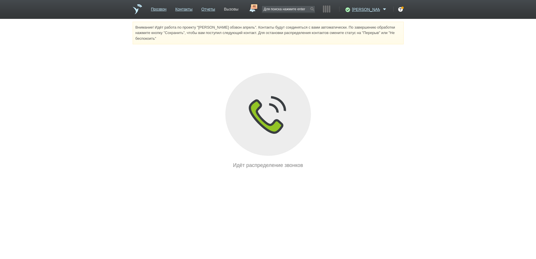
click at [238, 10] on link "Вызовы" at bounding box center [231, 8] width 15 height 8
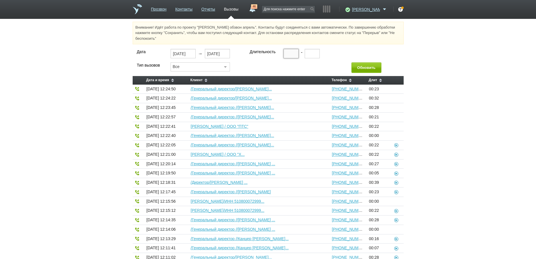
click at [284, 56] on input "text" at bounding box center [291, 53] width 15 height 9
click at [359, 64] on button "Обновить" at bounding box center [367, 67] width 30 height 11
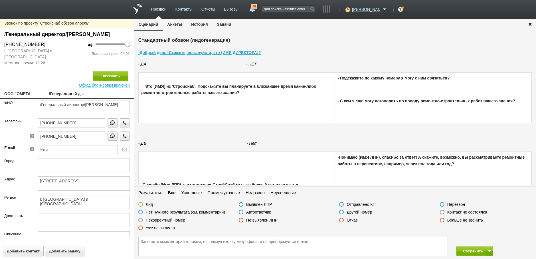
click at [442, 213] on label at bounding box center [442, 211] width 5 height 5
click at [0, 0] on input "Контакт не состоялся" at bounding box center [0, 0] width 0 height 0
click at [103, 81] on button "Позвонить" at bounding box center [110, 76] width 35 height 10
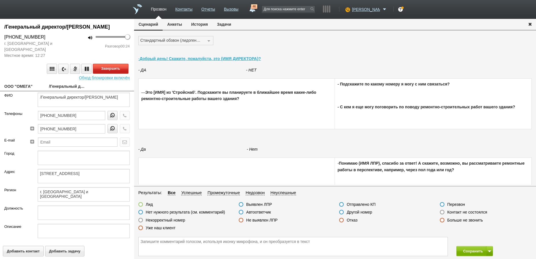
click at [109, 74] on button "Завершить" at bounding box center [110, 69] width 35 height 10
click at [341, 219] on label at bounding box center [341, 219] width 5 height 5
click at [0, 0] on input "Отказ" at bounding box center [0, 0] width 0 height 0
click at [472, 250] on button "Сохранить" at bounding box center [472, 251] width 30 height 10
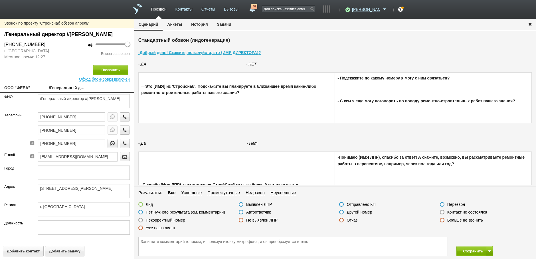
click at [443, 213] on label at bounding box center [442, 211] width 5 height 5
click at [0, 0] on input "Контакт не состоялся" at bounding box center [0, 0] width 0 height 0
click at [109, 75] on button "Позвонить" at bounding box center [110, 70] width 35 height 10
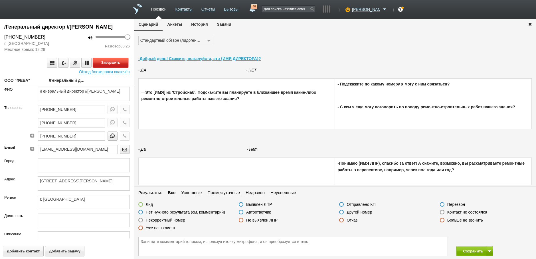
click at [117, 68] on button "Завершить" at bounding box center [110, 63] width 35 height 10
click at [342, 221] on label at bounding box center [341, 219] width 5 height 5
click at [0, 0] on input "Отказ" at bounding box center [0, 0] width 0 height 0
click at [468, 252] on button "Сохранить" at bounding box center [472, 251] width 30 height 10
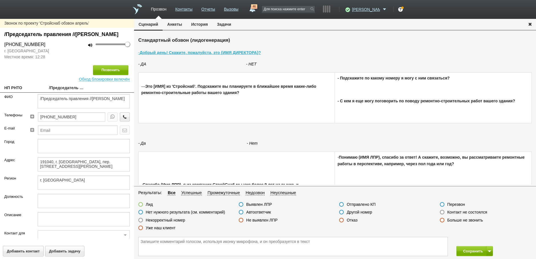
click at [441, 211] on label at bounding box center [442, 211] width 5 height 5
click at [0, 0] on input "Контакт не состоялся" at bounding box center [0, 0] width 0 height 0
click at [114, 75] on button "Позвонить" at bounding box center [110, 70] width 35 height 10
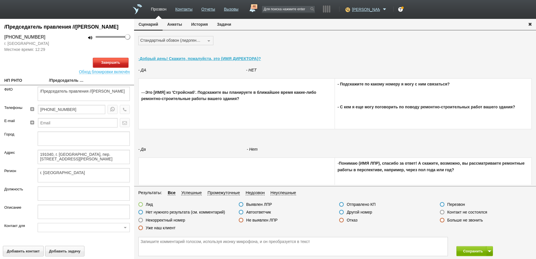
click at [113, 68] on button "Завершить" at bounding box center [110, 63] width 35 height 10
click at [443, 211] on label at bounding box center [442, 211] width 5 height 5
click at [0, 0] on input "Контакт не состоялся" at bounding box center [0, 0] width 0 height 0
click at [472, 252] on button "Сохранить" at bounding box center [472, 251] width 30 height 10
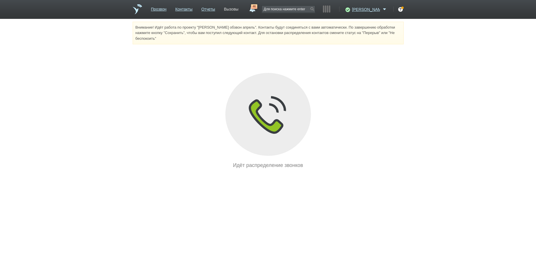
click at [239, 11] on link "Вызовы" at bounding box center [231, 8] width 15 height 8
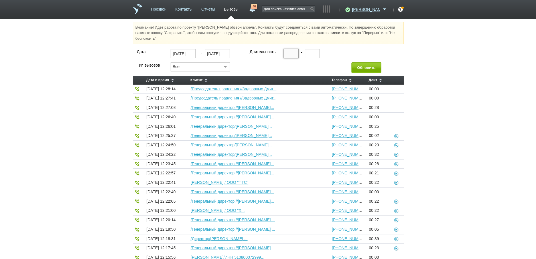
click at [288, 53] on input "text" at bounding box center [291, 53] width 15 height 9
click at [358, 69] on button "Обновить" at bounding box center [367, 67] width 30 height 11
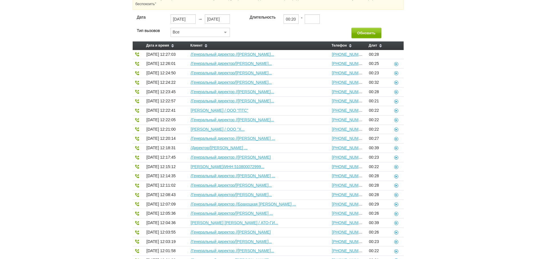
scroll to position [9, 0]
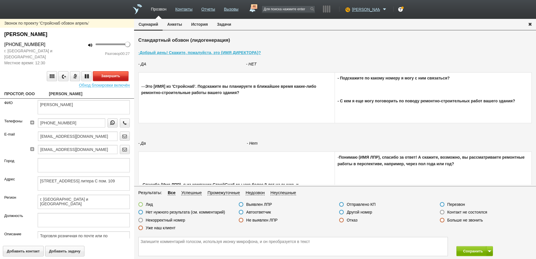
click at [114, 75] on button "Завершить" at bounding box center [110, 76] width 35 height 10
click at [342, 219] on label at bounding box center [341, 219] width 5 height 5
click at [0, 0] on input "Отказ" at bounding box center [0, 0] width 0 height 0
click at [470, 251] on button "Сохранить" at bounding box center [472, 251] width 30 height 10
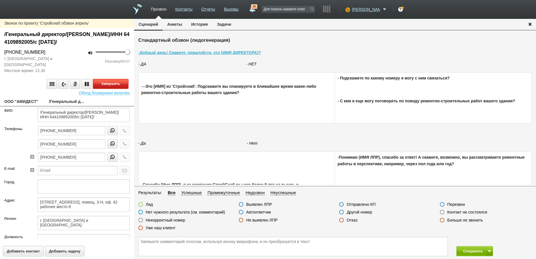
click at [107, 84] on button "Завершить" at bounding box center [110, 84] width 35 height 10
click at [240, 212] on label at bounding box center [241, 211] width 5 height 5
click at [0, 0] on input "Автоответчик" at bounding box center [0, 0] width 0 height 0
click at [122, 130] on icon "button" at bounding box center [125, 130] width 6 height 4
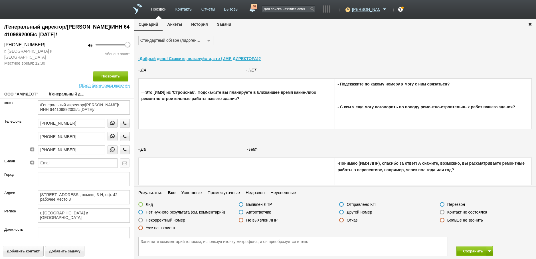
click at [444, 212] on label at bounding box center [442, 211] width 5 height 5
click at [0, 0] on input "Контакт не состоялся" at bounding box center [0, 0] width 0 height 0
click at [470, 251] on button "Сохранить" at bounding box center [472, 251] width 30 height 10
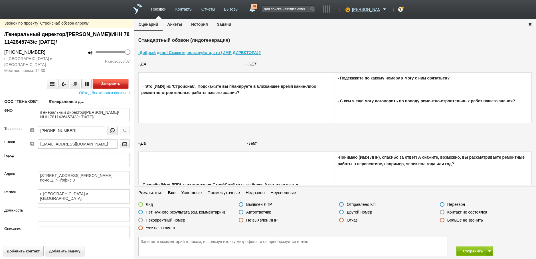
click at [109, 84] on button "Завершить" at bounding box center [110, 84] width 35 height 10
click at [240, 212] on label at bounding box center [241, 211] width 5 height 5
click at [0, 0] on input "Автоответчик" at bounding box center [0, 0] width 0 height 0
click at [110, 84] on button "Позвонить" at bounding box center [110, 84] width 35 height 10
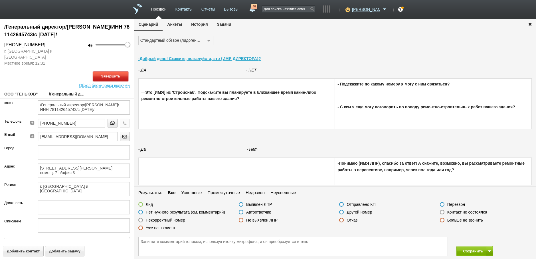
click at [113, 76] on button "Завершить" at bounding box center [110, 76] width 35 height 10
click at [442, 213] on label at bounding box center [442, 211] width 5 height 5
click at [0, 0] on input "Контакт не состоялся" at bounding box center [0, 0] width 0 height 0
click at [467, 251] on button "Сохранить" at bounding box center [472, 251] width 30 height 10
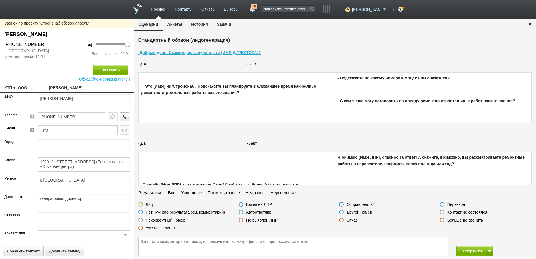
click at [443, 213] on label at bounding box center [442, 211] width 5 height 5
click at [0, 0] on input "Контакт не состоялся" at bounding box center [0, 0] width 0 height 0
click at [112, 69] on button "Позвонить" at bounding box center [110, 70] width 35 height 10
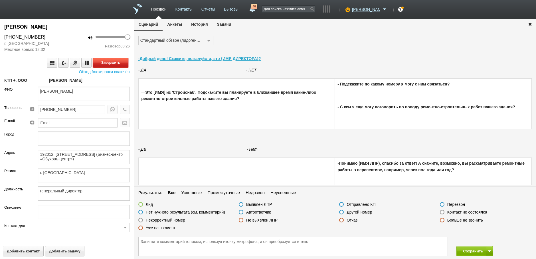
click at [116, 64] on button "Завершить" at bounding box center [110, 63] width 35 height 10
click at [342, 219] on label at bounding box center [341, 219] width 5 height 5
click at [0, 0] on input "Отказ" at bounding box center [0, 0] width 0 height 0
click at [468, 249] on button "Сохранить" at bounding box center [472, 251] width 30 height 10
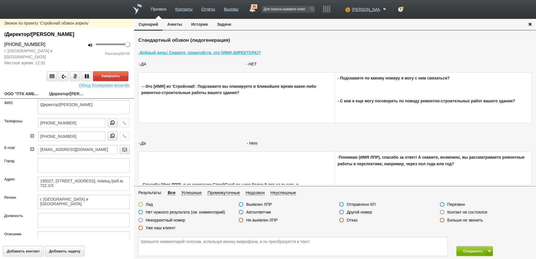
click at [26, 93] on link "ООО "ПТК АМБАР"" at bounding box center [22, 94] width 36 height 8
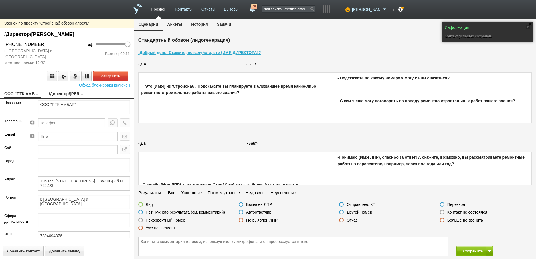
click at [65, 93] on link "/Директор/[PERSON_NAME]" at bounding box center [67, 94] width 36 height 8
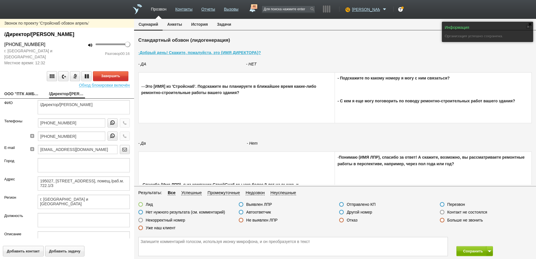
click at [241, 212] on label at bounding box center [241, 211] width 5 height 5
click at [0, 0] on input "Автоответчик" at bounding box center [0, 0] width 0 height 0
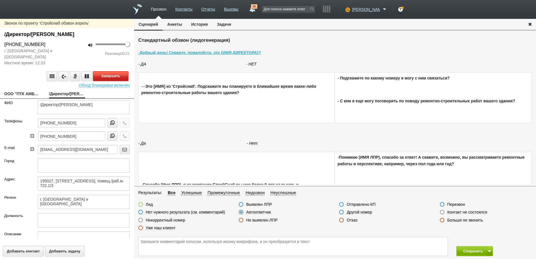
click at [116, 78] on button "Завершить" at bounding box center [110, 76] width 35 height 10
click at [122, 124] on icon "button" at bounding box center [125, 122] width 6 height 4
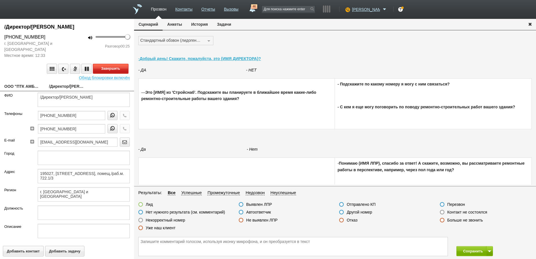
click at [118, 68] on button "Завершить" at bounding box center [110, 69] width 35 height 10
click at [342, 221] on label at bounding box center [341, 219] width 5 height 5
click at [0, 0] on input "Отказ" at bounding box center [0, 0] width 0 height 0
click at [473, 252] on button "Сохранить" at bounding box center [472, 251] width 30 height 10
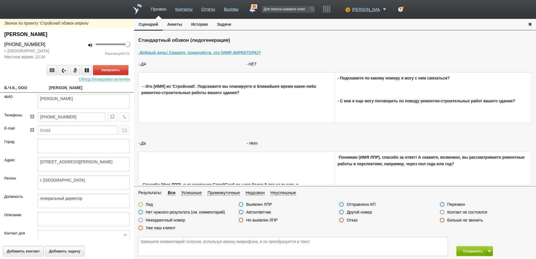
click at [442, 212] on label at bounding box center [442, 211] width 5 height 5
click at [0, 0] on input "Контакт не состоялся" at bounding box center [0, 0] width 0 height 0
click at [117, 69] on button "Завершить" at bounding box center [110, 70] width 35 height 10
click at [466, 249] on button "Сохранить" at bounding box center [472, 251] width 30 height 10
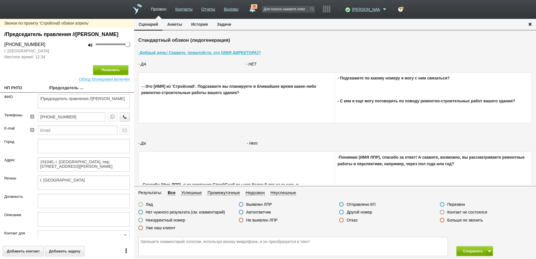
click at [442, 211] on label at bounding box center [442, 211] width 5 height 5
click at [0, 0] on input "Контакт не состоялся" at bounding box center [0, 0] width 0 height 0
click at [107, 75] on button "Позвонить" at bounding box center [110, 70] width 35 height 10
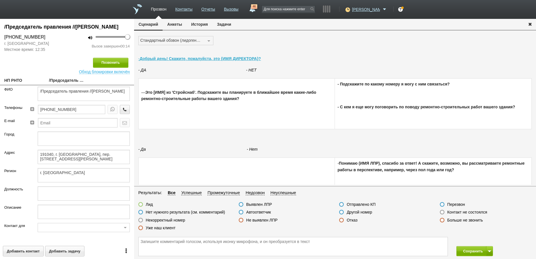
click at [342, 219] on label at bounding box center [341, 219] width 5 height 5
click at [0, 0] on input "Отказ" at bounding box center [0, 0] width 0 height 0
click at [469, 253] on button "Сохранить" at bounding box center [472, 251] width 30 height 10
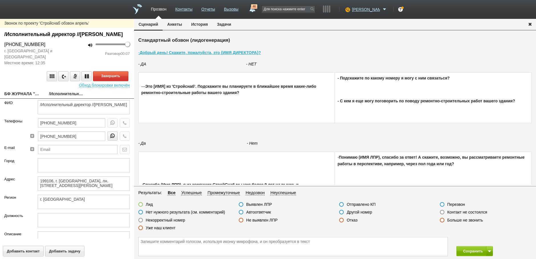
click at [14, 98] on link "БФ ЖУРНАЛА "РОТАРИ- ДАЙДЖЕСТ"" at bounding box center [22, 94] width 36 height 8
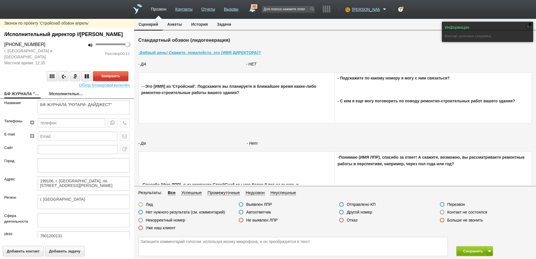
click at [64, 98] on link "/Исполнительный директор //[PERSON_NAME]" at bounding box center [67, 94] width 36 height 8
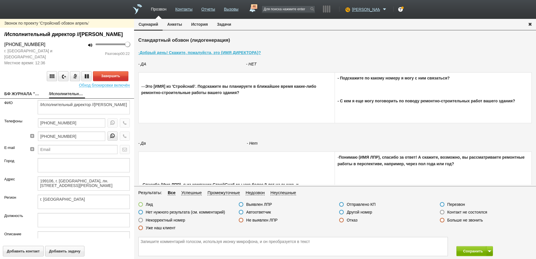
click at [240, 211] on label at bounding box center [241, 211] width 5 height 5
click at [0, 0] on input "Автоответчик" at bounding box center [0, 0] width 0 height 0
click at [105, 81] on button "Завершить" at bounding box center [110, 76] width 35 height 10
click at [122, 125] on icon "button" at bounding box center [125, 122] width 6 height 4
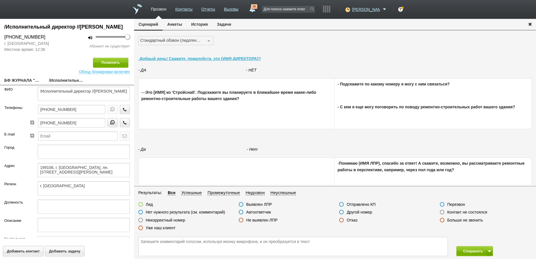
click at [141, 220] on label at bounding box center [140, 219] width 5 height 5
click at [0, 0] on input "Некорректный номер" at bounding box center [0, 0] width 0 height 0
click at [459, 250] on button "Сохранить" at bounding box center [472, 251] width 30 height 10
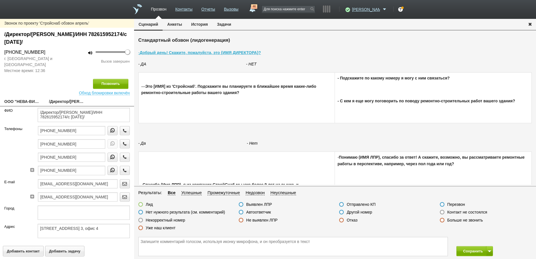
click at [29, 102] on link "ООО "НЕВА-ВИТЖЕН"" at bounding box center [22, 102] width 36 height 8
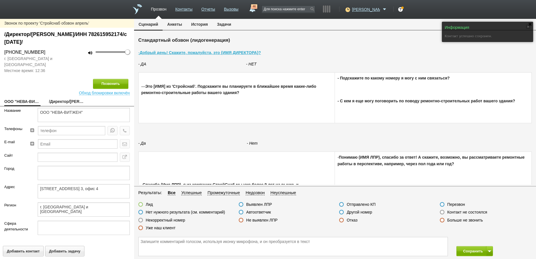
click at [61, 101] on link "/Директор/[PERSON_NAME]/ИНН 782615952174/с [DATE]/" at bounding box center [67, 102] width 36 height 8
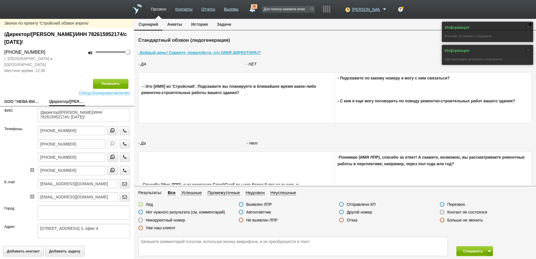
click at [443, 212] on label at bounding box center [442, 211] width 5 height 5
click at [0, 0] on input "Контакт не состоялся" at bounding box center [0, 0] width 0 height 0
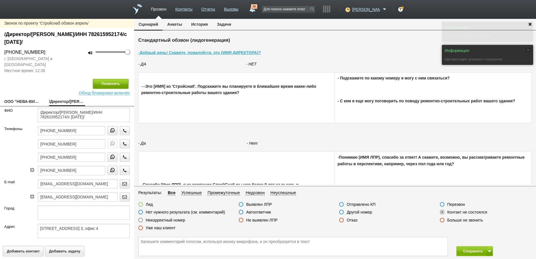
click at [112, 85] on button "Позвонить" at bounding box center [110, 84] width 35 height 10
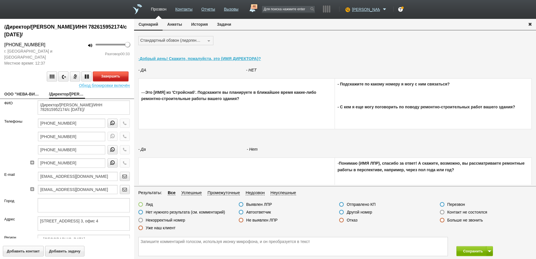
click at [110, 76] on button "Завершить" at bounding box center [110, 76] width 35 height 10
click at [342, 220] on label at bounding box center [341, 219] width 5 height 5
click at [0, 0] on input "Отказ" at bounding box center [0, 0] width 0 height 0
click at [469, 251] on button "Сохранить" at bounding box center [472, 251] width 30 height 10
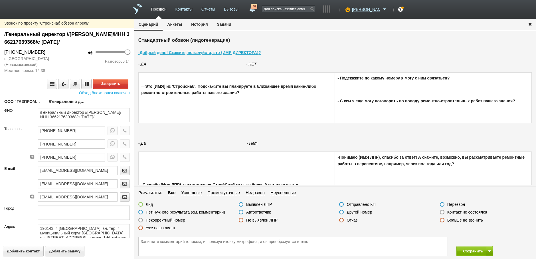
click at [140, 213] on label at bounding box center [140, 211] width 5 height 5
click at [0, 0] on input "Нет нужного результата (см. комментарий)" at bounding box center [0, 0] width 0 height 0
click at [106, 79] on button "Завершить" at bounding box center [110, 84] width 35 height 10
click at [142, 243] on textarea at bounding box center [293, 246] width 309 height 19
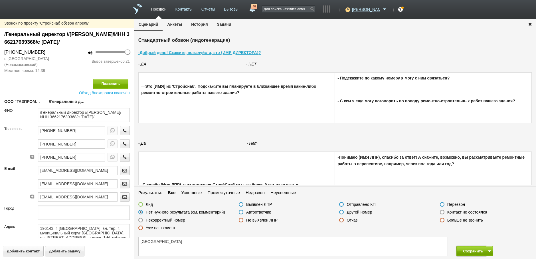
click at [467, 251] on button "Сохранить" at bounding box center [472, 251] width 30 height 10
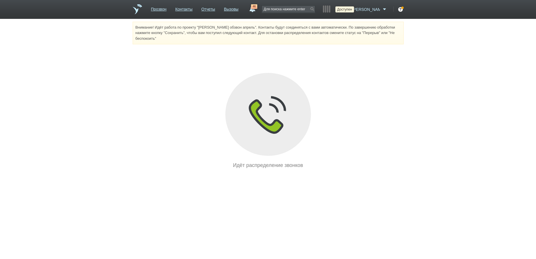
click at [351, 9] on icon at bounding box center [347, 10] width 8 height 6
click at [335, 46] on link "Перерыв" at bounding box center [342, 43] width 53 height 10
click at [239, 11] on link "Вызовы" at bounding box center [231, 8] width 15 height 8
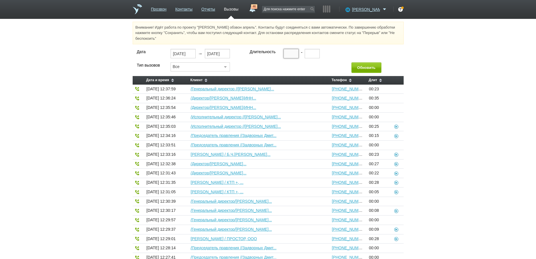
click at [286, 53] on input "text" at bounding box center [291, 53] width 15 height 9
click at [363, 68] on button "Обновить" at bounding box center [367, 67] width 30 height 11
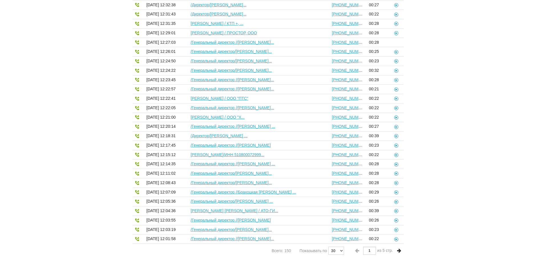
scroll to position [123, 0]
